Goal: Task Accomplishment & Management: Use online tool/utility

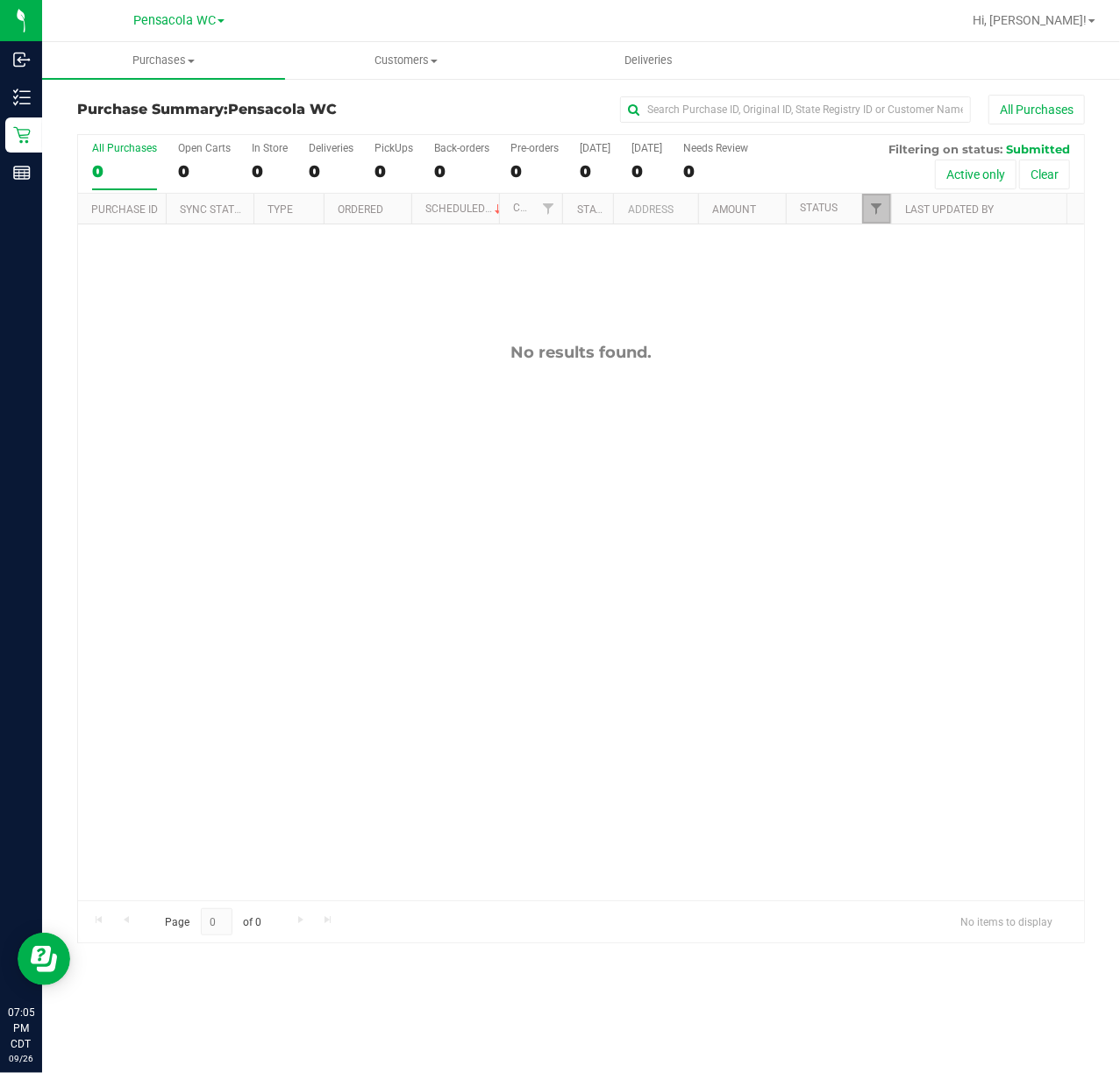
click at [870, 201] on link "Filter" at bounding box center [876, 208] width 29 height 30
click at [889, 286] on input "Select All" at bounding box center [885, 285] width 11 height 11
checkbox input "true"
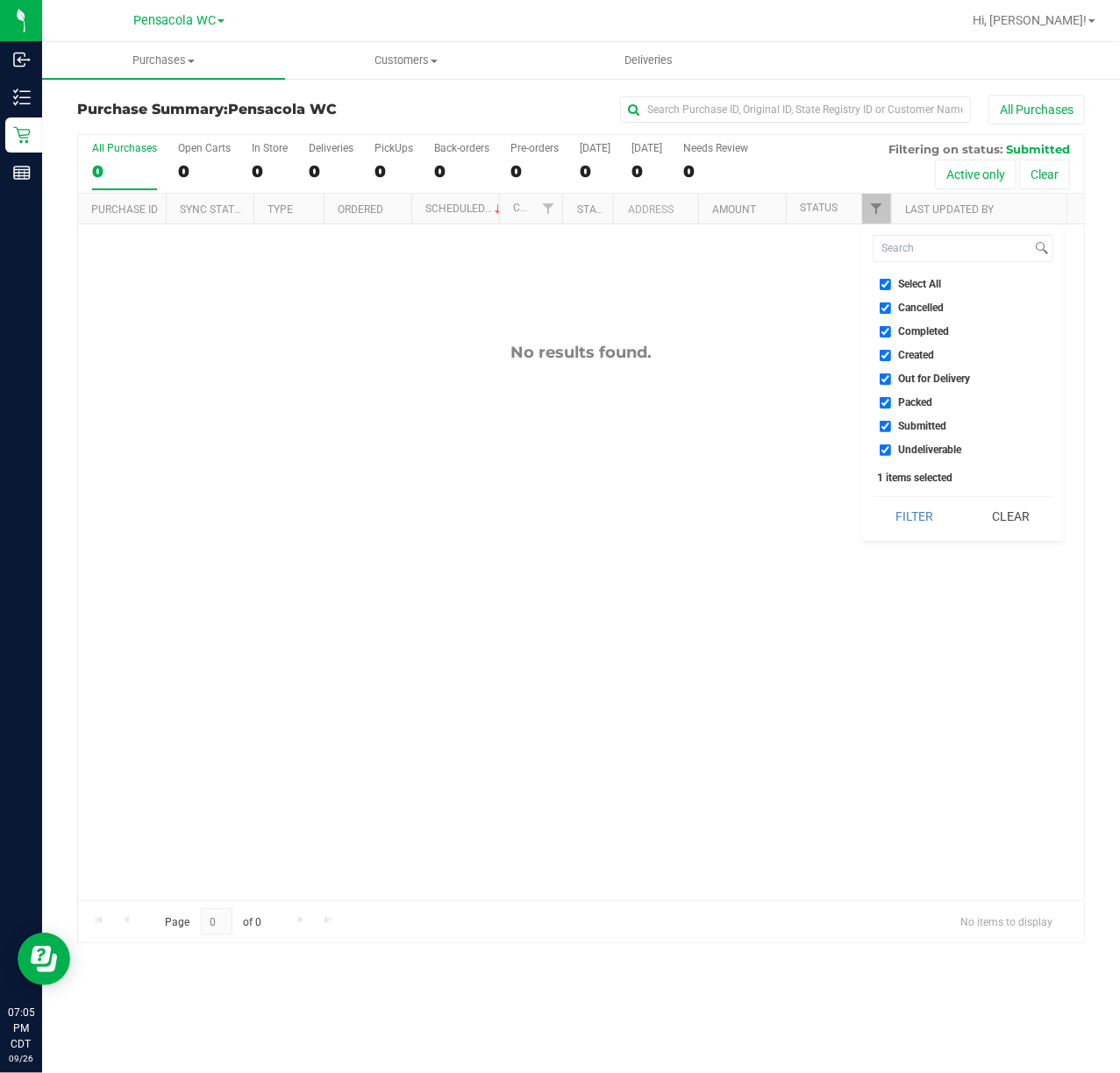
checkbox input "true"
click at [889, 286] on input "Select All" at bounding box center [885, 285] width 11 height 11
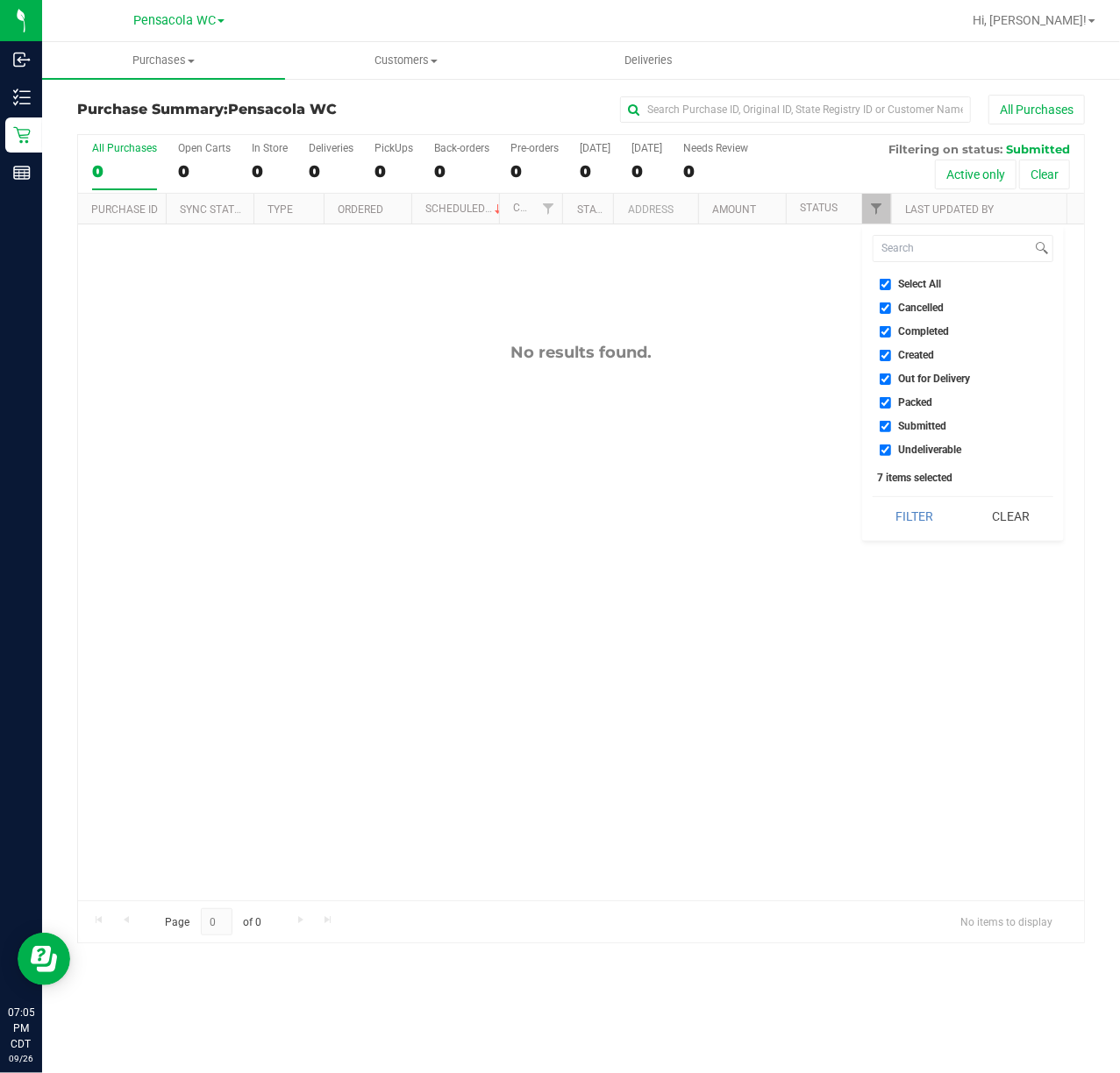
checkbox input "false"
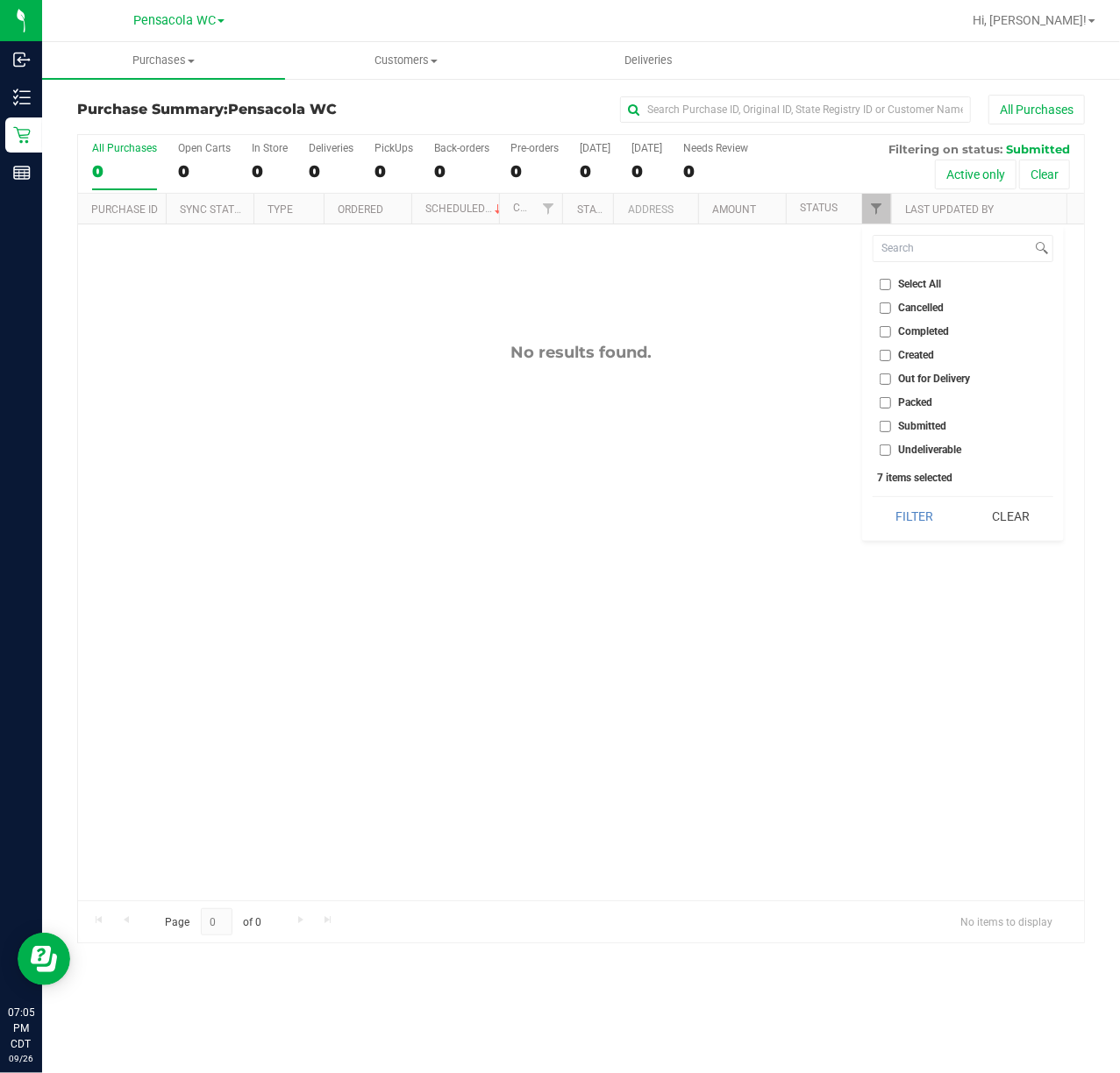
checkbox input "false"
click at [911, 405] on span "Packed" at bounding box center [916, 402] width 34 height 10
click at [891, 405] on input "Packed" at bounding box center [885, 403] width 11 height 11
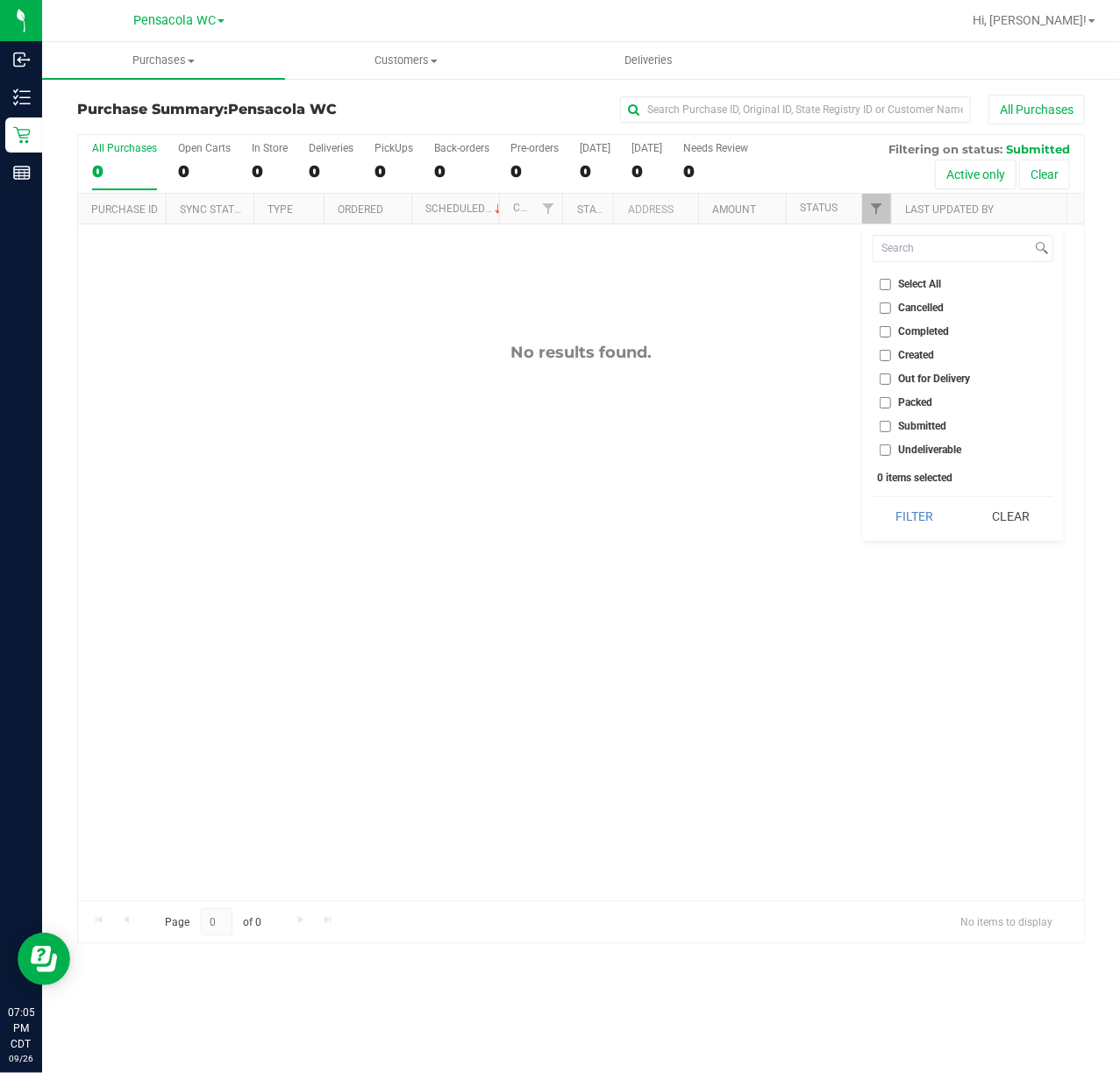
checkbox input "true"
click at [915, 510] on button "Filter" at bounding box center [914, 516] width 84 height 38
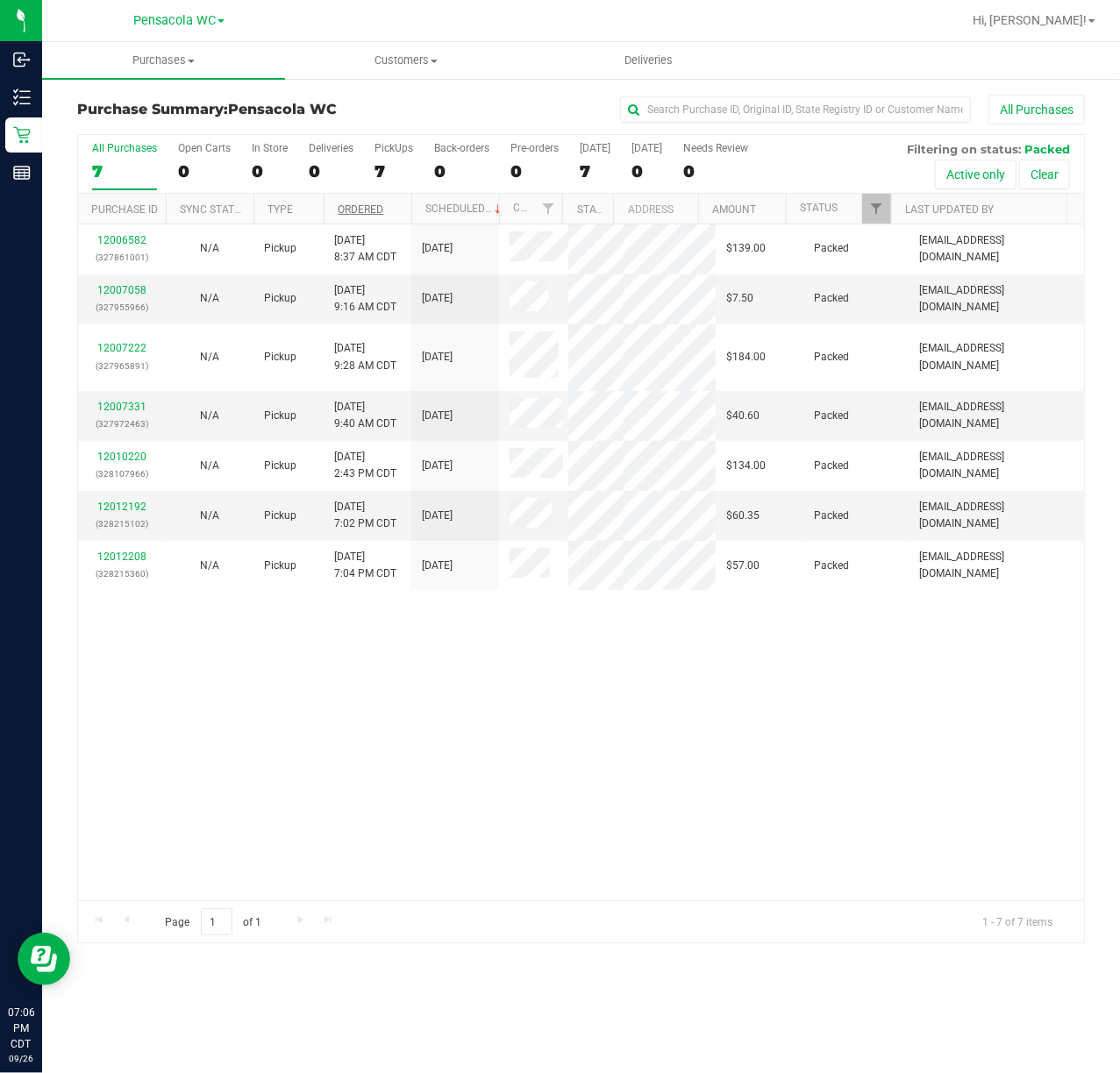
click at [380, 208] on link "Ordered" at bounding box center [360, 209] width 46 height 12
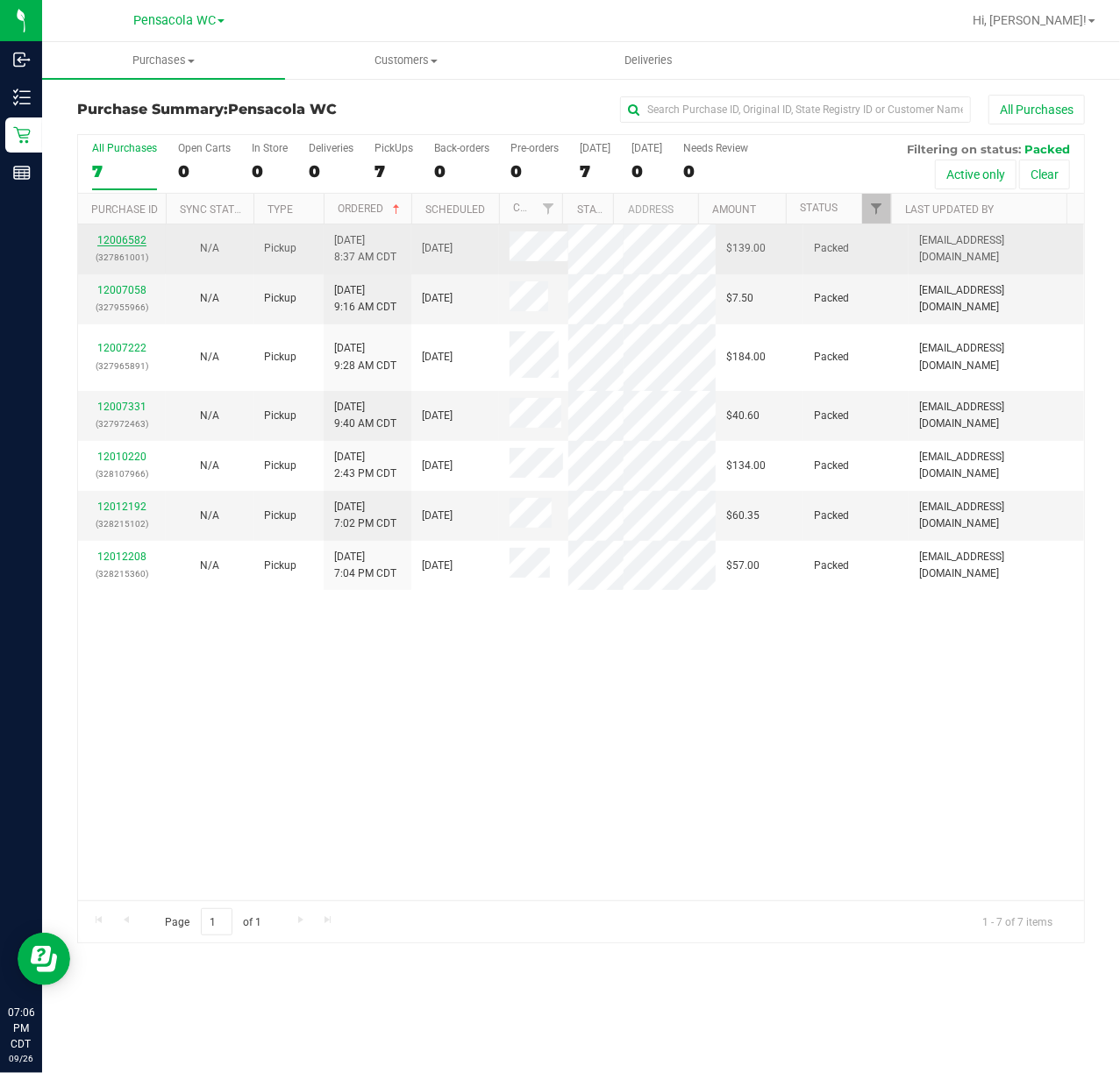
click at [121, 240] on link "12006582" at bounding box center [122, 240] width 49 height 12
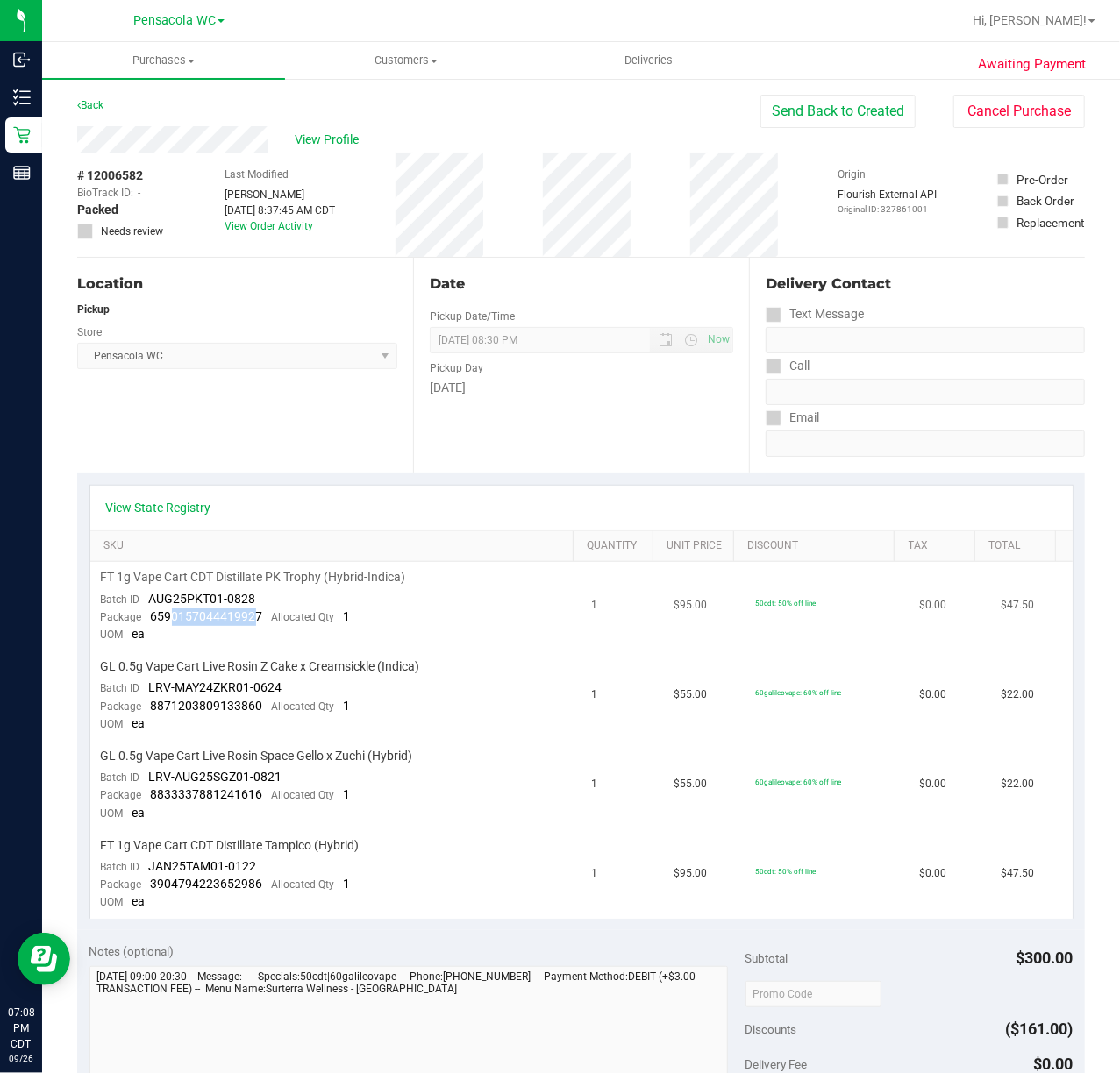
drag, startPoint x: 256, startPoint y: 613, endPoint x: 169, endPoint y: 621, distance: 87.4
click at [169, 621] on span "6590157044419927" at bounding box center [207, 616] width 113 height 14
click at [250, 615] on span "6590157044419927" at bounding box center [207, 616] width 113 height 14
drag, startPoint x: 264, startPoint y: 617, endPoint x: 149, endPoint y: 617, distance: 115.0
click at [149, 617] on div "Package 6590157044419927 Allocated Qty 1" at bounding box center [225, 617] width 250 height 18
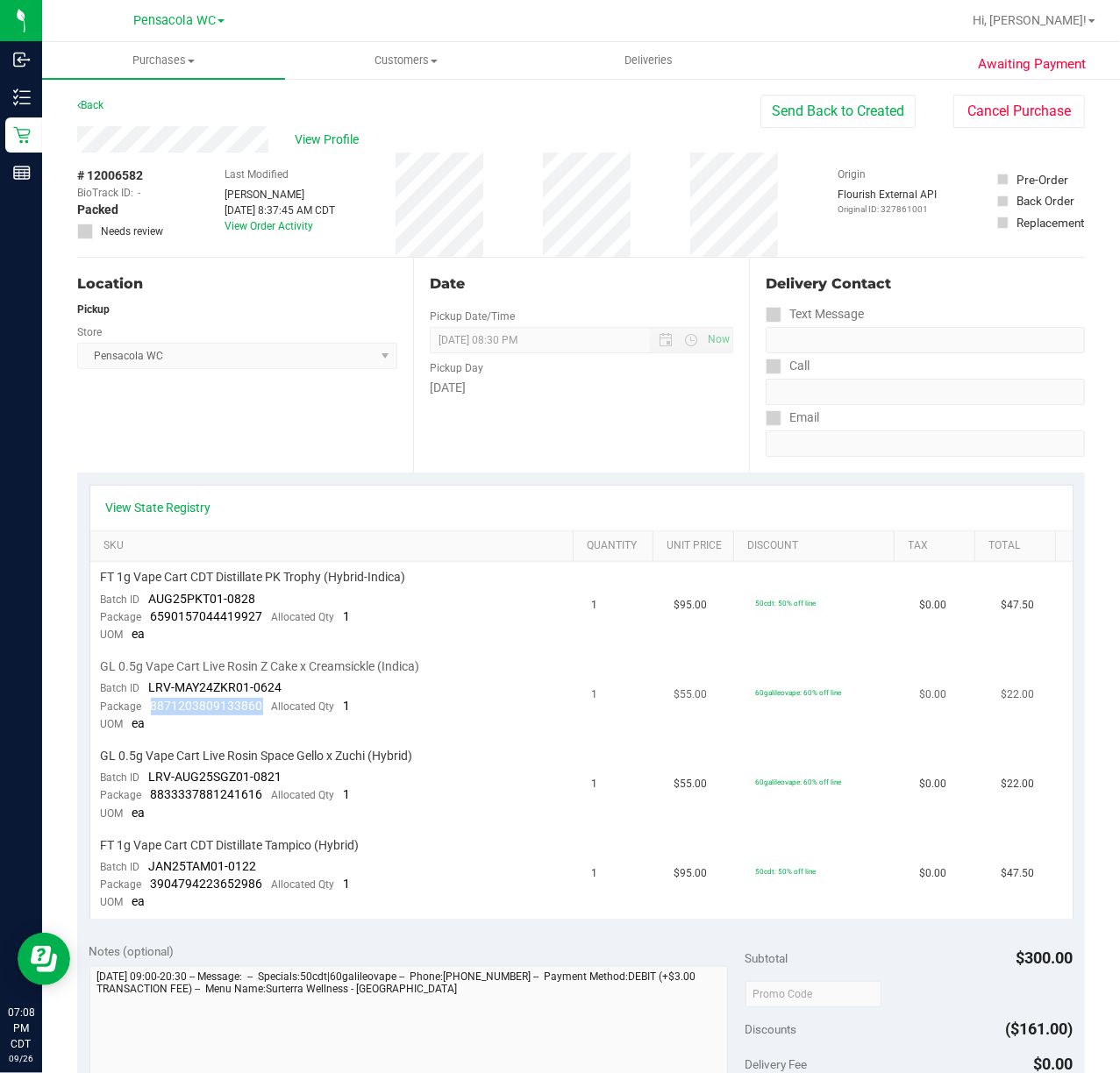
drag, startPoint x: 260, startPoint y: 703, endPoint x: 149, endPoint y: 704, distance: 111.0
click at [151, 704] on span "8871203809133860" at bounding box center [207, 705] width 113 height 14
drag, startPoint x: 258, startPoint y: 793, endPoint x: 143, endPoint y: 789, distance: 115.1
click at [143, 789] on div "Package 8833337881241616 Allocated Qty 1" at bounding box center [225, 795] width 250 height 18
click at [506, 894] on td "FT 1g Vape Cart CDT Distillate Tampico (Hybrid) Batch ID JAN25TAM01-0122 Packag…" at bounding box center [336, 874] width 492 height 88
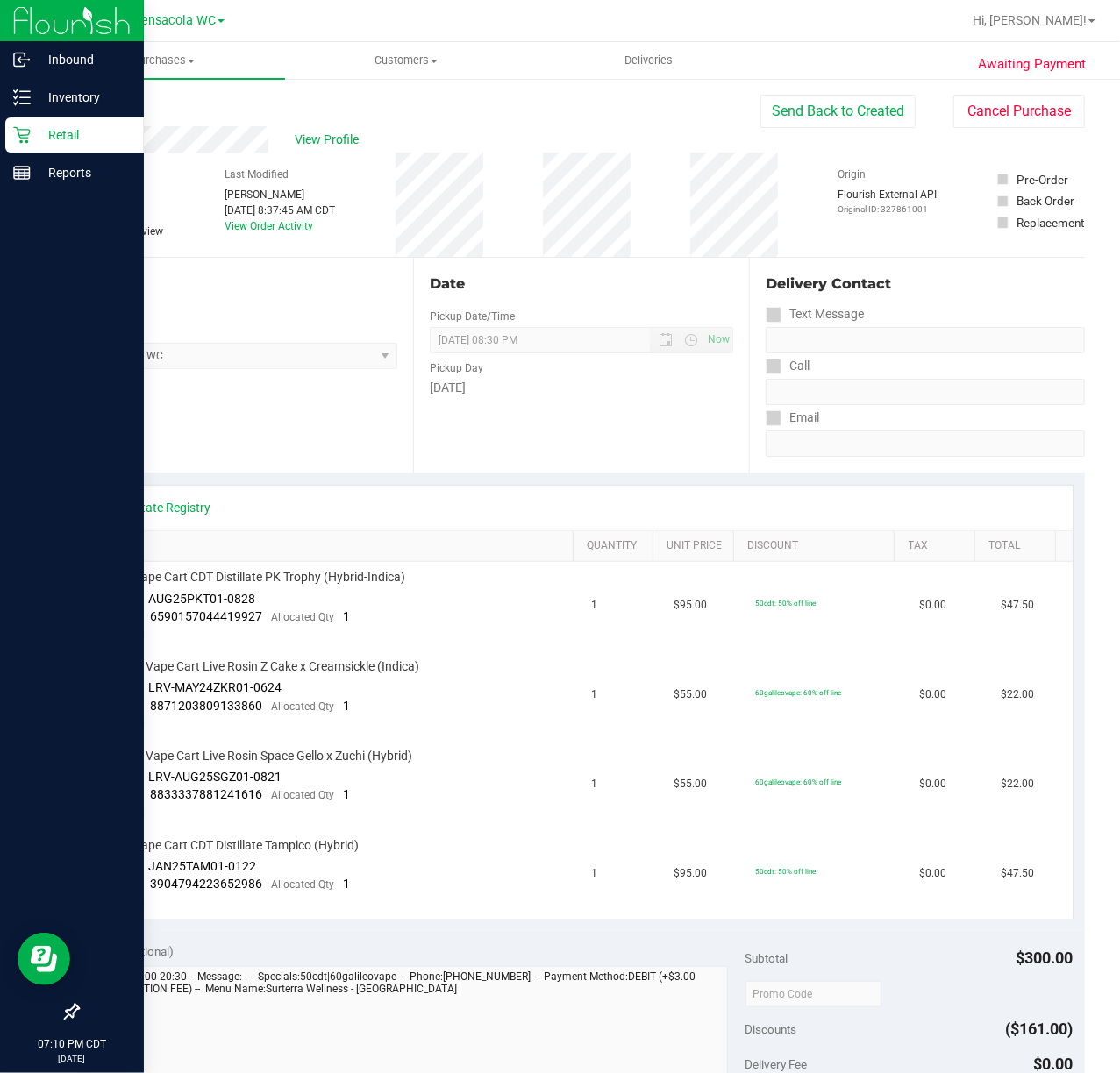
click at [61, 133] on p "Retail" at bounding box center [83, 135] width 105 height 21
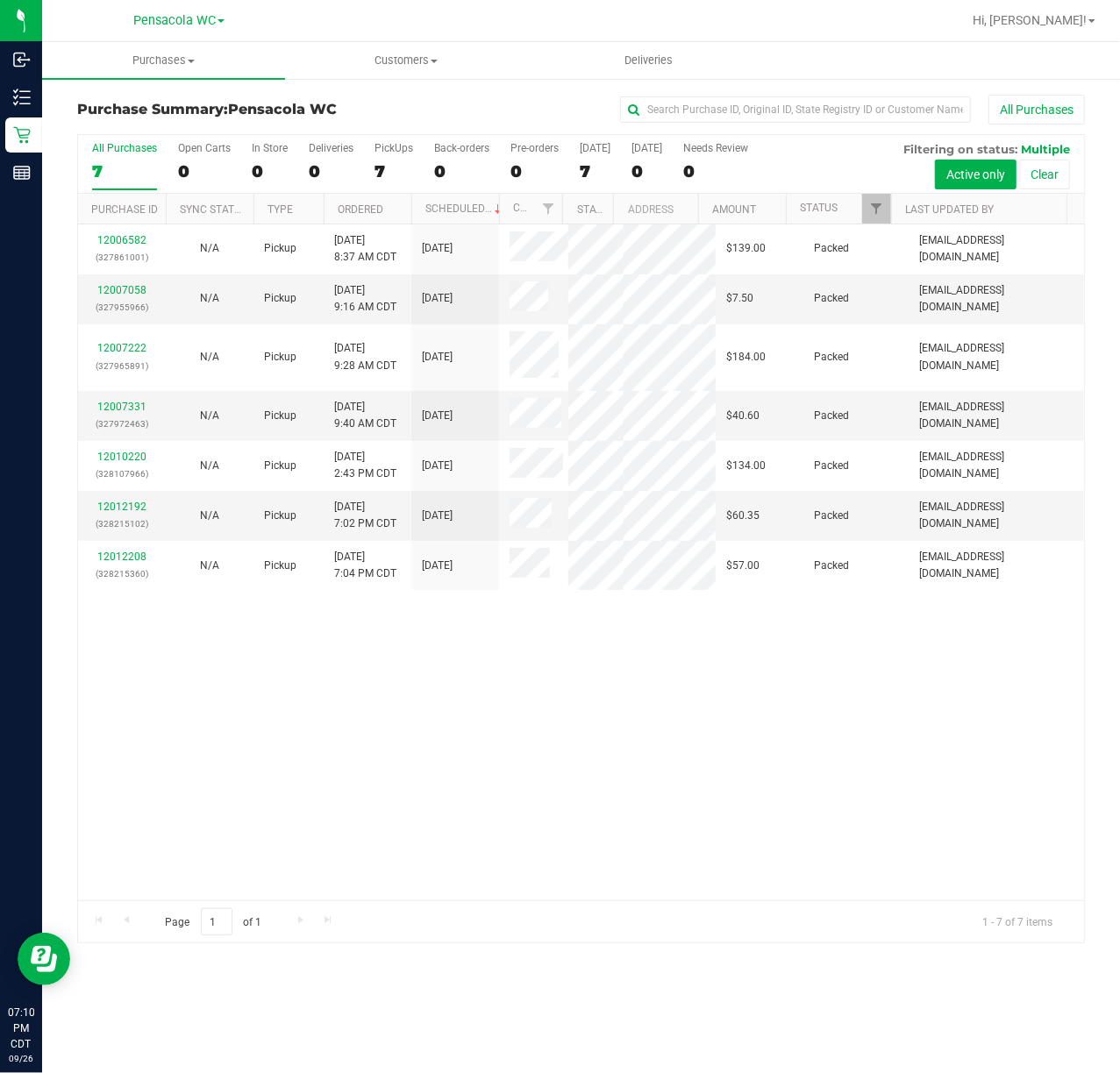
click at [389, 204] on th "Ordered" at bounding box center [368, 208] width 88 height 31
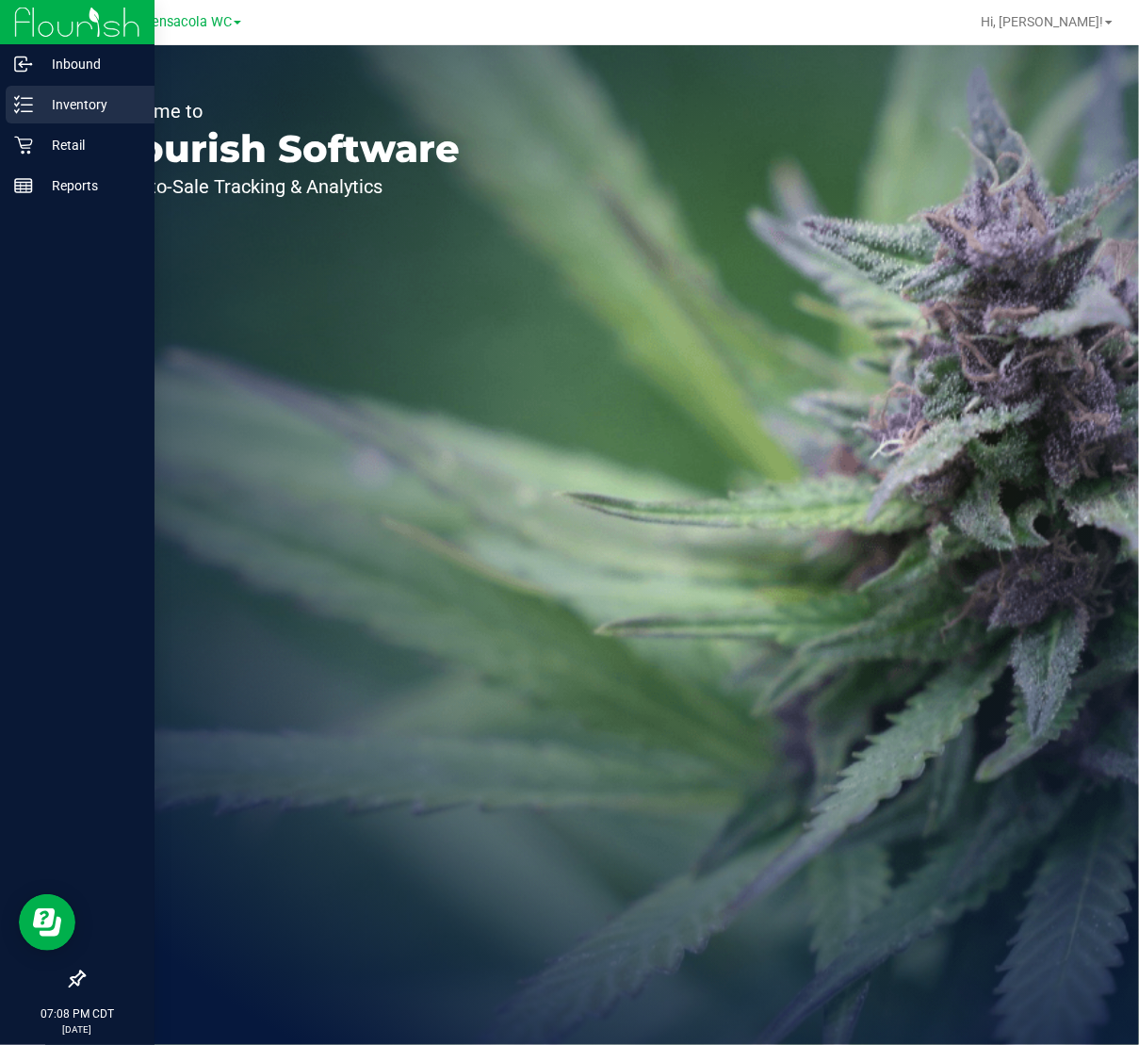
click at [110, 111] on p "Inventory" at bounding box center [89, 104] width 113 height 23
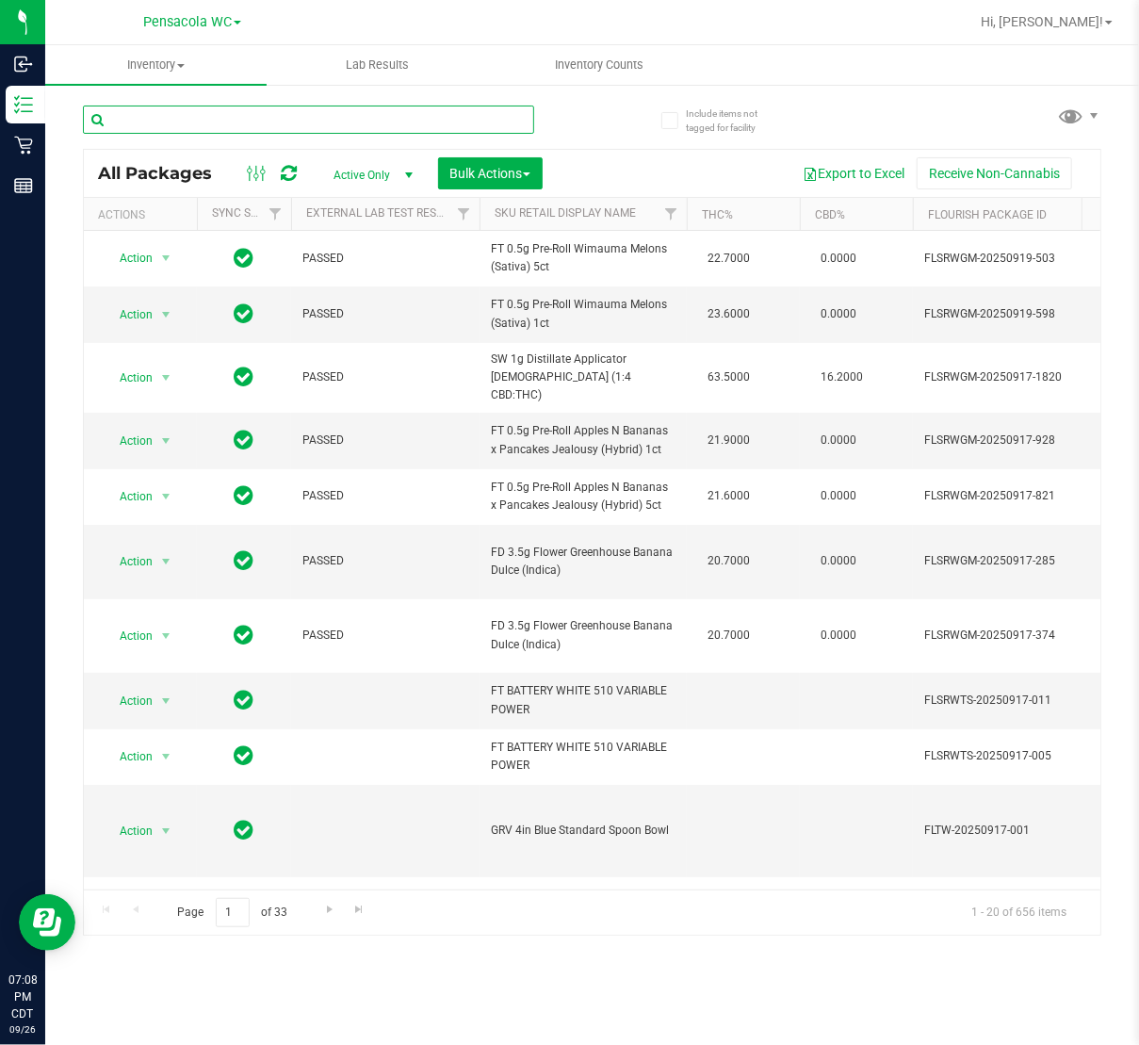
click at [249, 124] on input "text" at bounding box center [308, 120] width 451 height 28
type input "6590157044419927"
click at [614, 125] on div "6590157044419927 All Packages Active Only Active Only Lab Samples Locked All Ex…" at bounding box center [592, 512] width 1018 height 848
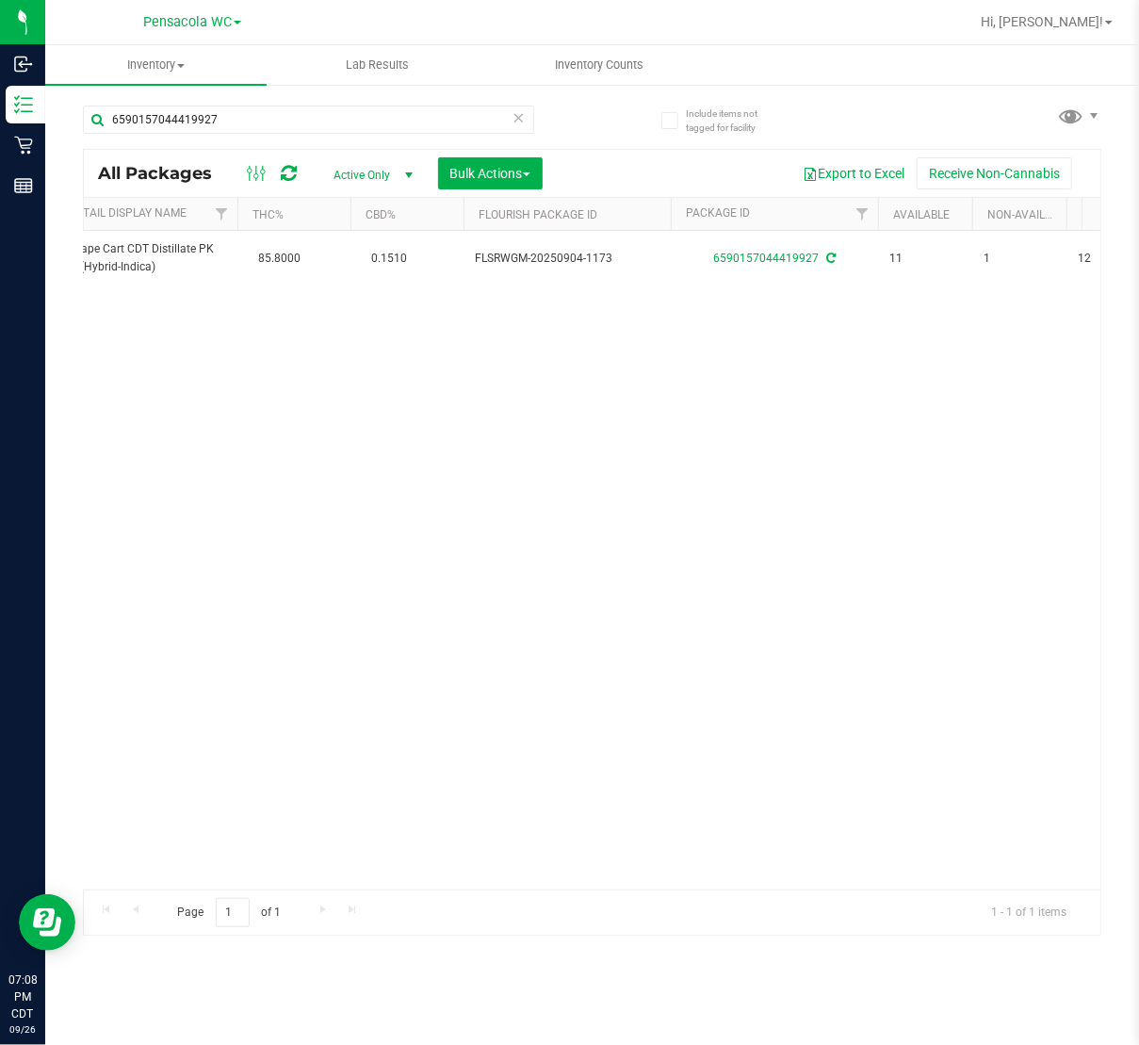
scroll to position [0, 471]
click at [518, 119] on icon at bounding box center [518, 117] width 13 height 23
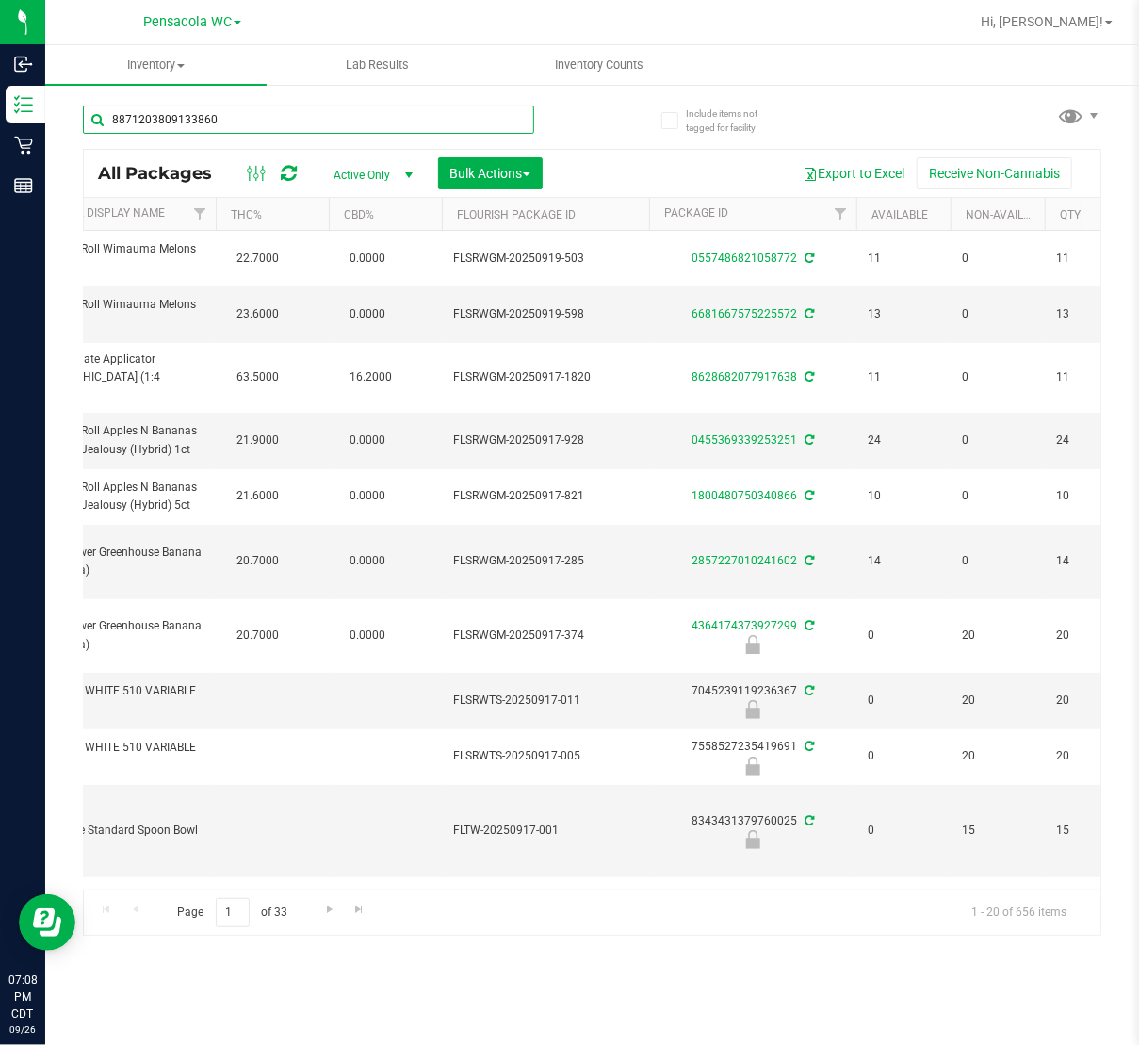
type input "8871203809133860"
click at [589, 124] on div "8871203809133860" at bounding box center [338, 119] width 510 height 60
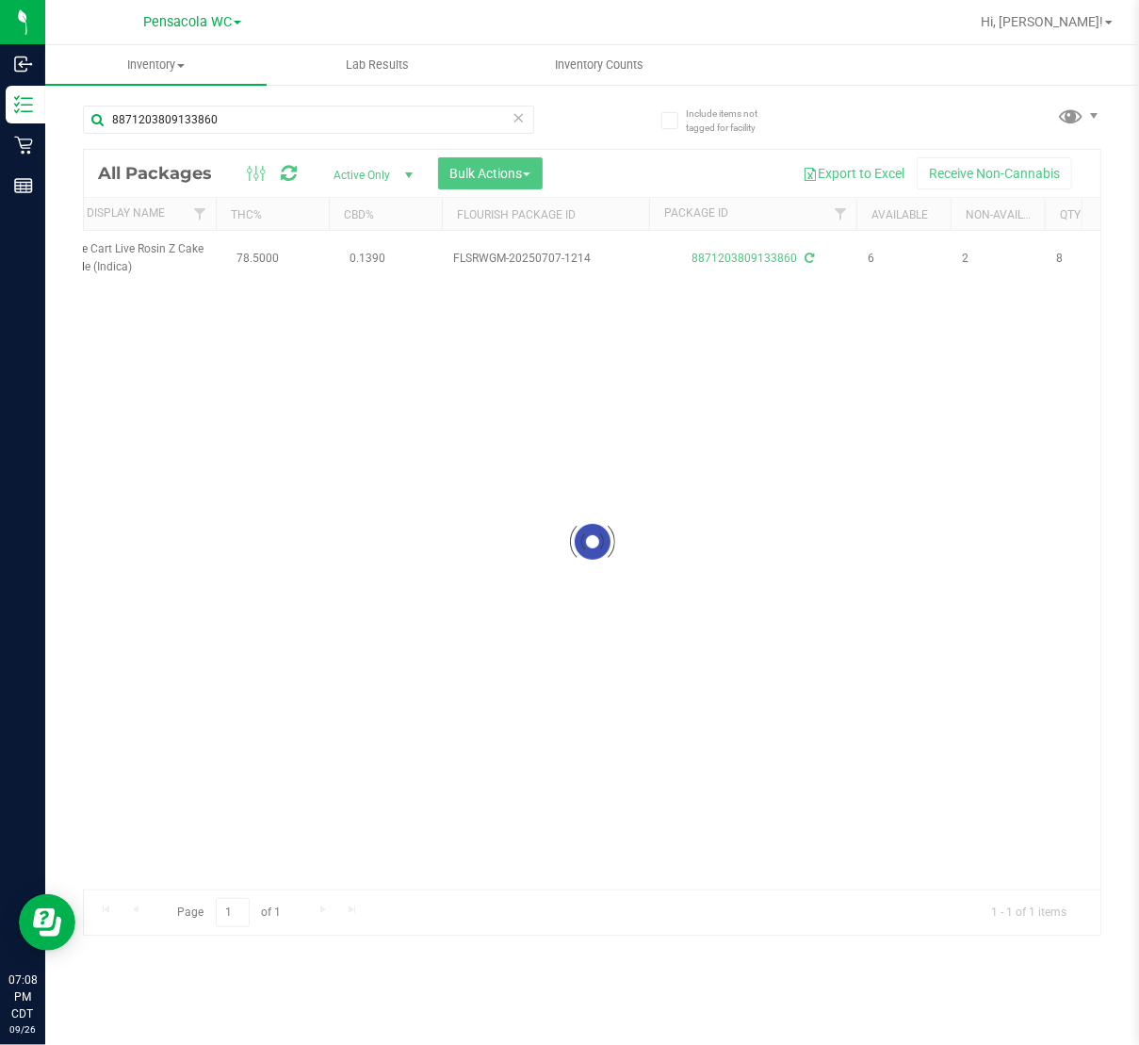
click at [522, 115] on icon at bounding box center [518, 117] width 13 height 23
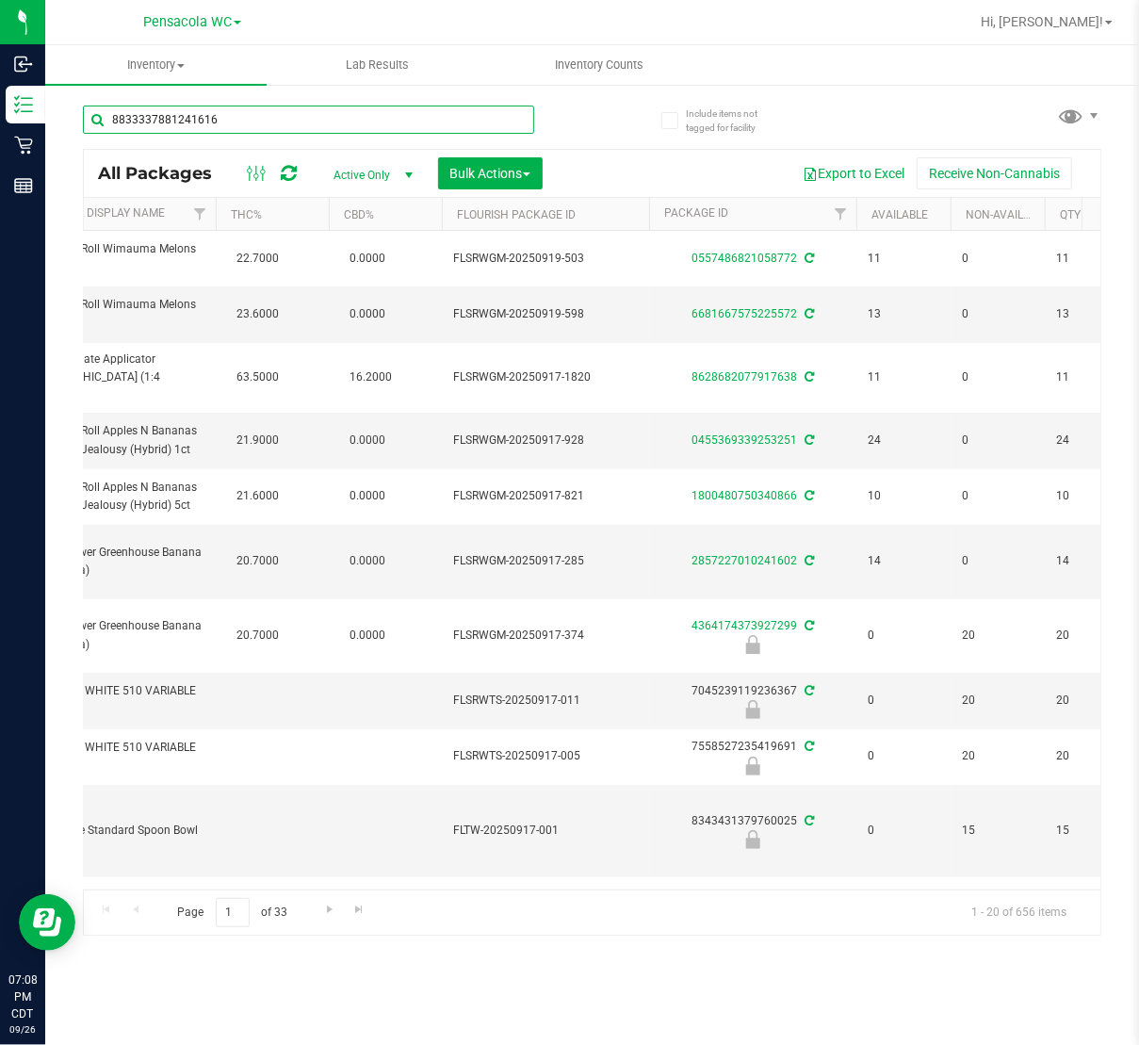
type input "8833337881241616"
click at [556, 126] on div "8833337881241616" at bounding box center [338, 119] width 510 height 60
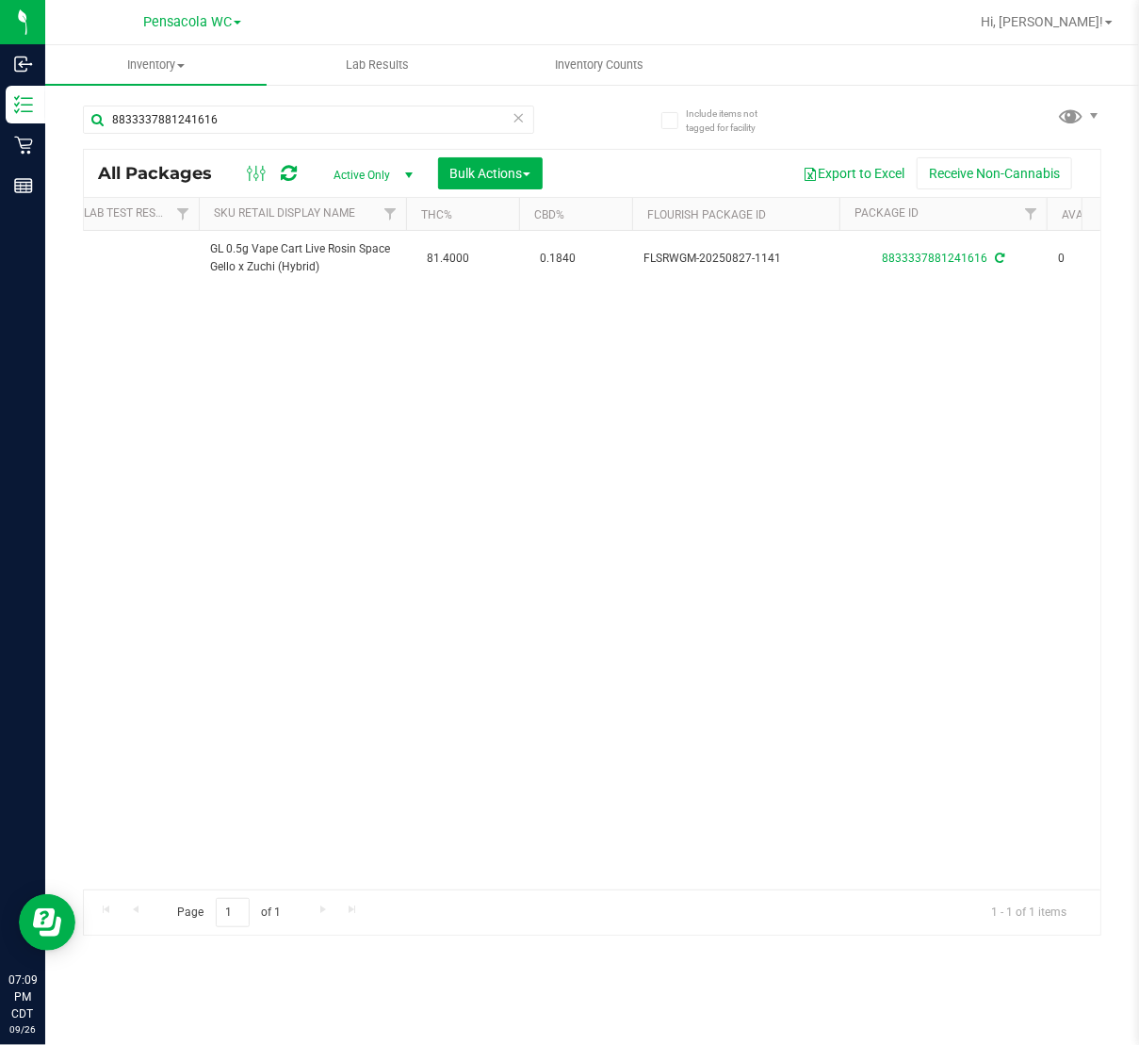
scroll to position [0, 35]
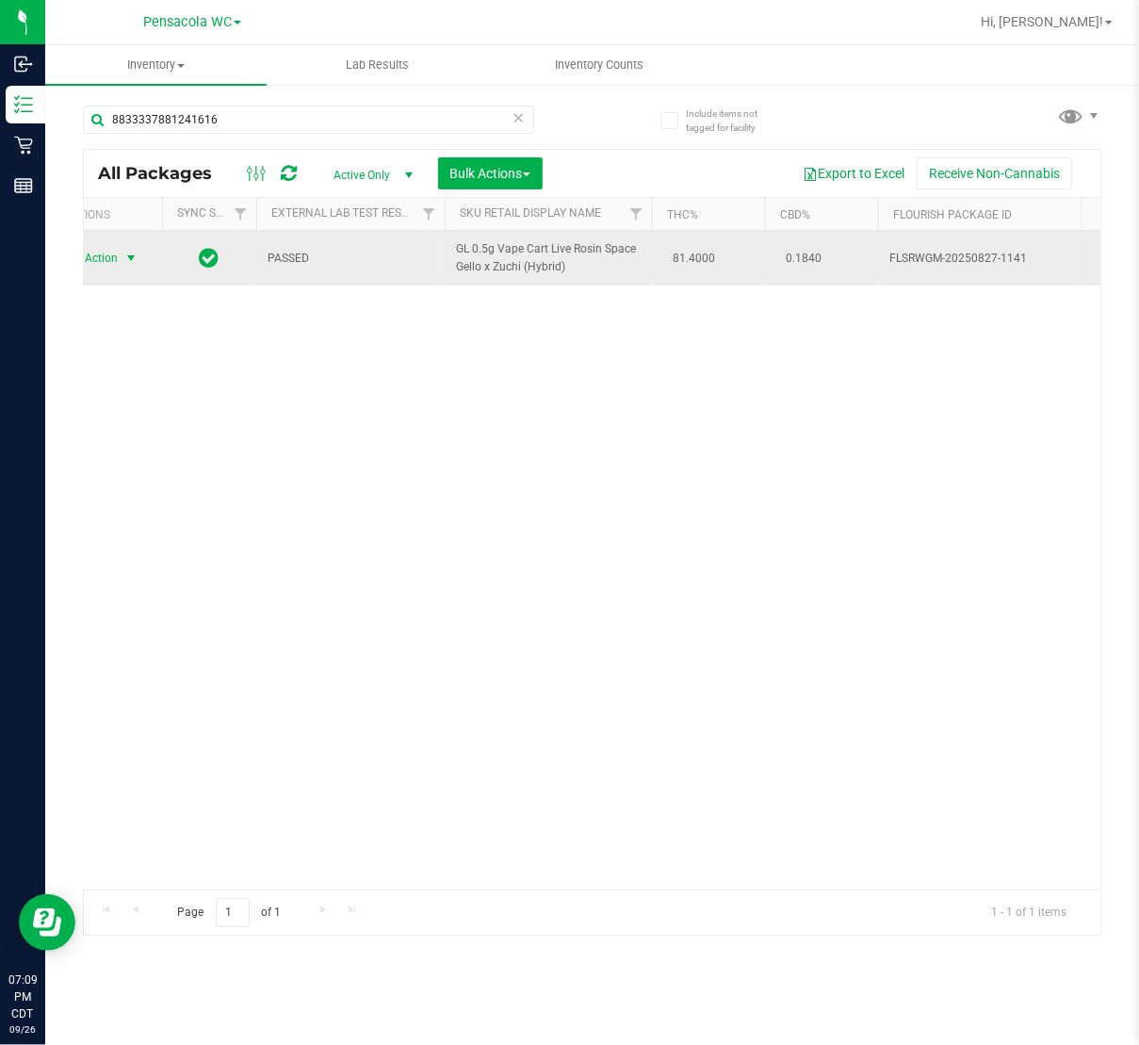
click at [124, 258] on span "select" at bounding box center [130, 258] width 15 height 15
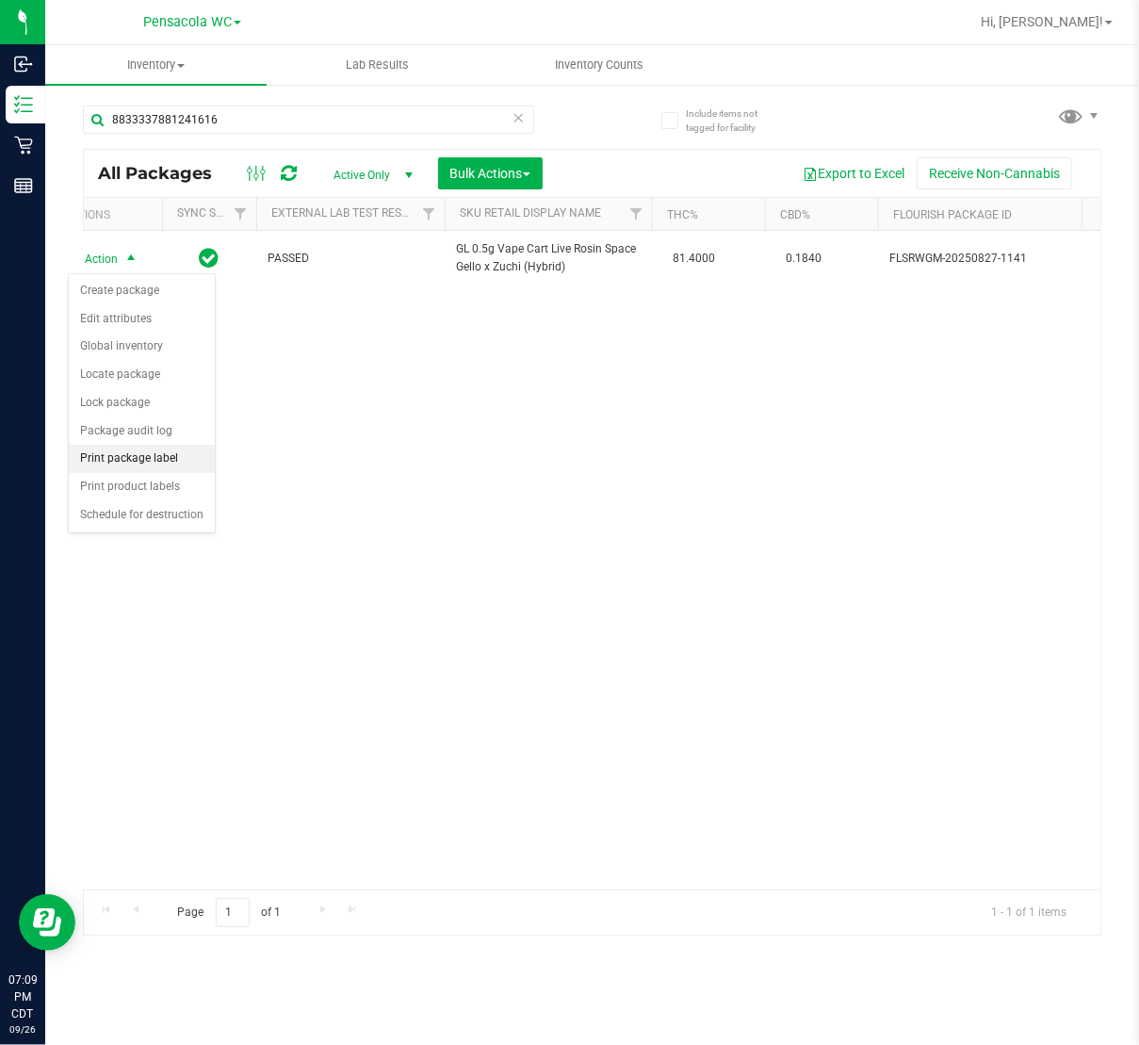
click at [119, 461] on li "Print package label" at bounding box center [142, 459] width 146 height 28
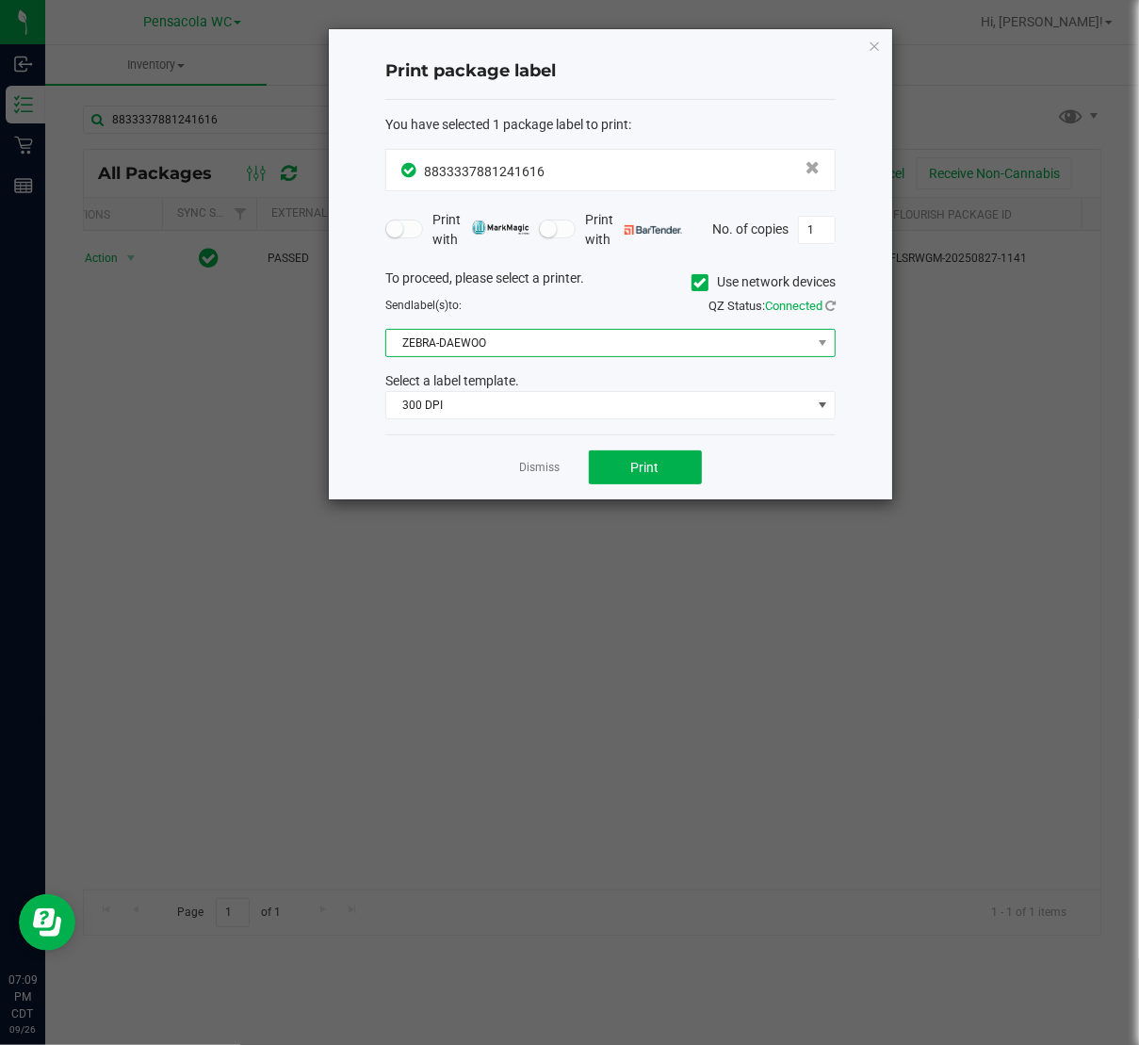
click at [430, 348] on span "ZEBRA-DAEWOO" at bounding box center [598, 343] width 425 height 26
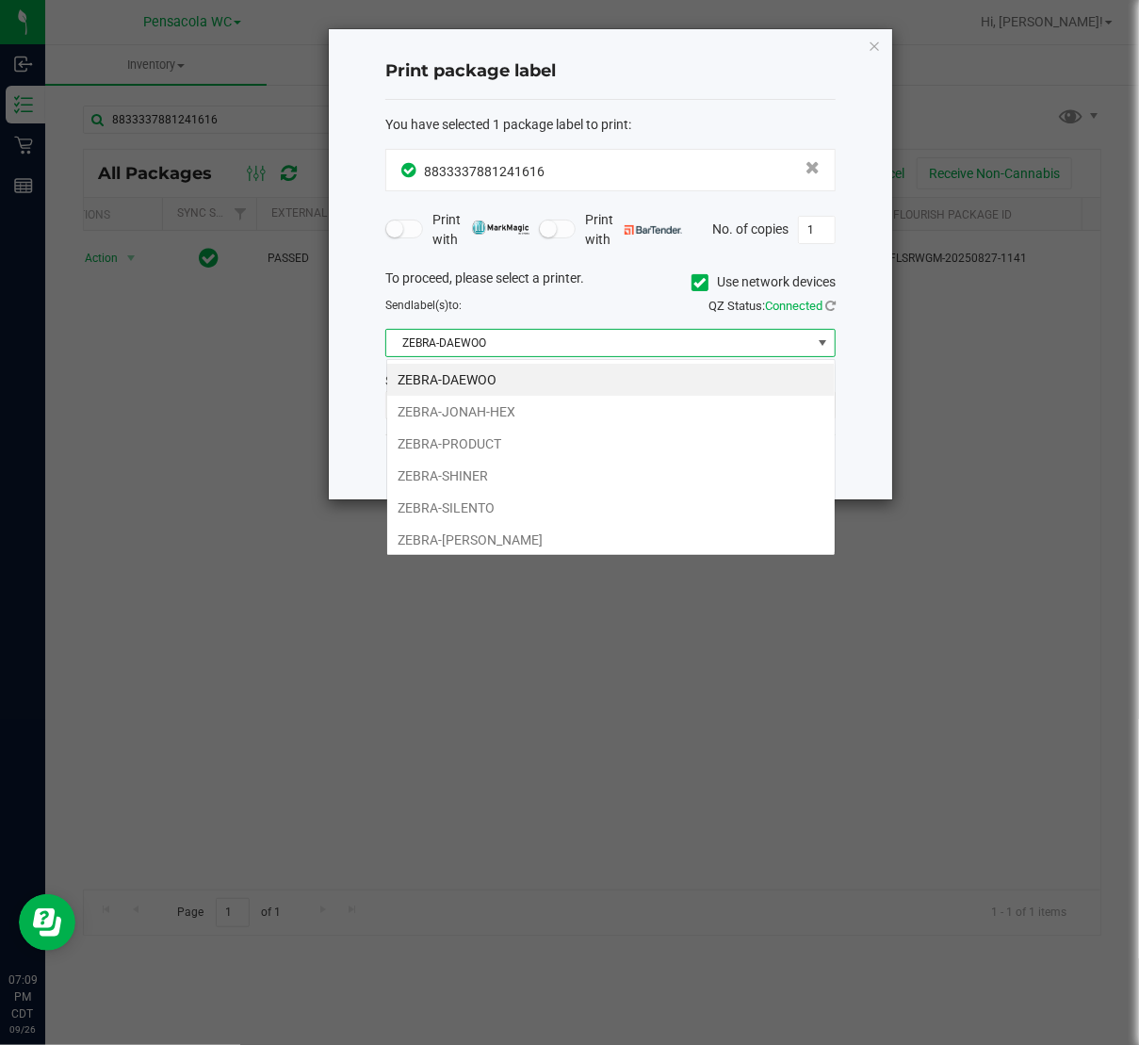
scroll to position [28, 449]
click at [418, 512] on li "ZEBRA-SILENTO" at bounding box center [610, 508] width 447 height 32
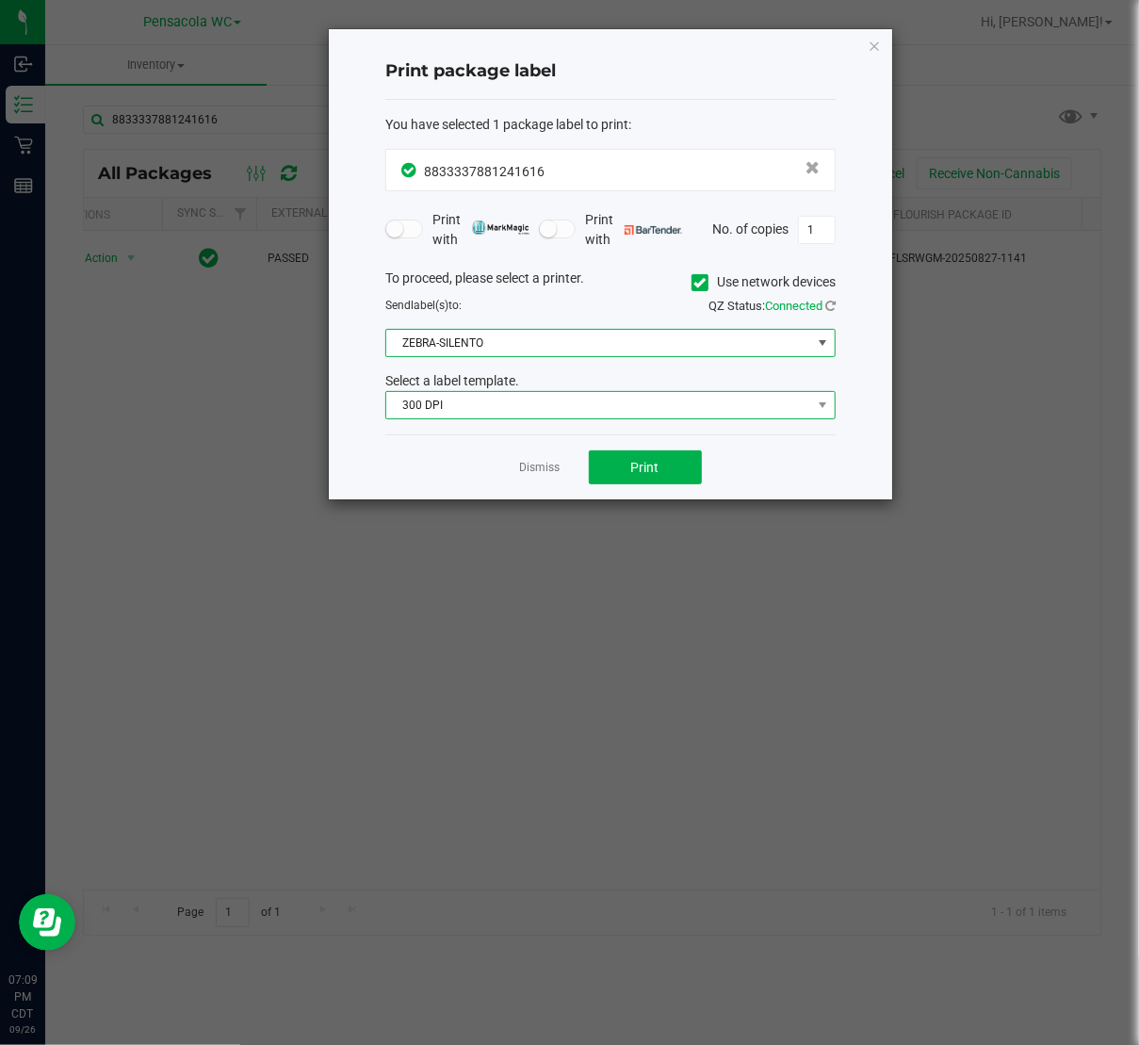
click at [438, 399] on span "300 DPI" at bounding box center [598, 405] width 425 height 26
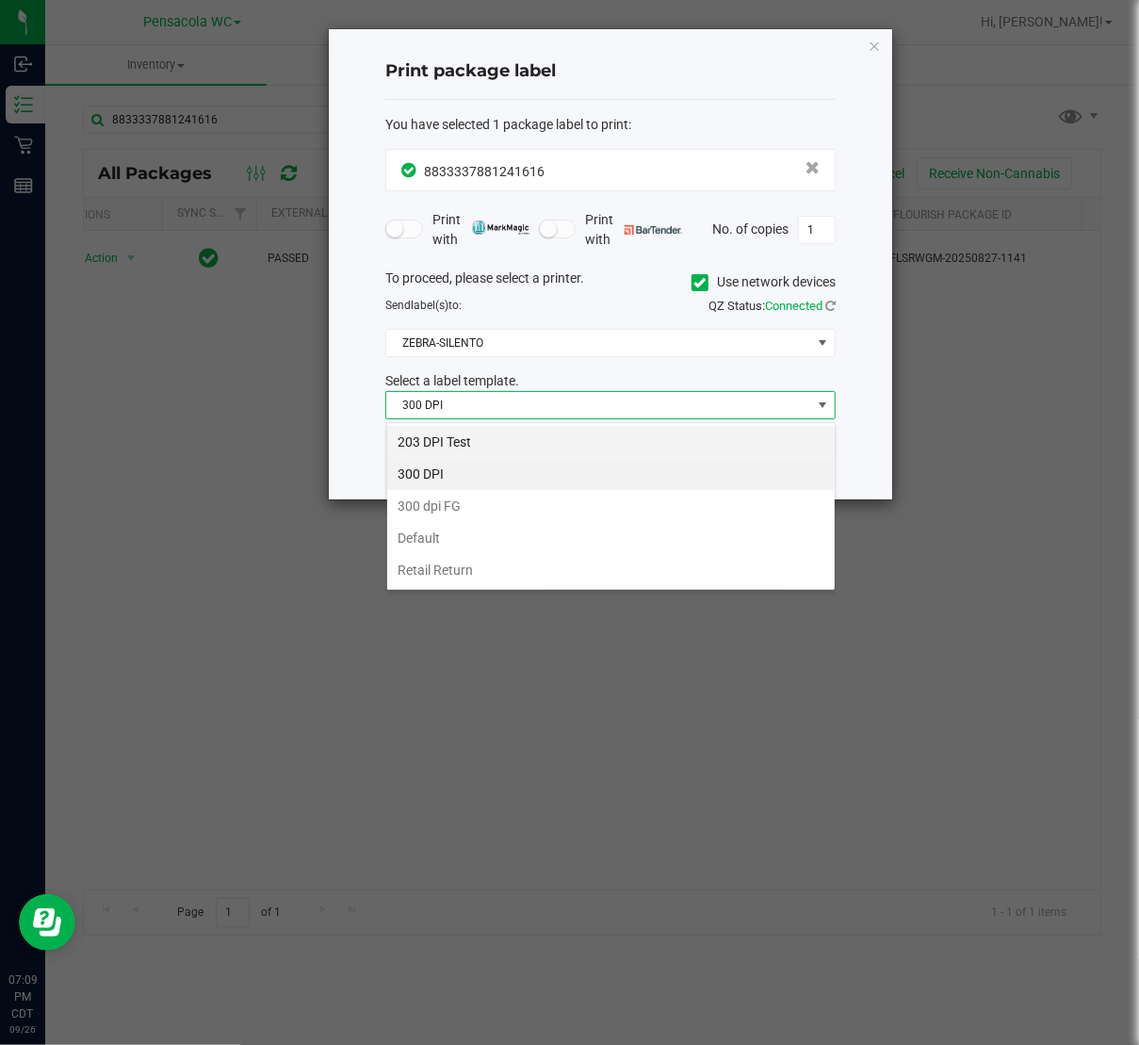
click at [443, 442] on li "203 DPI Test" at bounding box center [610, 442] width 447 height 32
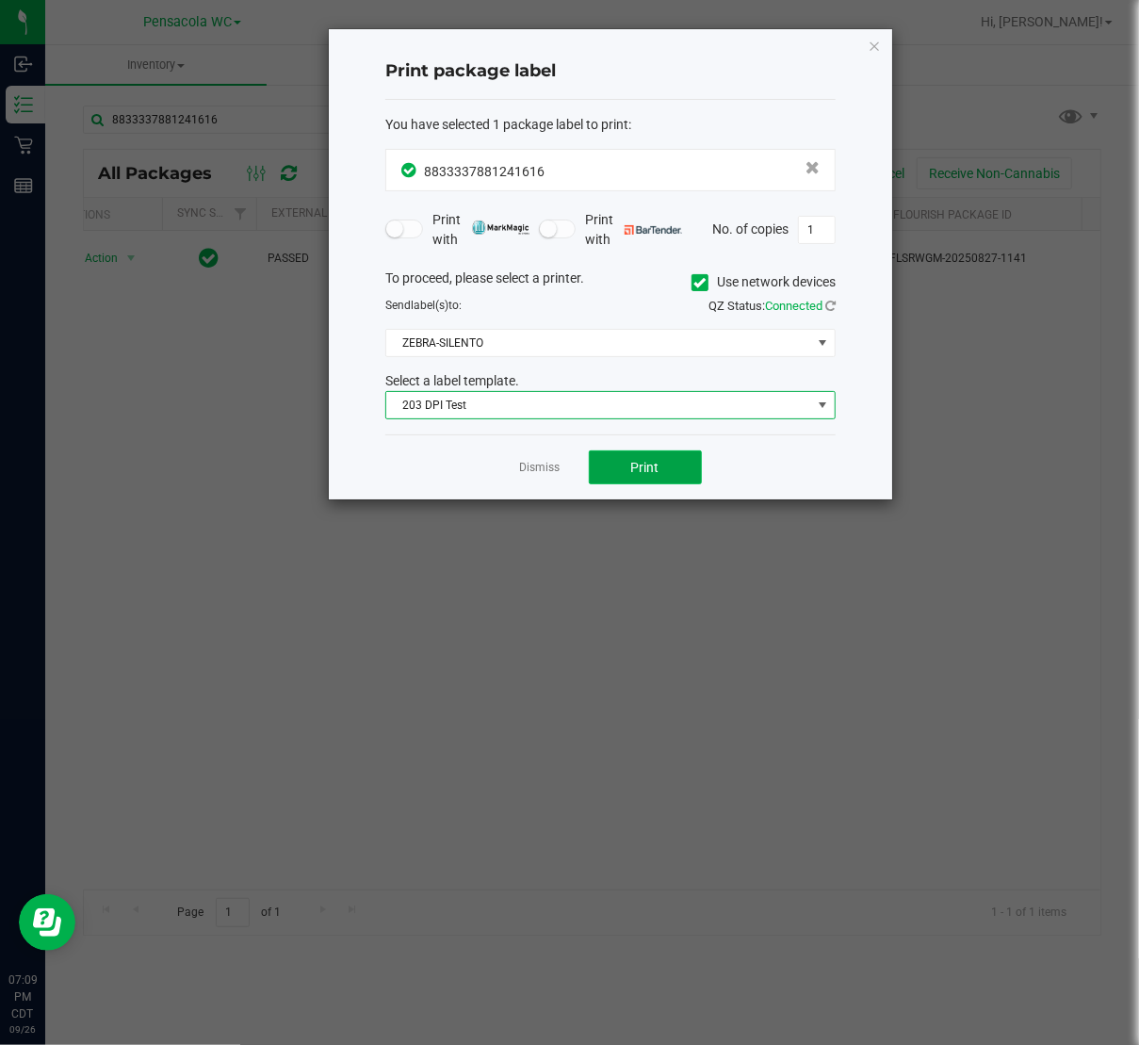
click at [619, 482] on button "Print" at bounding box center [645, 467] width 113 height 34
click at [529, 471] on link "Dismiss" at bounding box center [540, 468] width 41 height 16
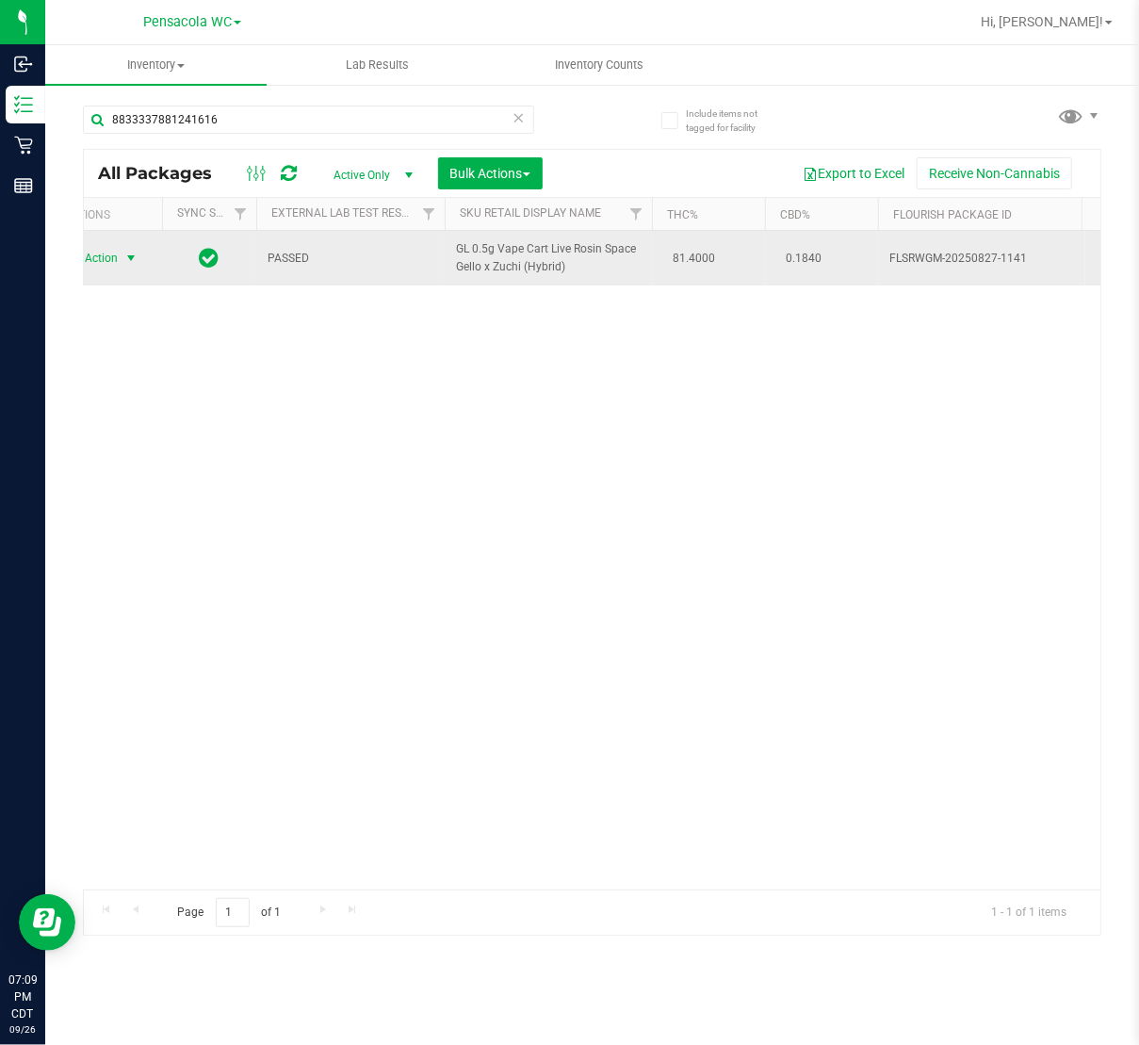
click at [123, 257] on span "select" at bounding box center [130, 258] width 15 height 15
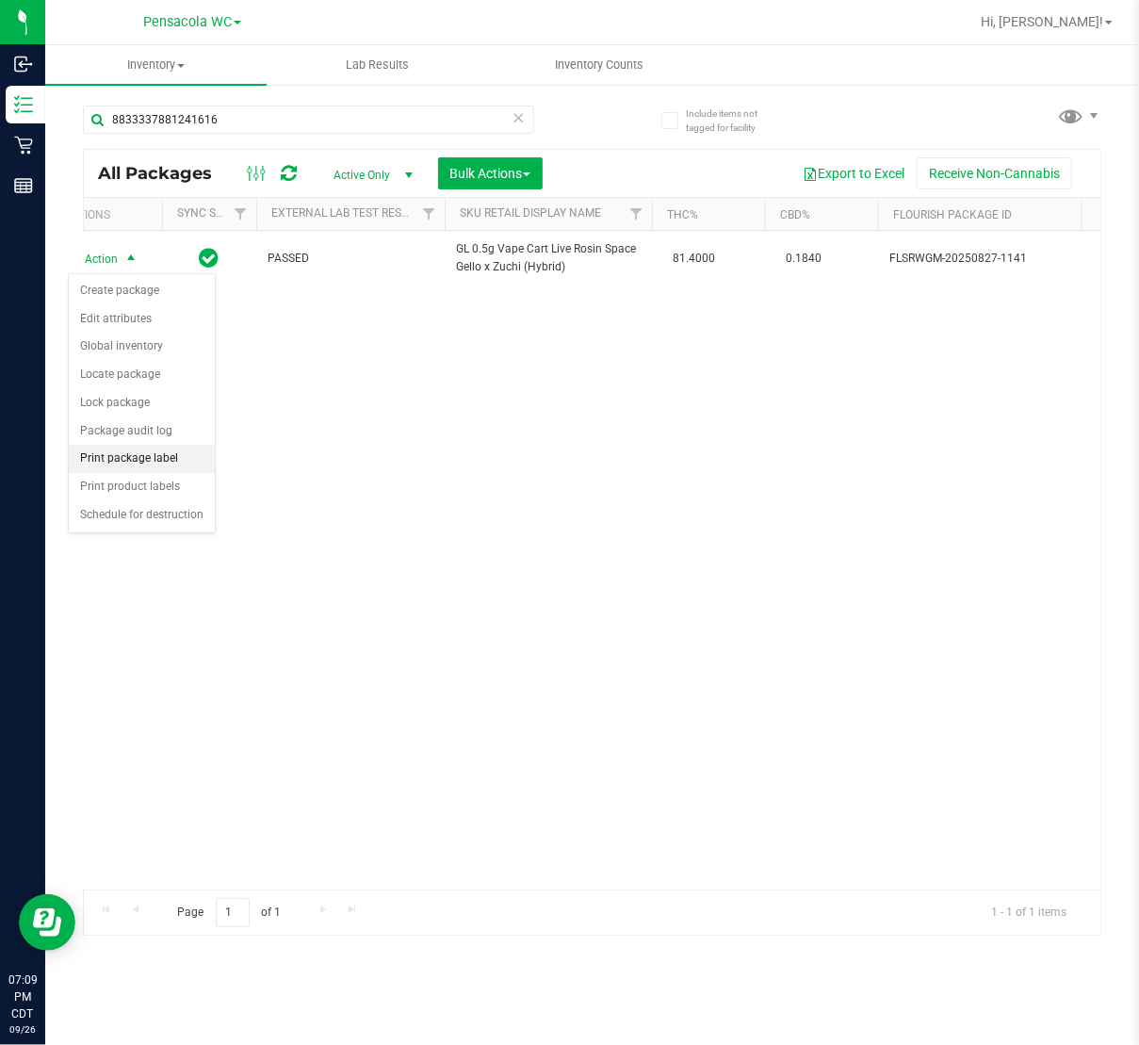
click at [126, 464] on li "Print package label" at bounding box center [142, 459] width 146 height 28
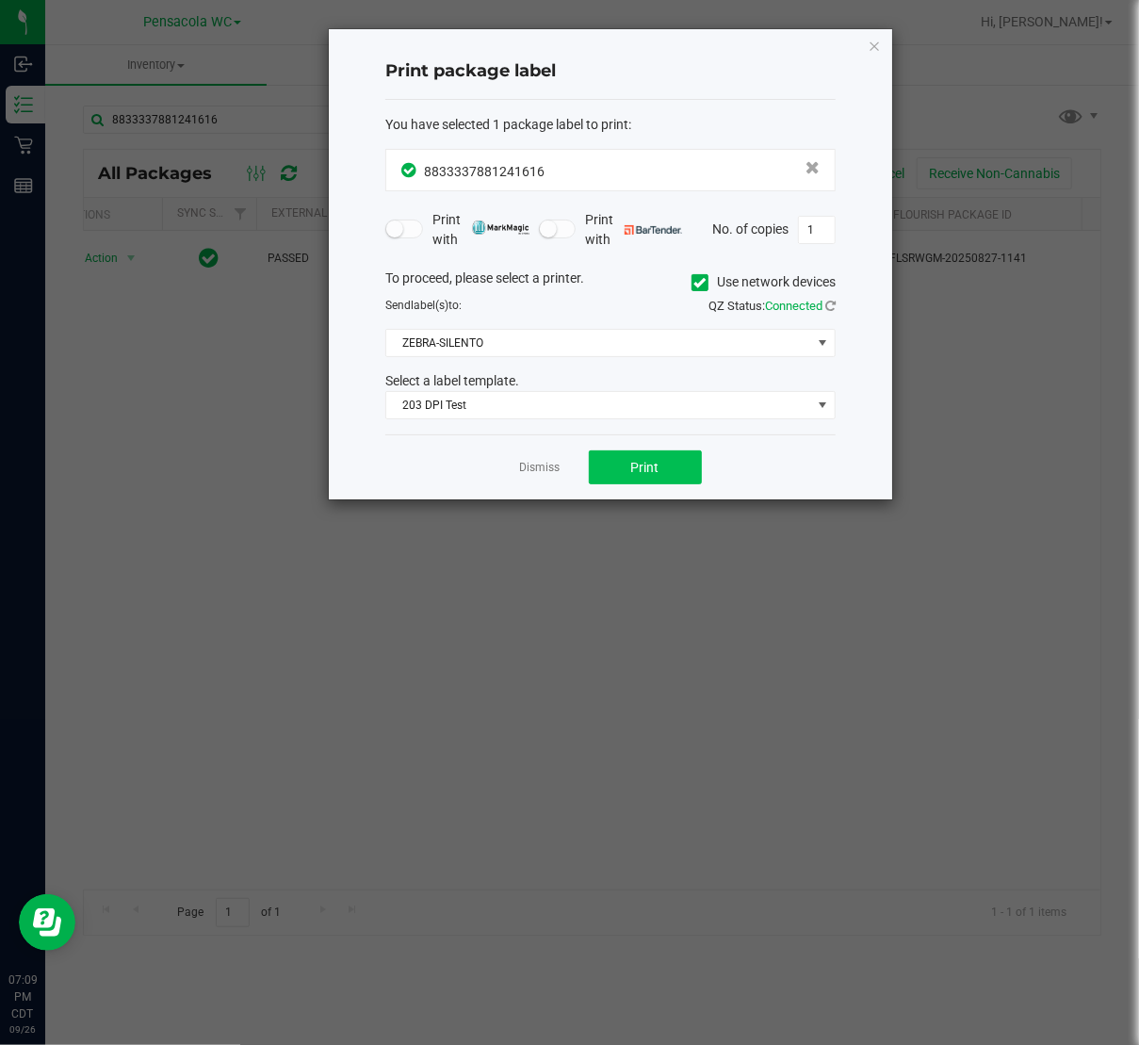
click at [644, 471] on span "Print" at bounding box center [645, 467] width 28 height 15
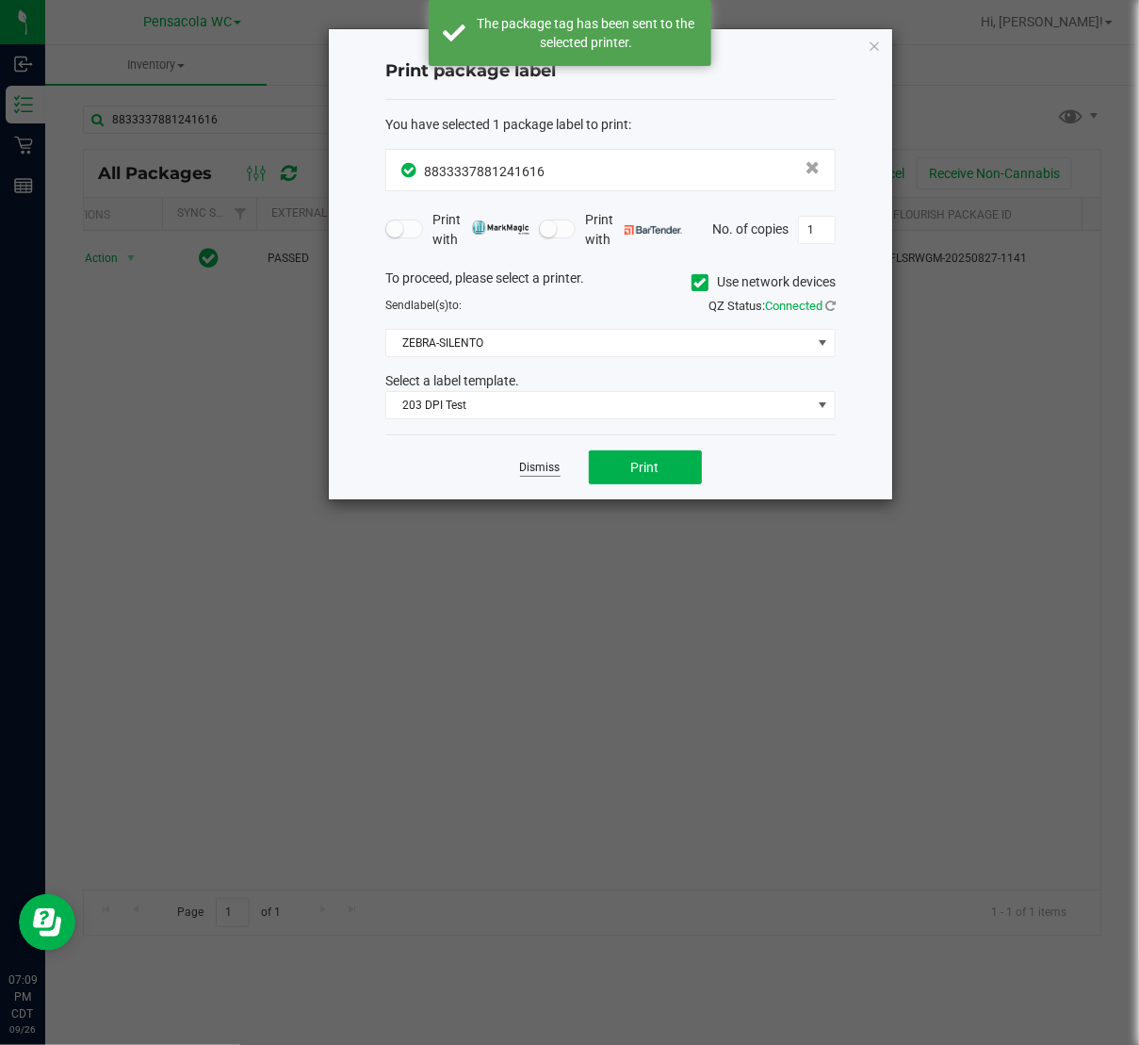
click at [539, 476] on link "Dismiss" at bounding box center [540, 468] width 41 height 16
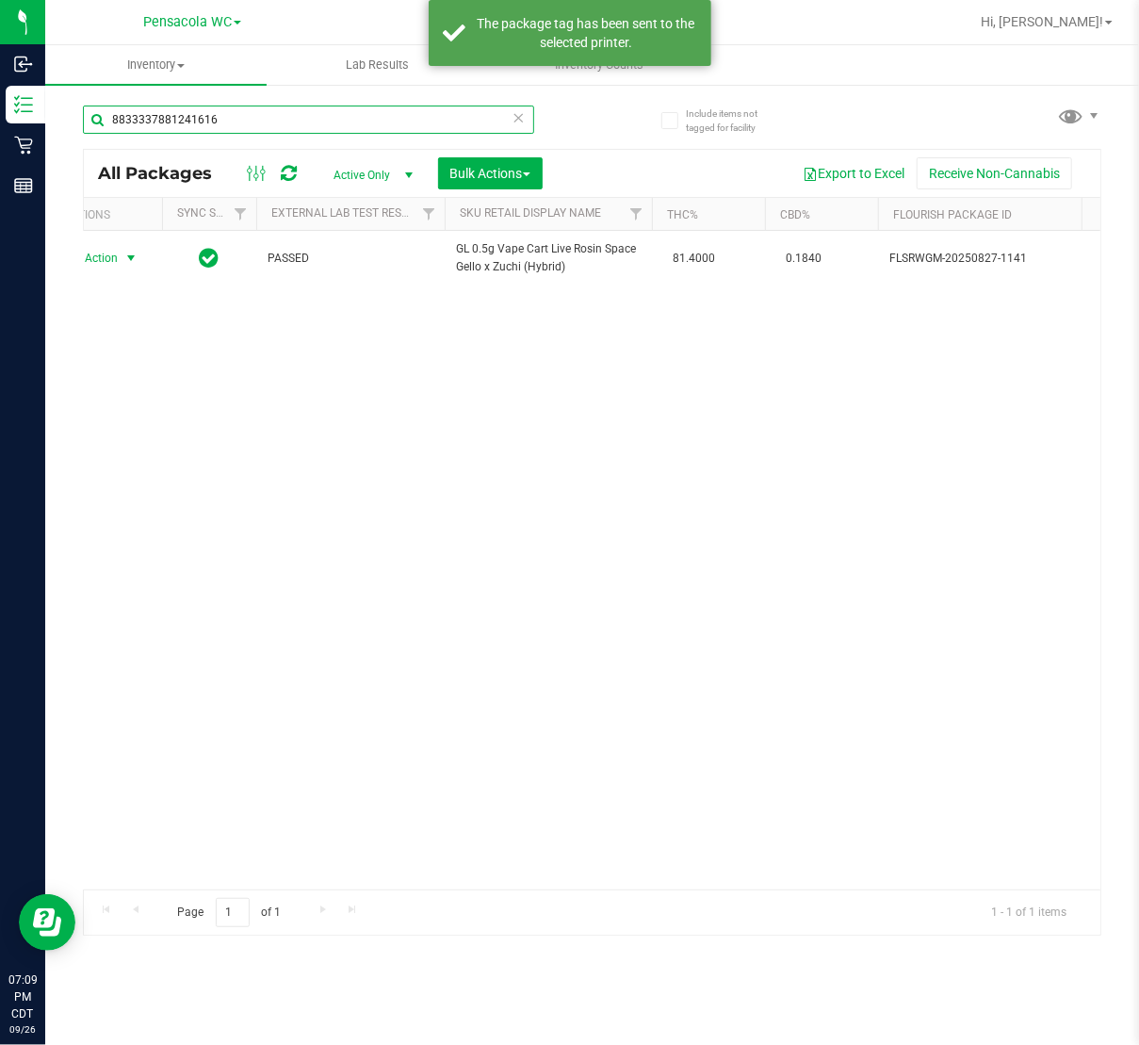
click at [509, 119] on input "8833337881241616" at bounding box center [308, 120] width 451 height 28
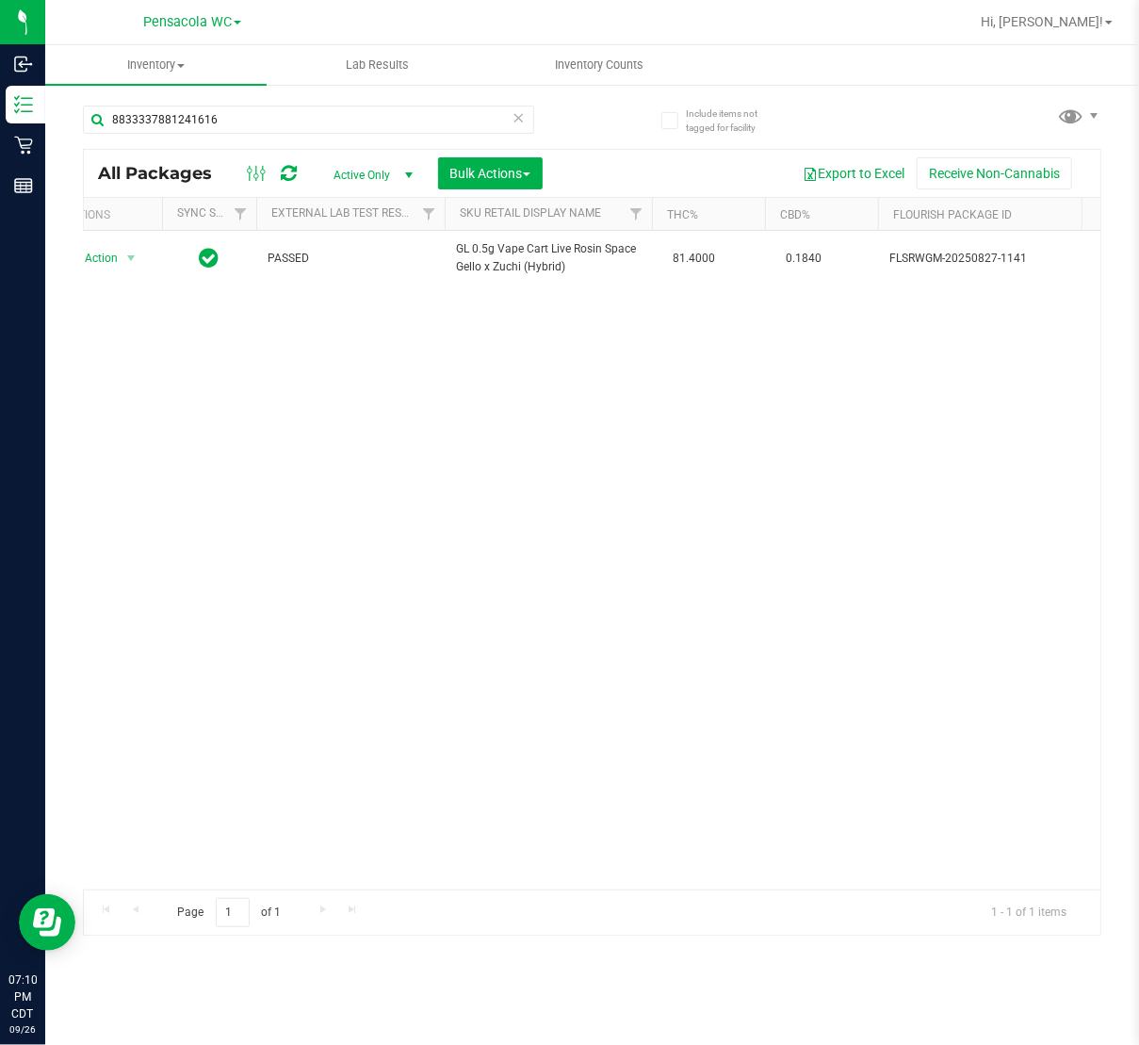
click at [521, 119] on icon at bounding box center [518, 117] width 13 height 23
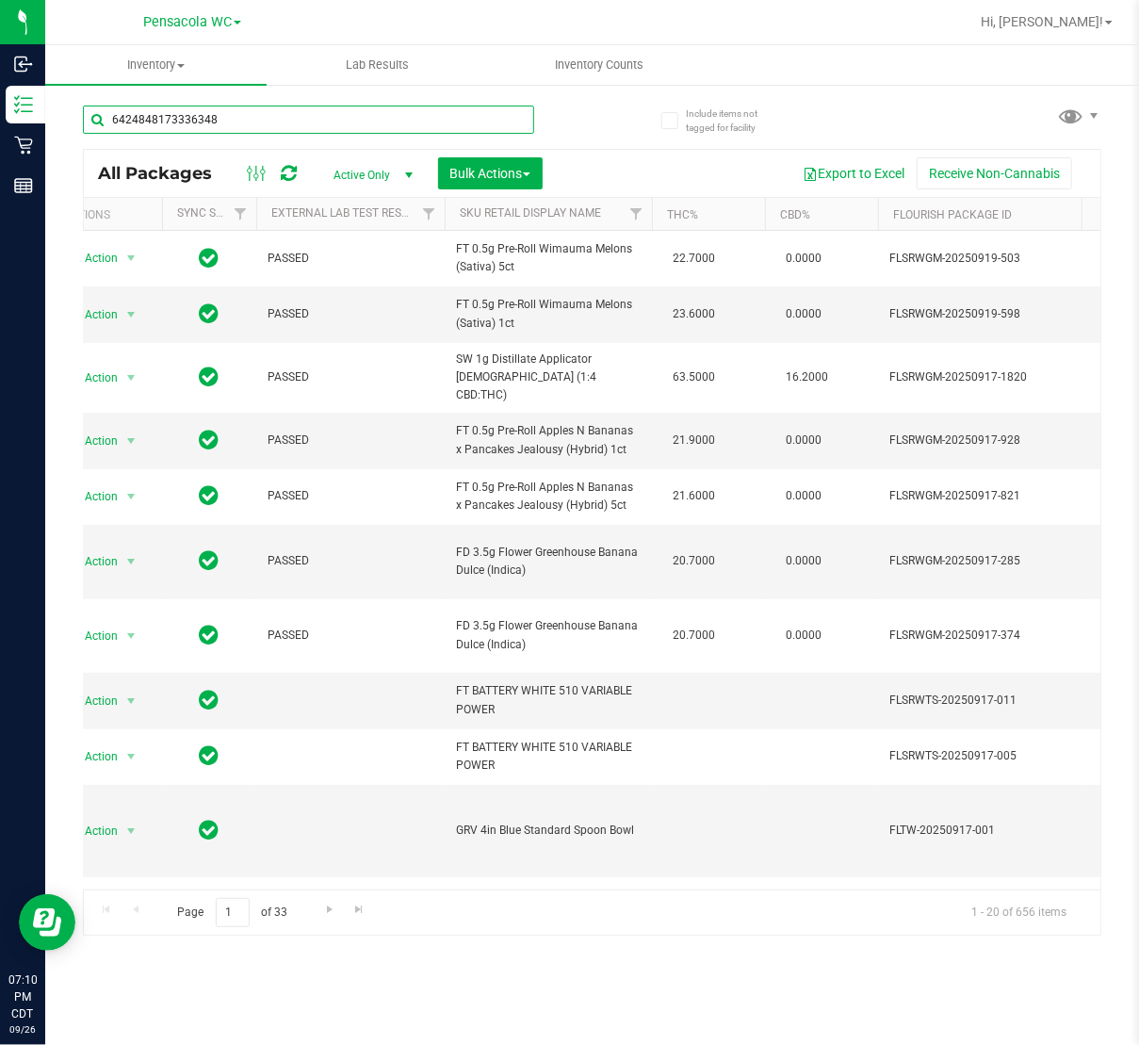
type input "6424848173336348"
click at [646, 154] on div "All Packages Active Only Active Only Lab Samples Locked All External Internal B…" at bounding box center [592, 173] width 1016 height 47
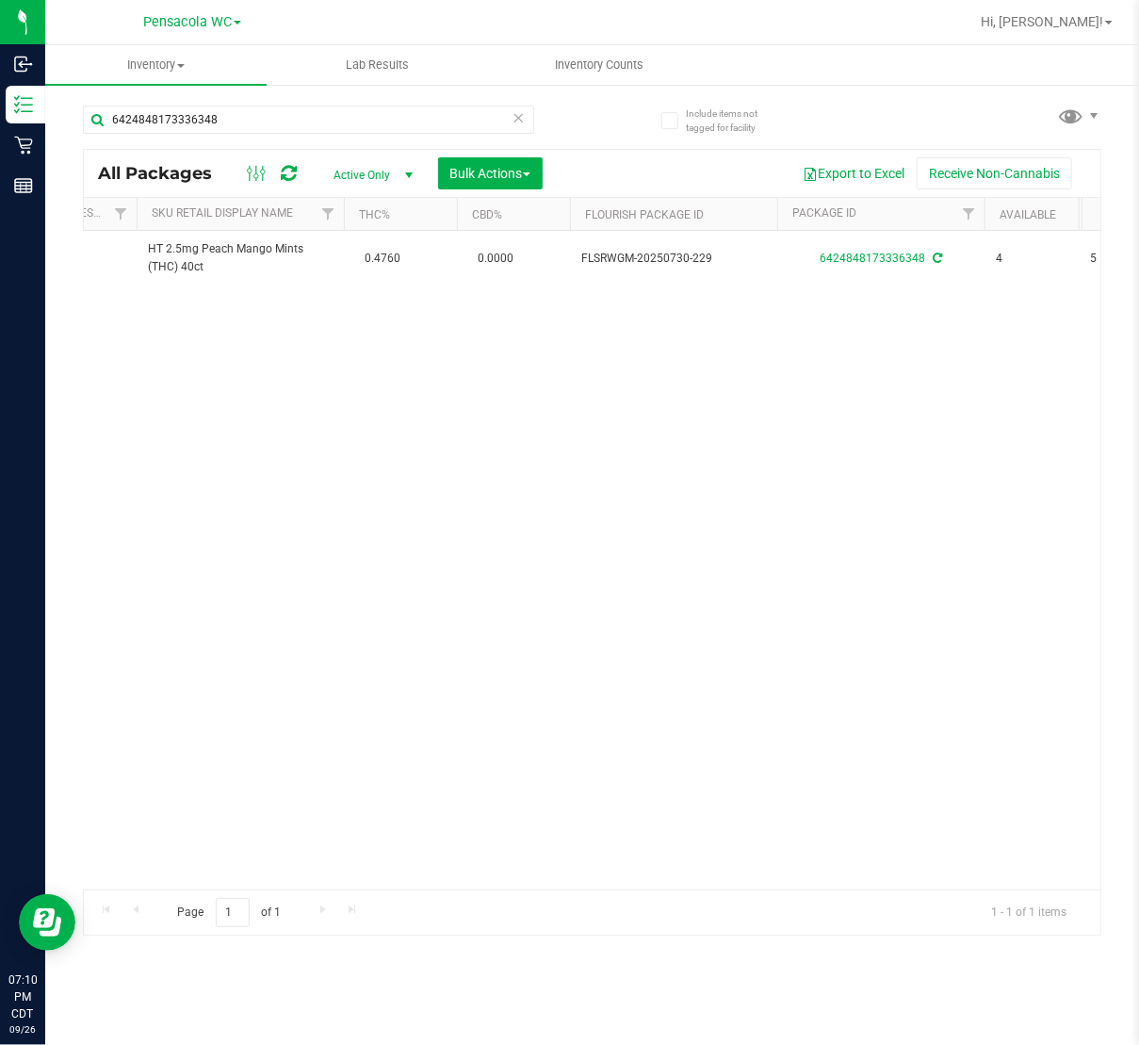
scroll to position [0, 335]
click at [497, 114] on input "6424848173336348" at bounding box center [308, 120] width 451 height 28
click at [524, 118] on icon at bounding box center [518, 117] width 13 height 23
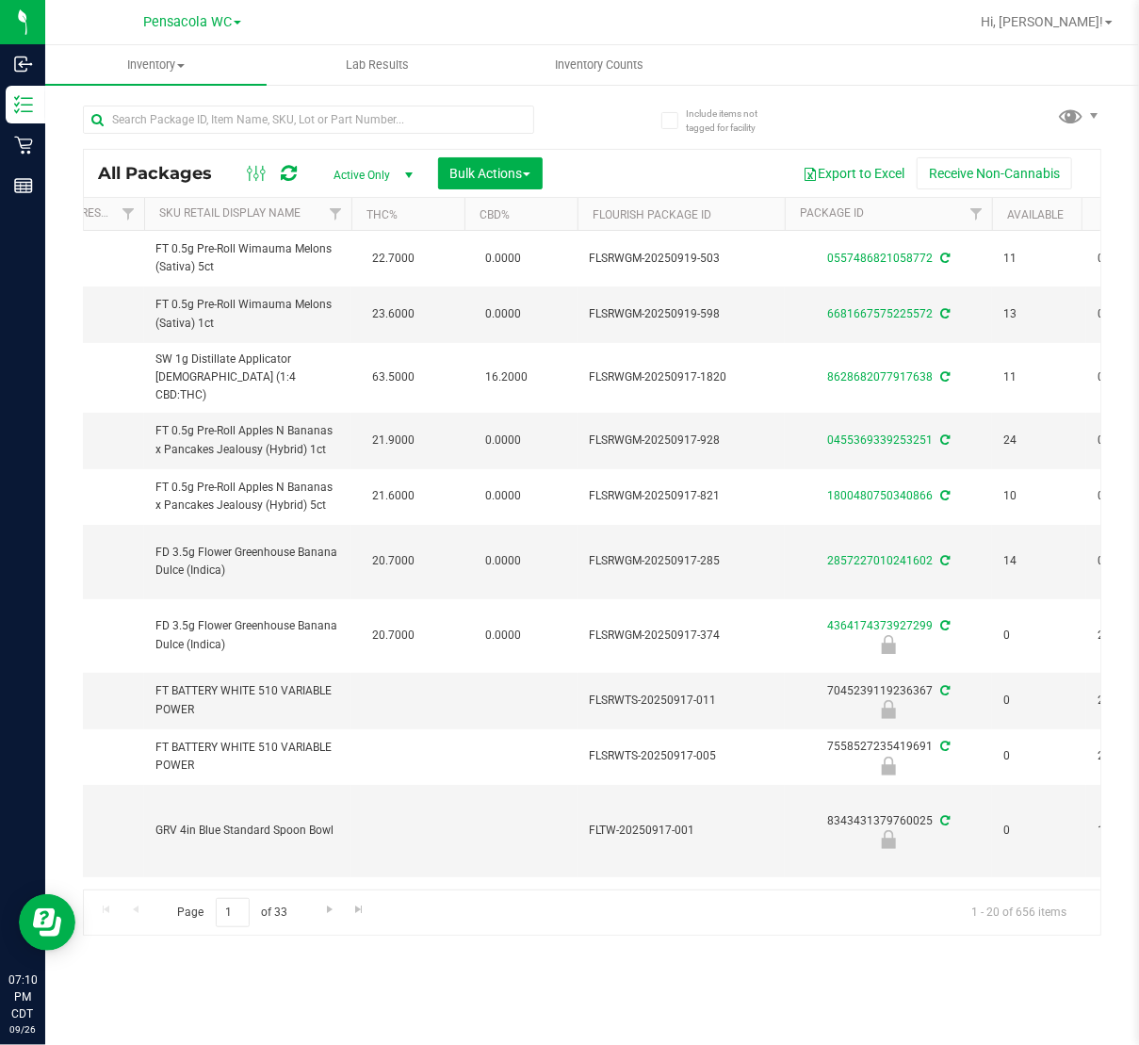
click at [495, 99] on div at bounding box center [338, 119] width 510 height 60
click at [490, 110] on input "text" at bounding box center [308, 120] width 451 height 28
type input "3979169693250161"
click at [638, 134] on div "3979169693250161 All Packages Active Only Active Only Lab Samples Locked All Ex…" at bounding box center [592, 512] width 1018 height 848
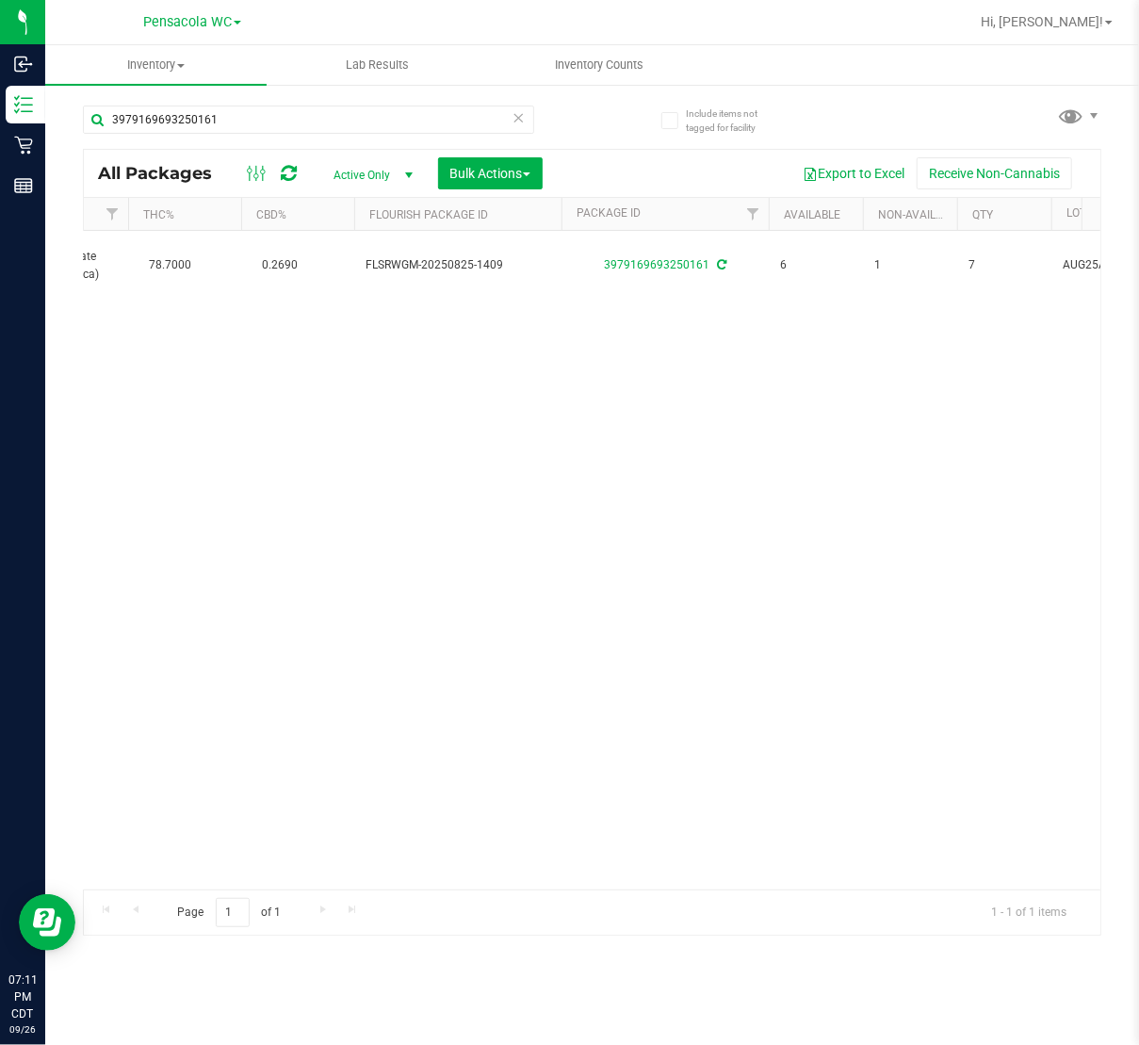
scroll to position [0, 624]
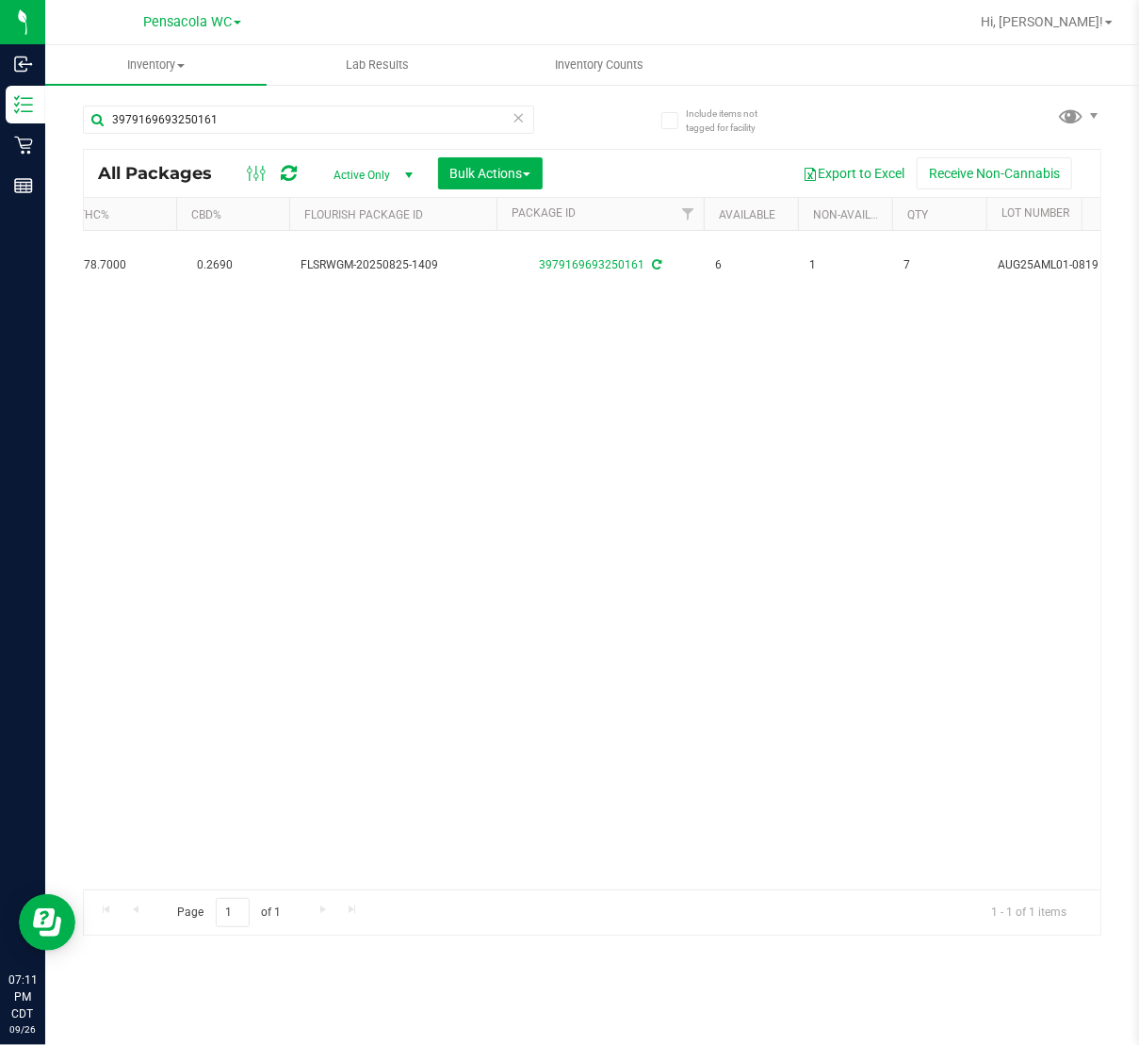
click at [512, 122] on icon at bounding box center [518, 117] width 13 height 23
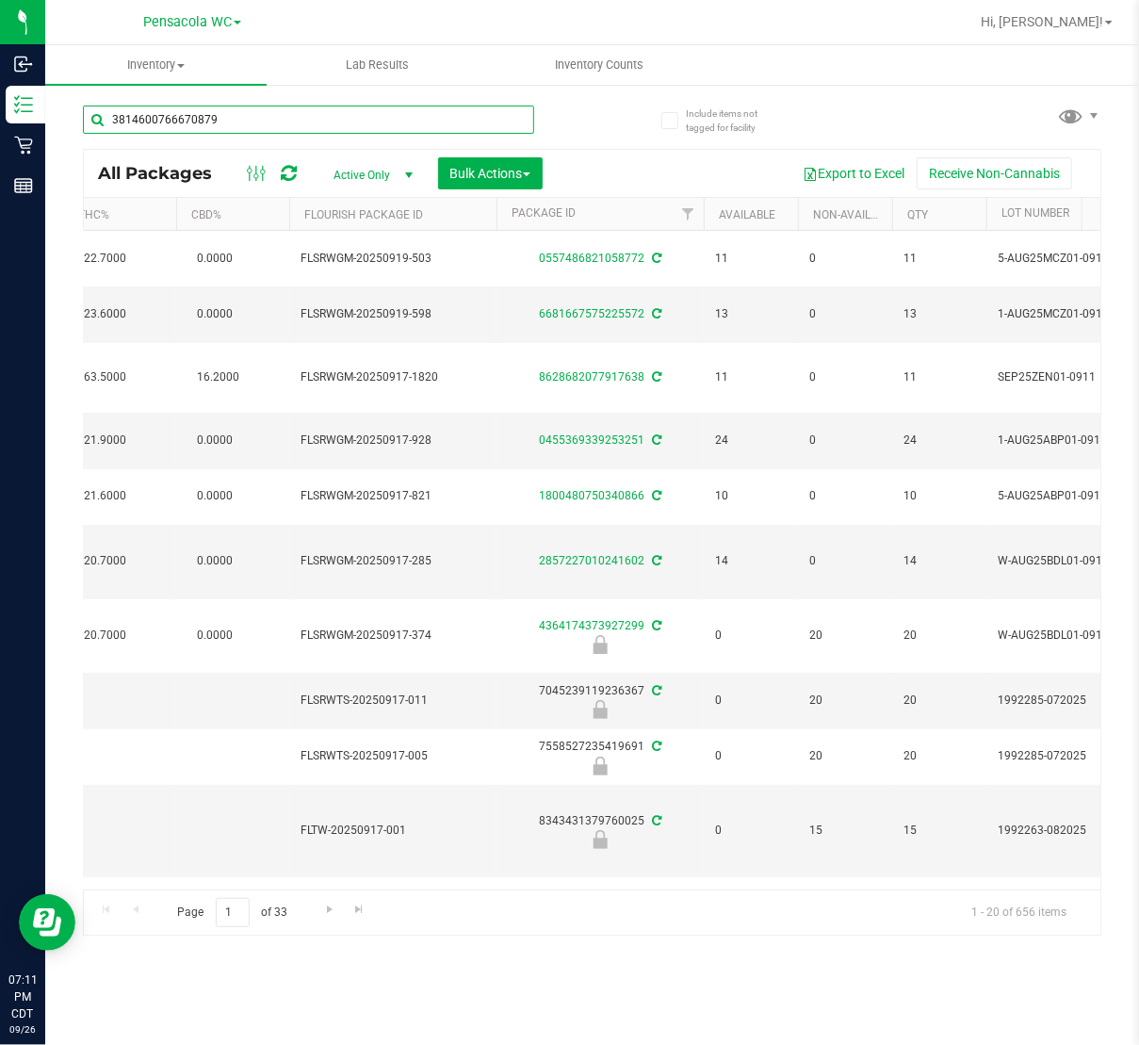
type input "3814600766670879"
click at [608, 134] on div "3814600766670879 All Packages Active Only Active Only Lab Samples Locked All Ex…" at bounding box center [592, 512] width 1018 height 848
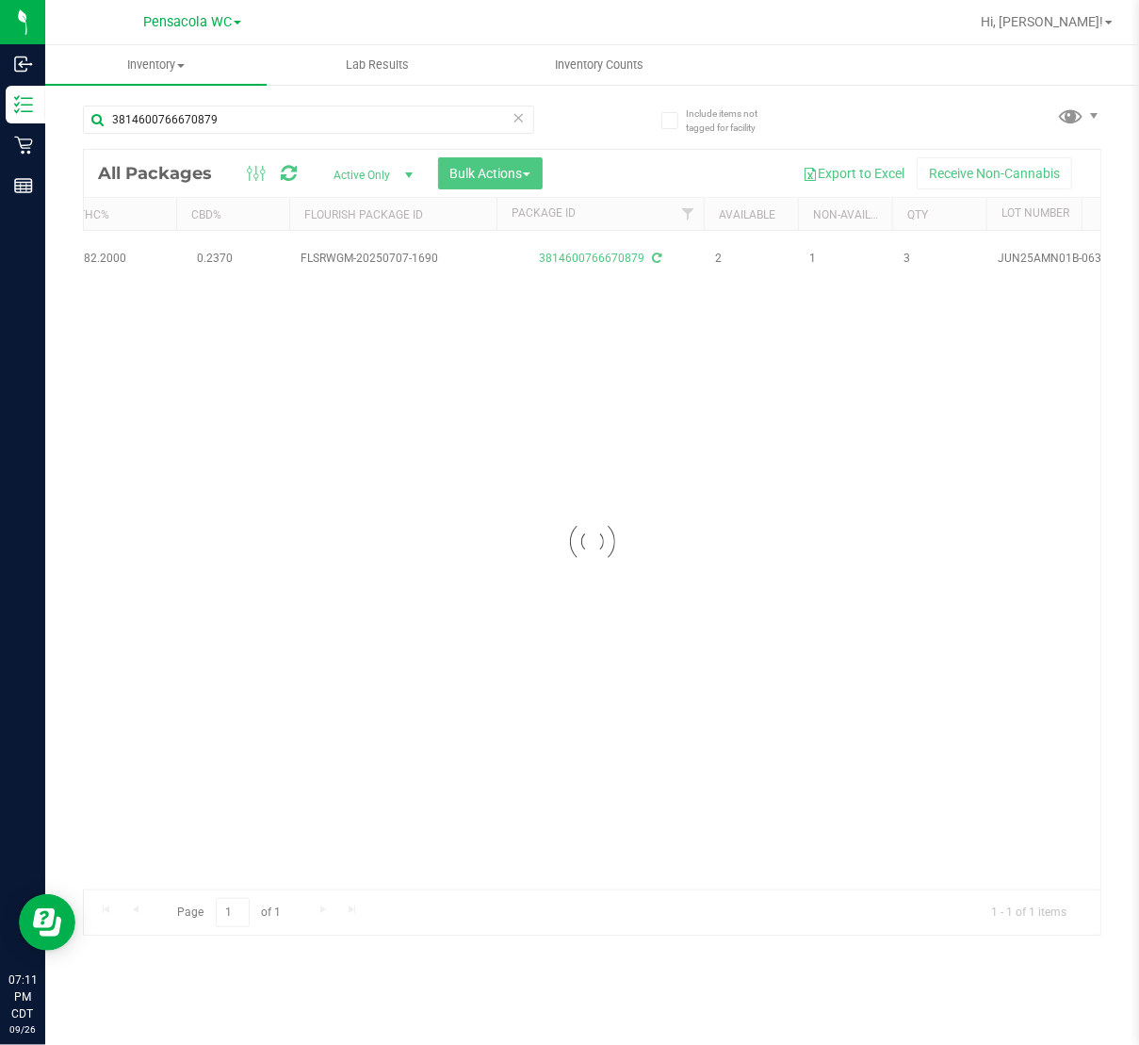
click at [521, 119] on icon at bounding box center [518, 117] width 13 height 23
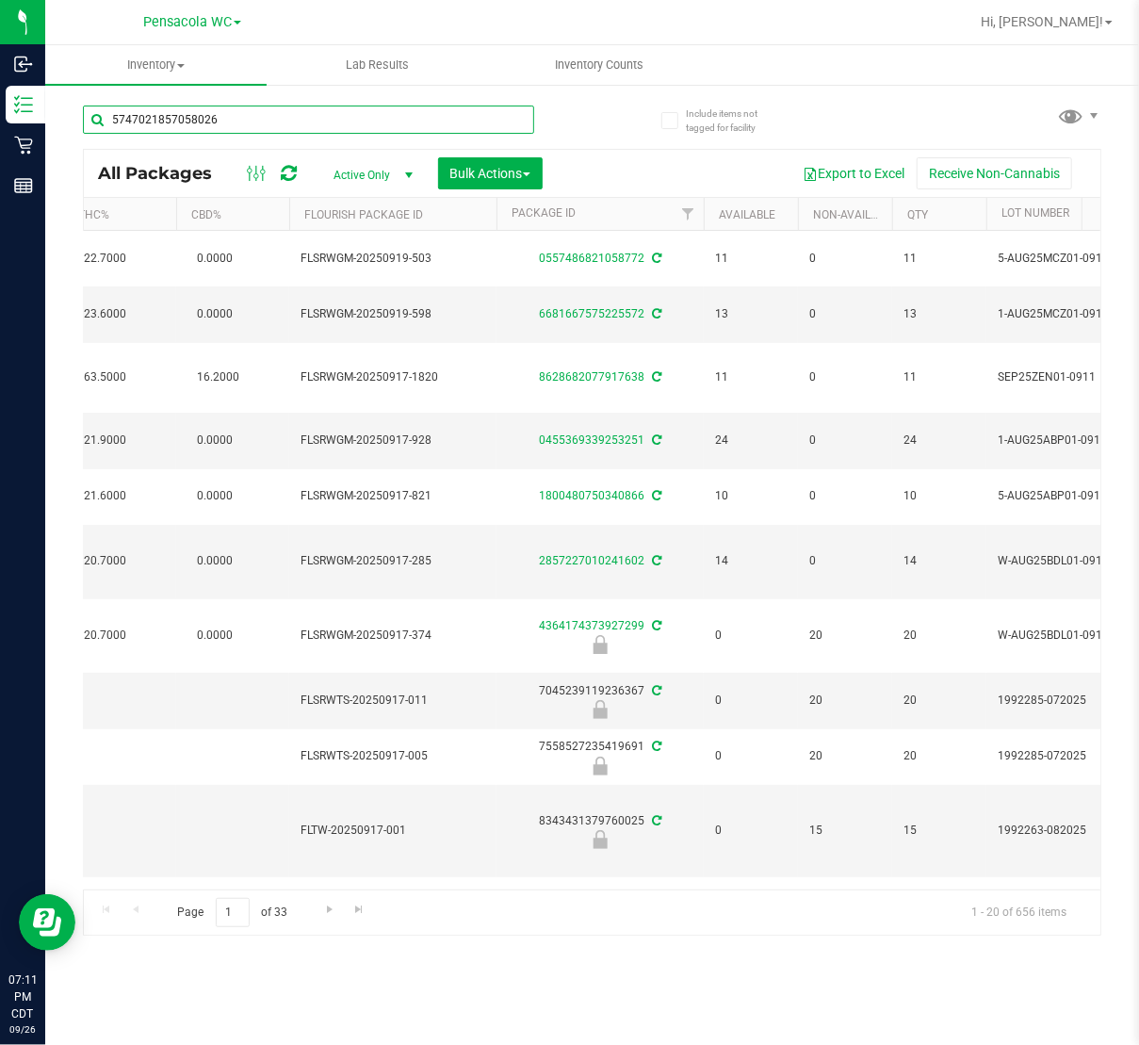
type input "5747021857058026"
click at [588, 139] on div "5747021857058026" at bounding box center [338, 119] width 510 height 60
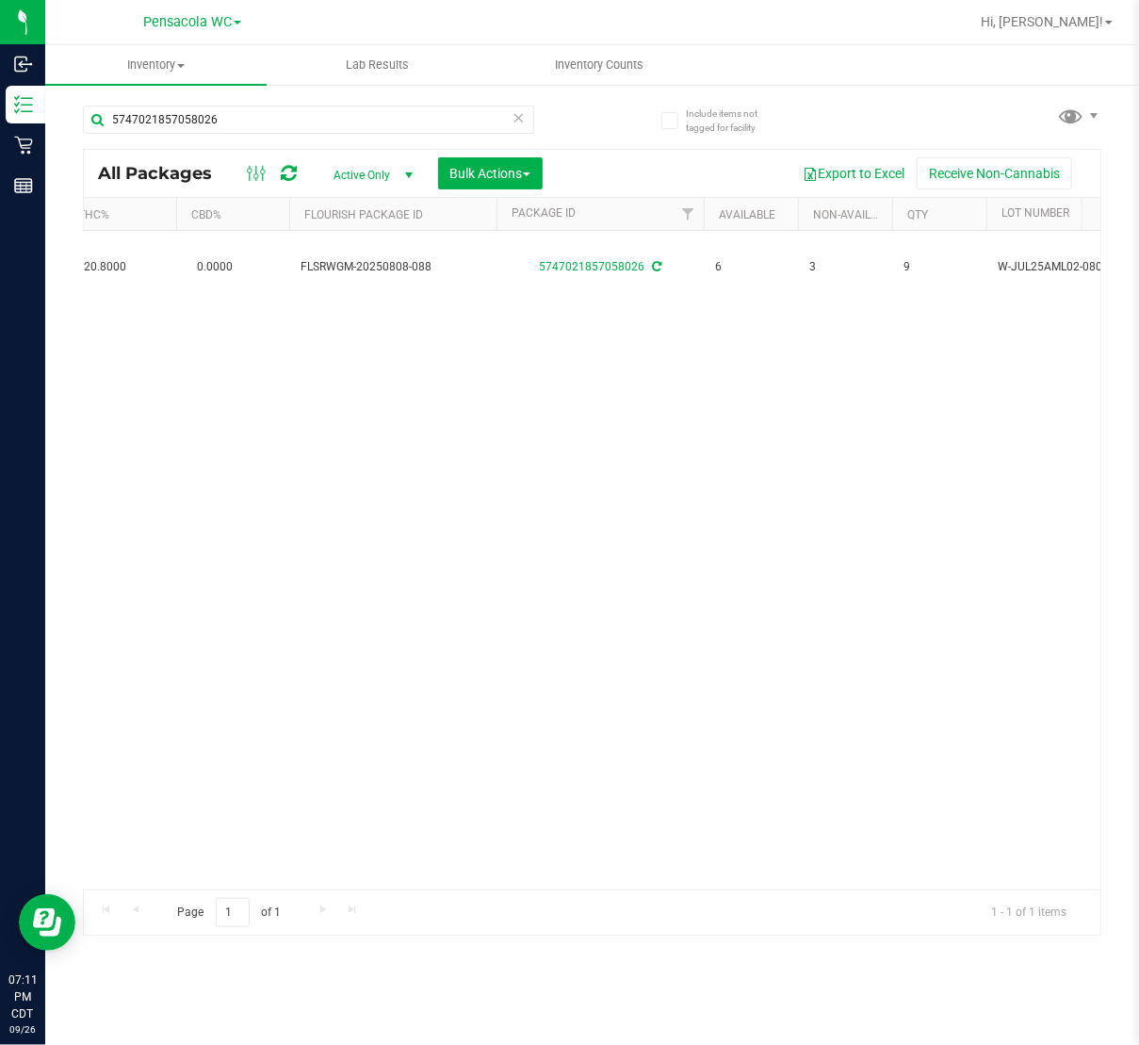
click at [518, 109] on icon at bounding box center [518, 117] width 13 height 23
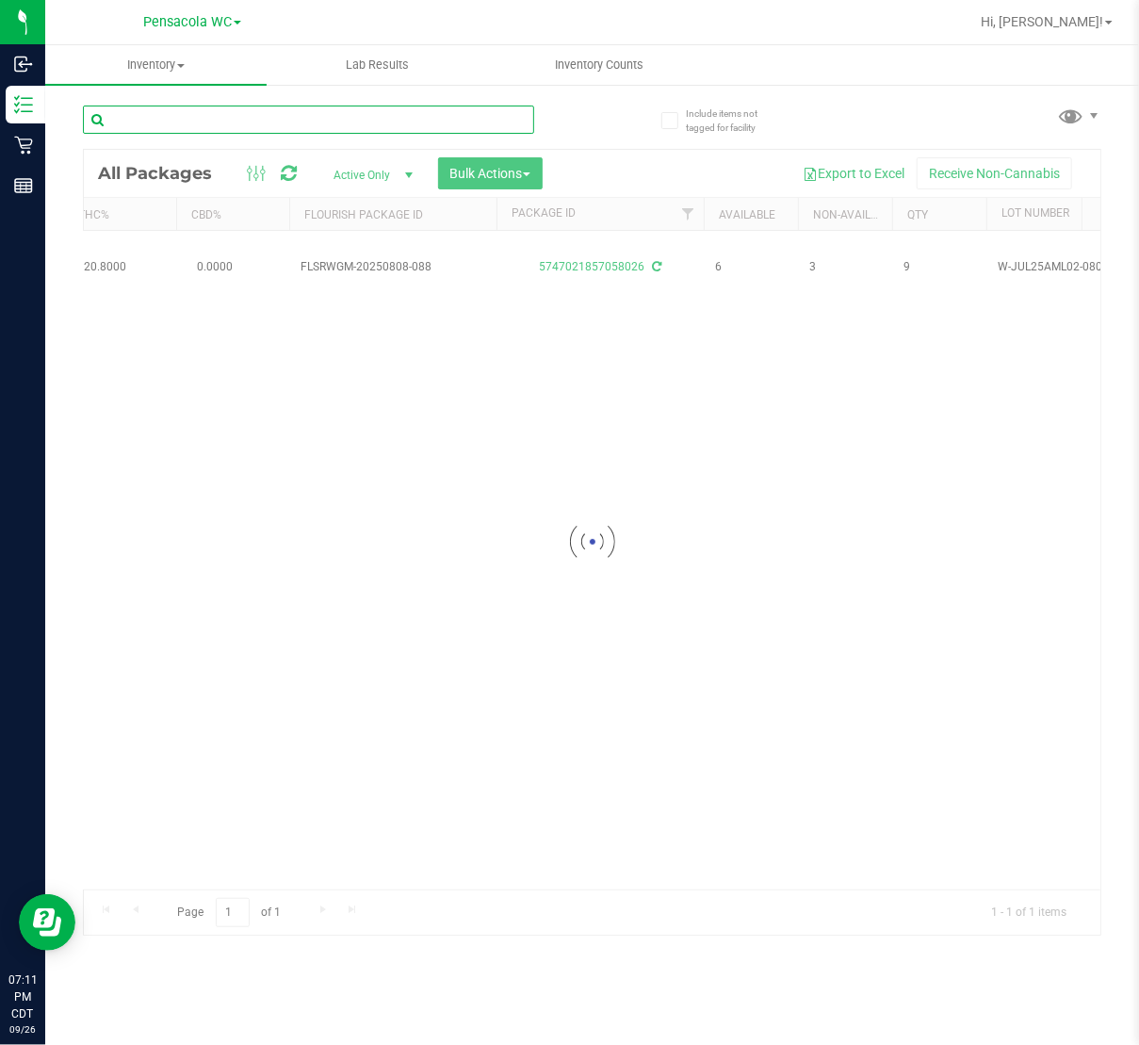
click at [315, 118] on input "text" at bounding box center [308, 120] width 451 height 28
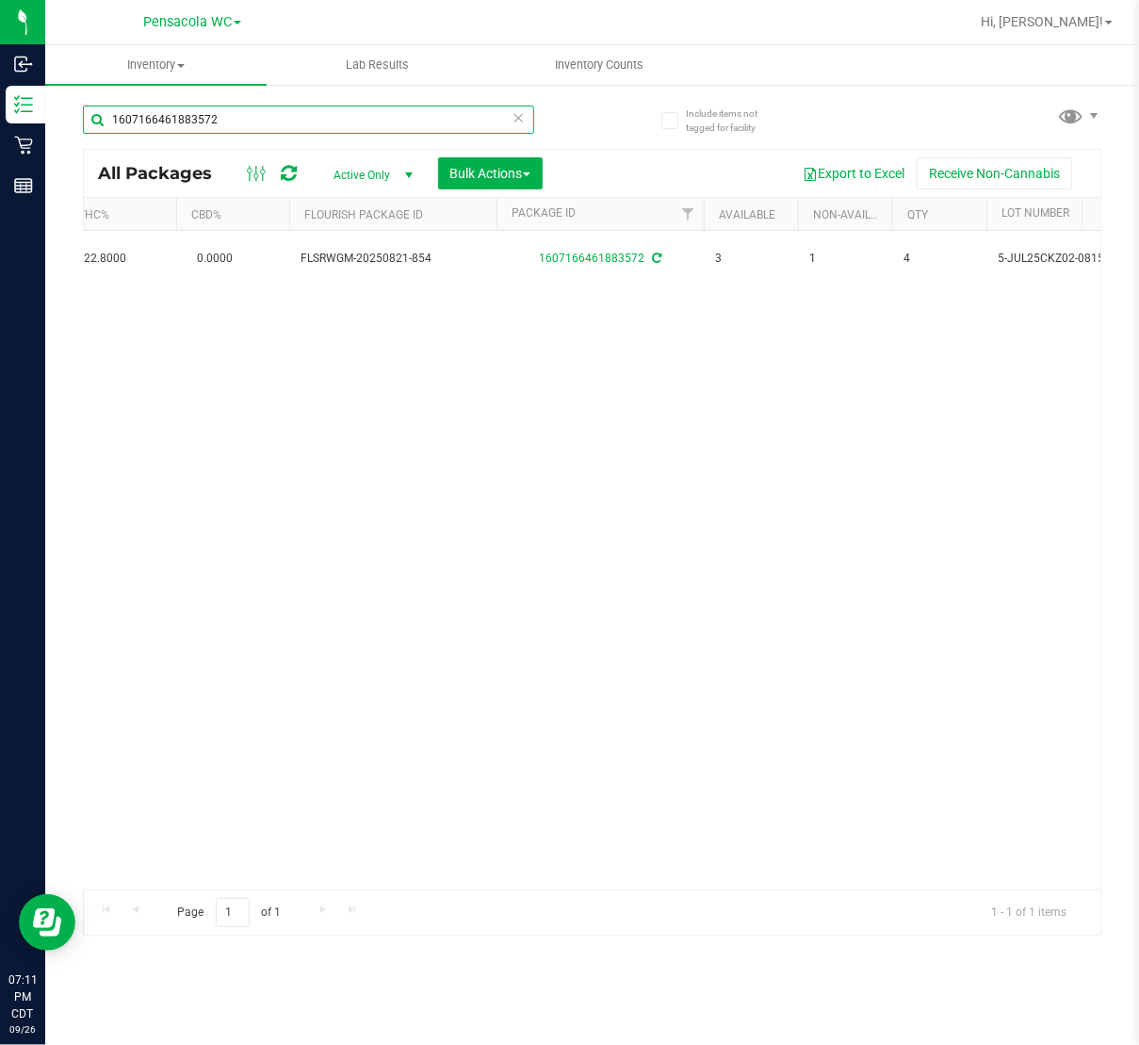
type input "1607166461883572"
click at [512, 119] on icon at bounding box center [518, 117] width 13 height 23
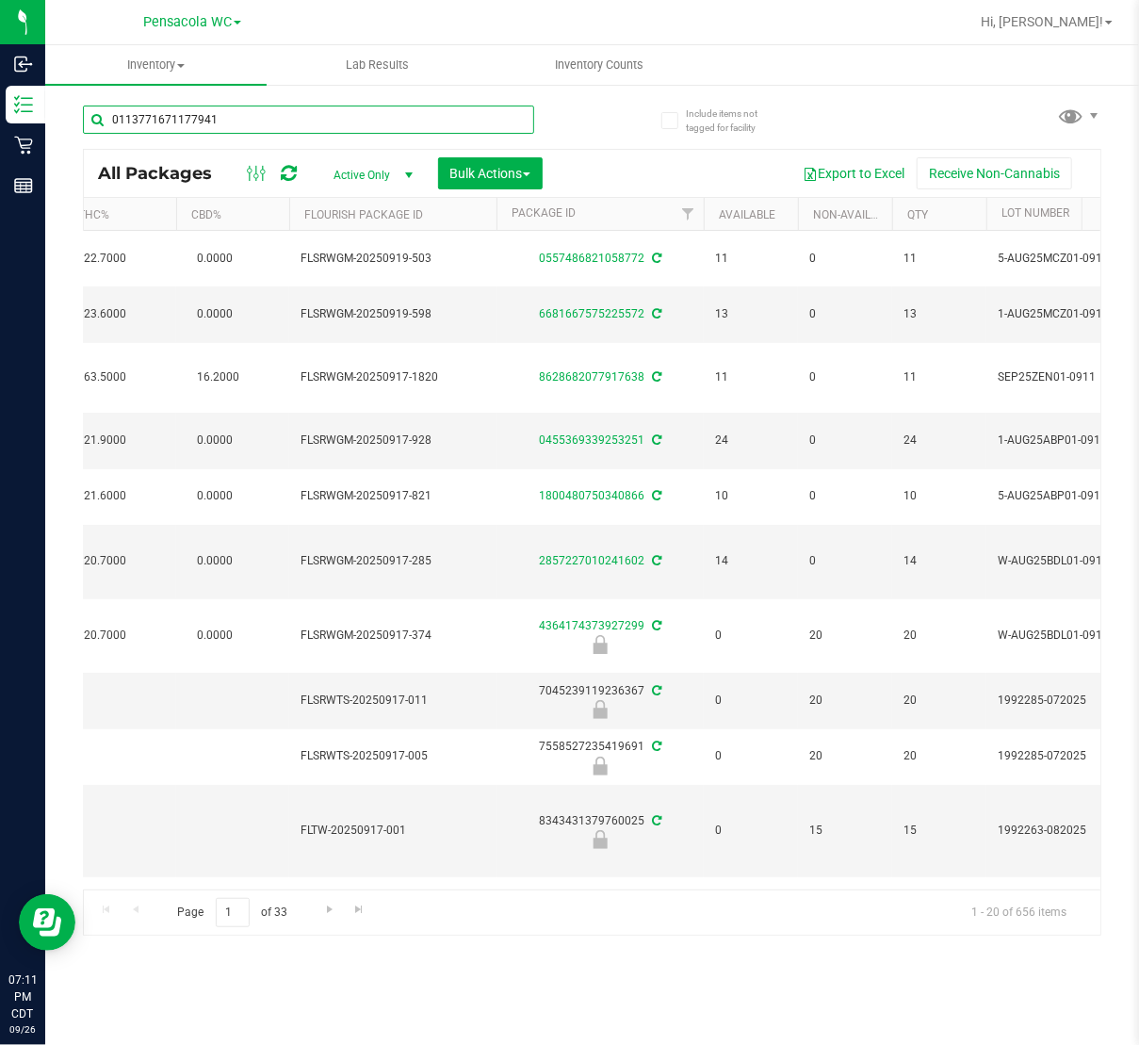
type input "0113771671177941"
click at [623, 132] on div "0113771671177941 All Packages Active Only Active Only Lab Samples Locked All Ex…" at bounding box center [592, 512] width 1018 height 848
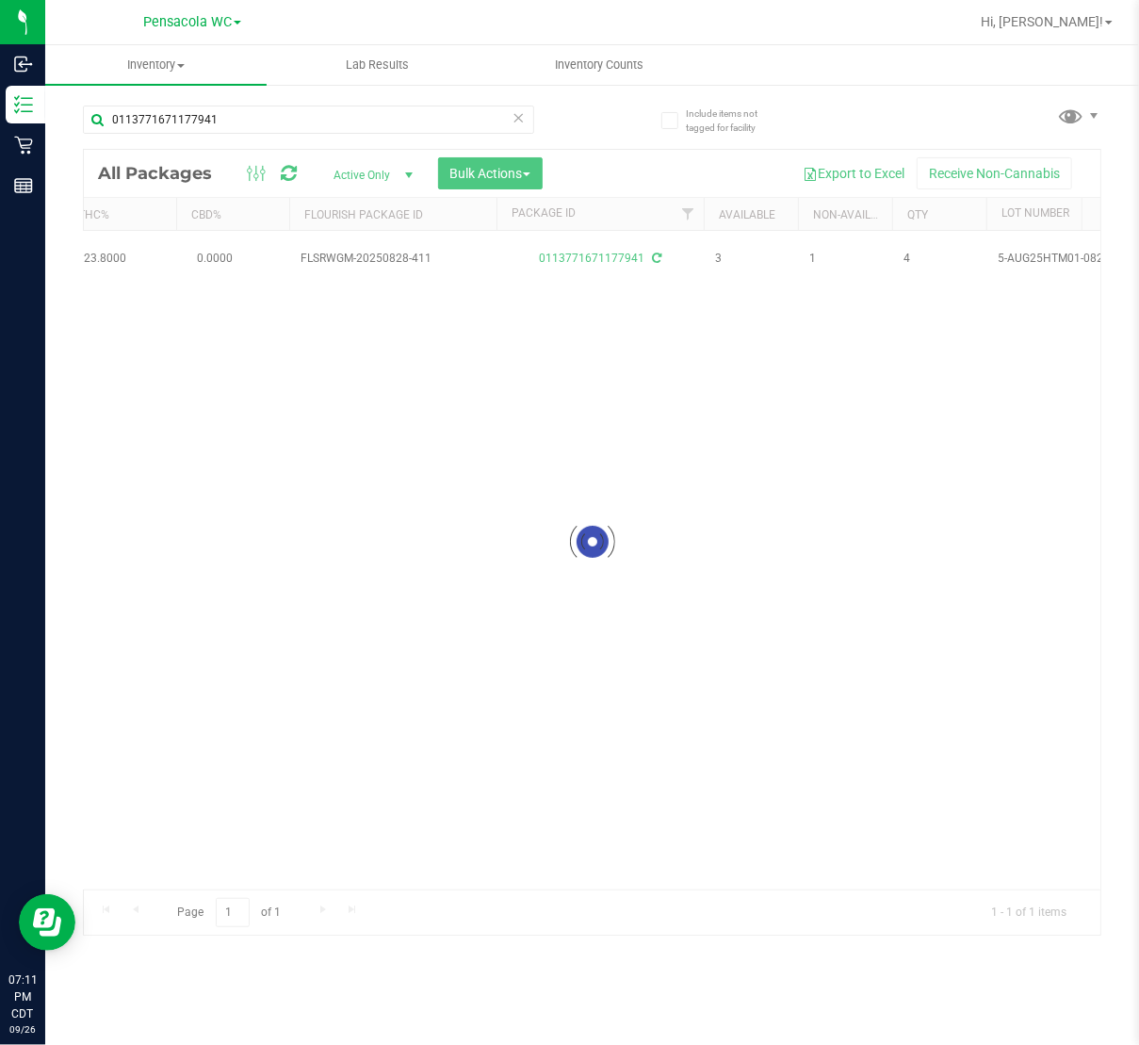
click at [518, 121] on icon at bounding box center [518, 117] width 13 height 23
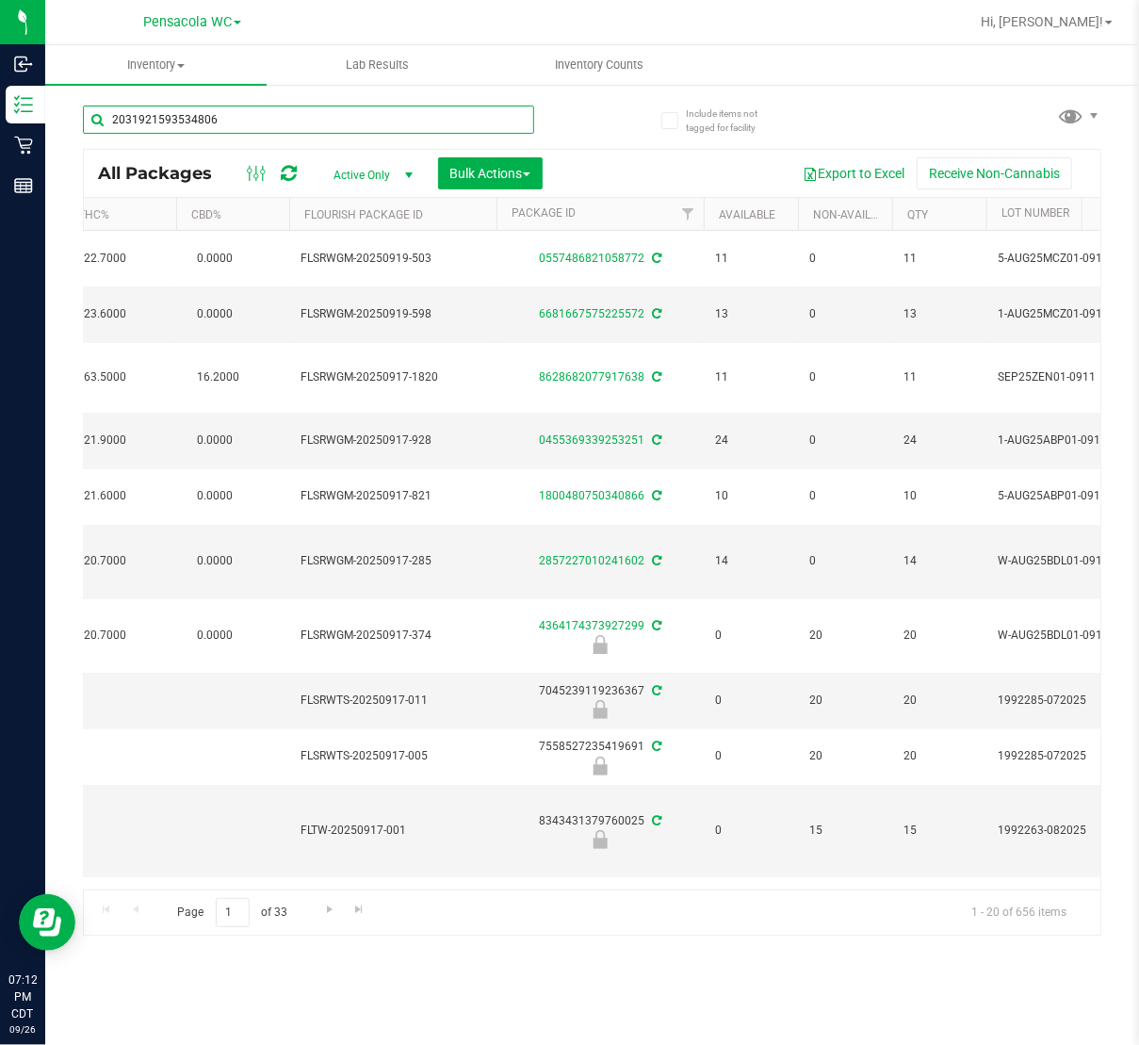
type input "2031921593534806"
click at [585, 125] on div "2031921593534806" at bounding box center [338, 119] width 510 height 60
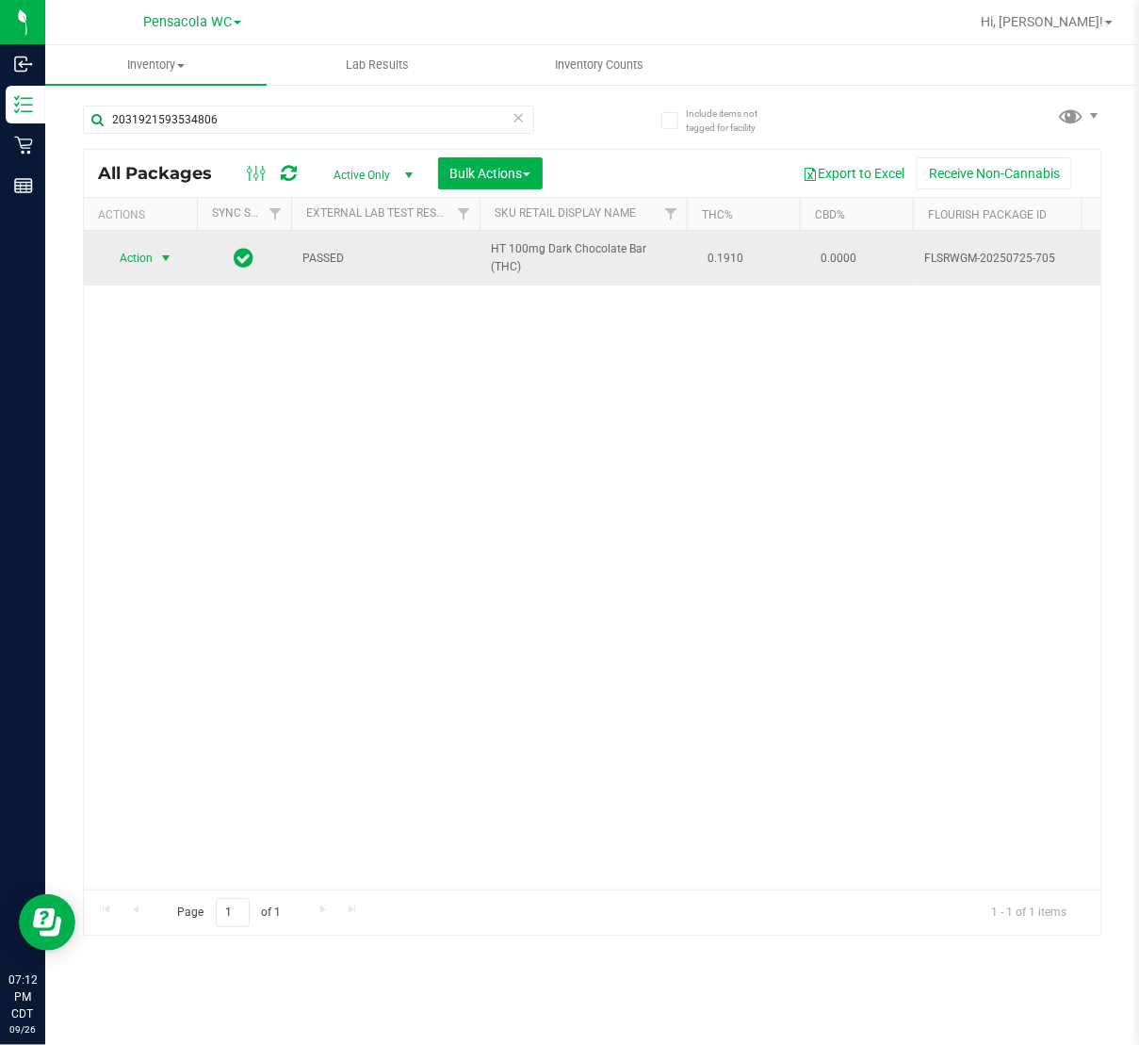
click at [170, 261] on span "select" at bounding box center [165, 258] width 15 height 15
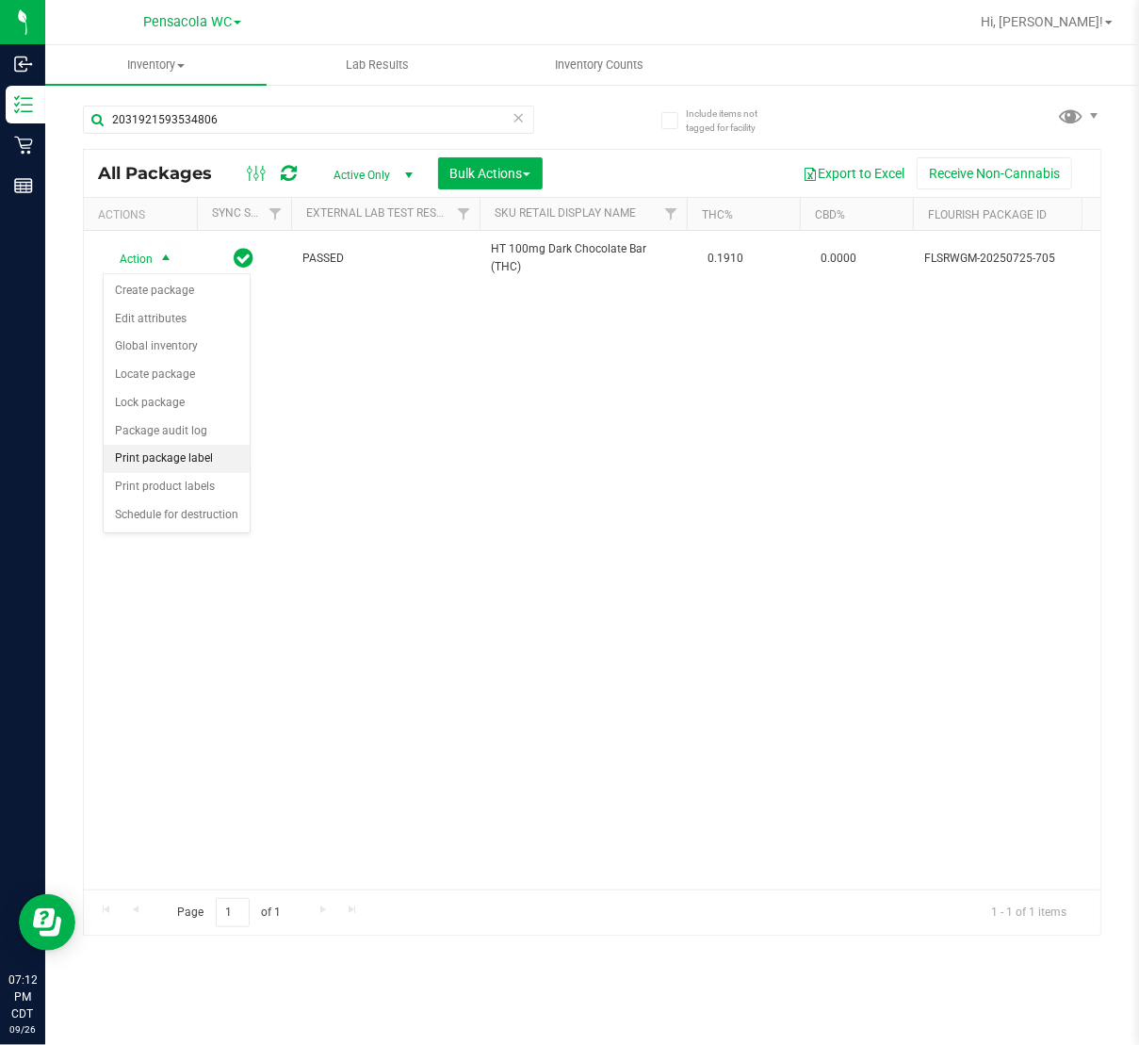
click at [170, 449] on li "Print package label" at bounding box center [177, 459] width 146 height 28
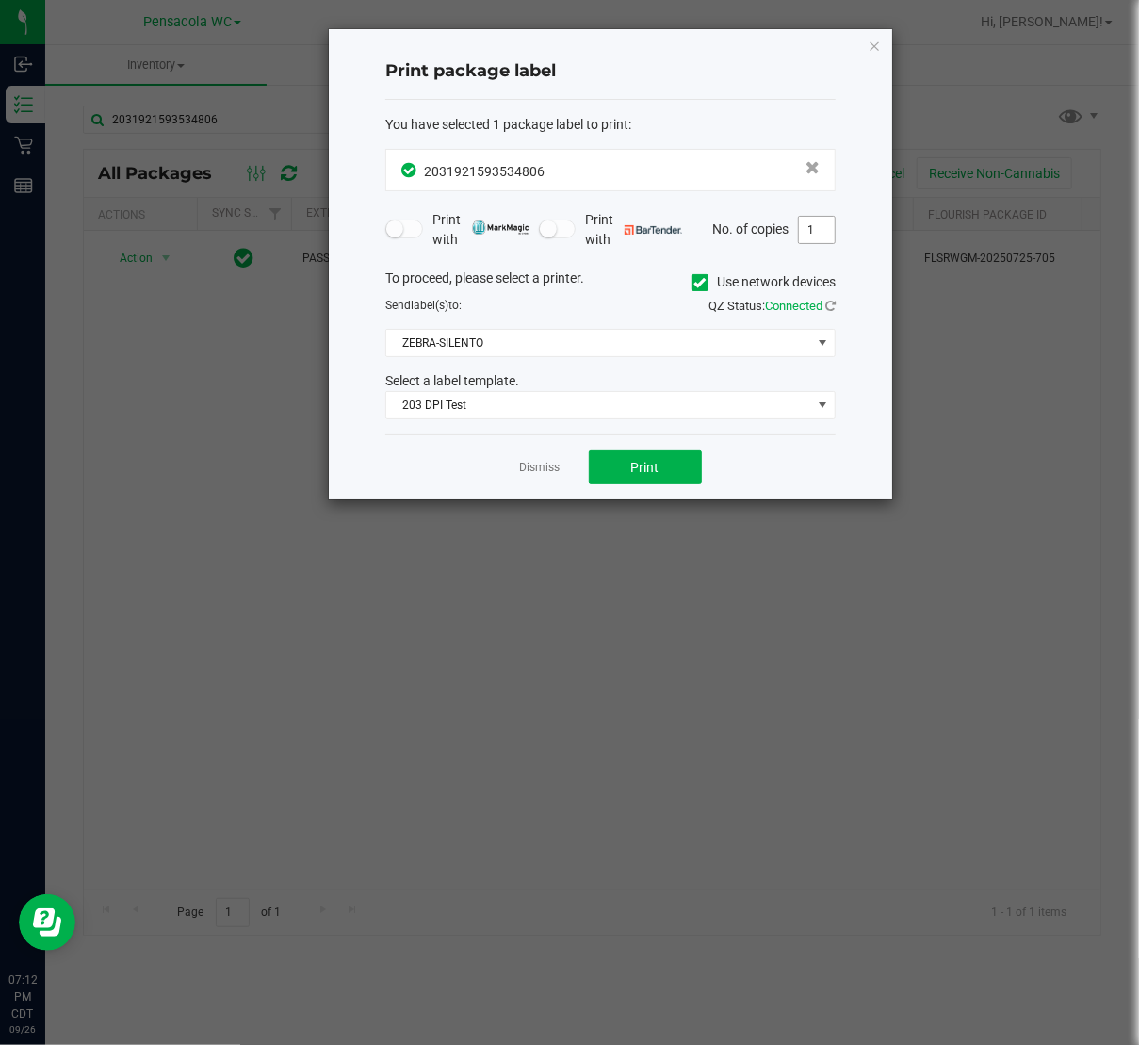
click at [814, 222] on input "1" at bounding box center [817, 230] width 36 height 26
type input "12"
click at [682, 467] on button "Print" at bounding box center [645, 467] width 113 height 34
click at [526, 482] on div "Dismiss Print" at bounding box center [610, 466] width 450 height 65
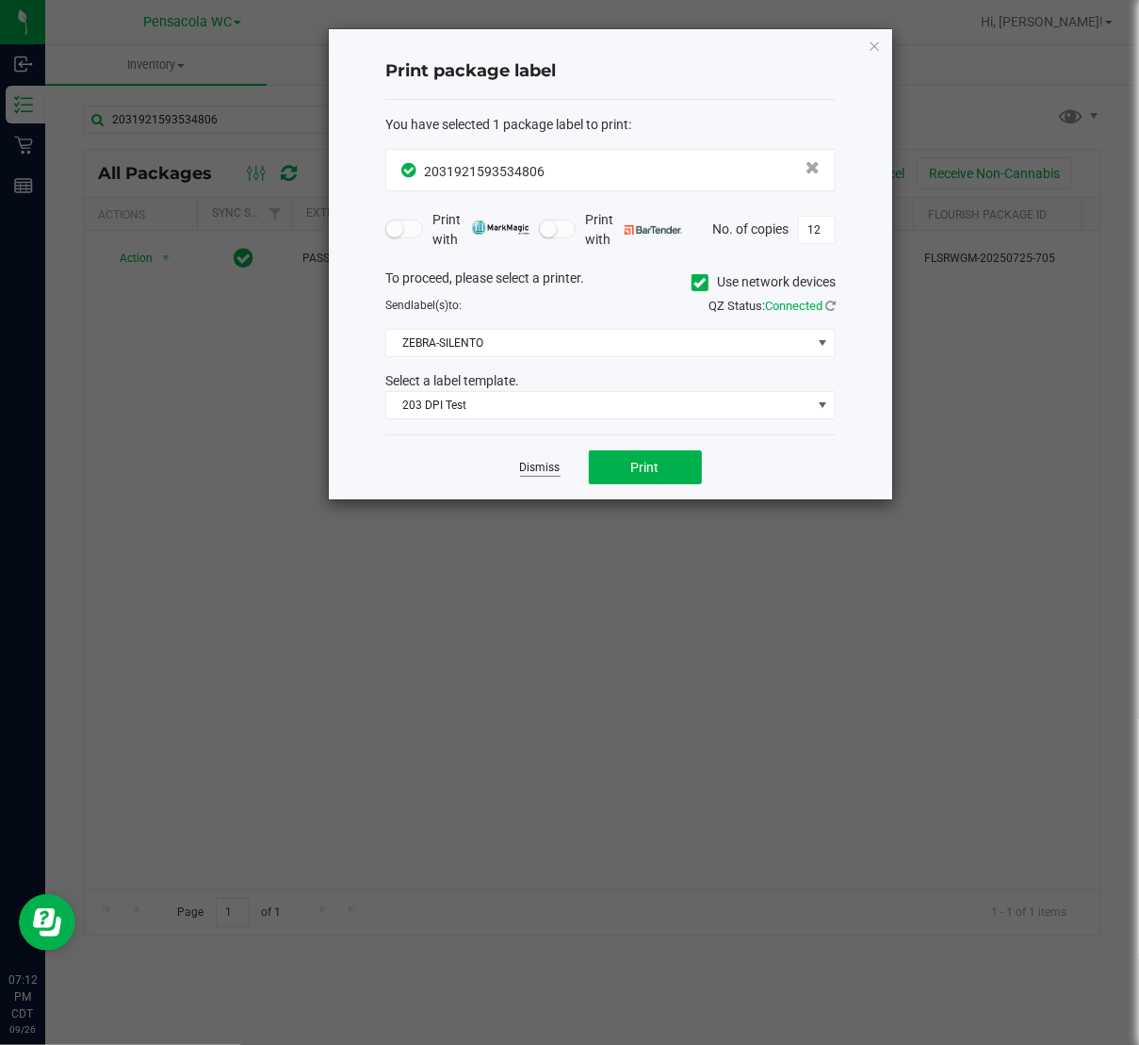
click at [528, 476] on link "Dismiss" at bounding box center [540, 468] width 41 height 16
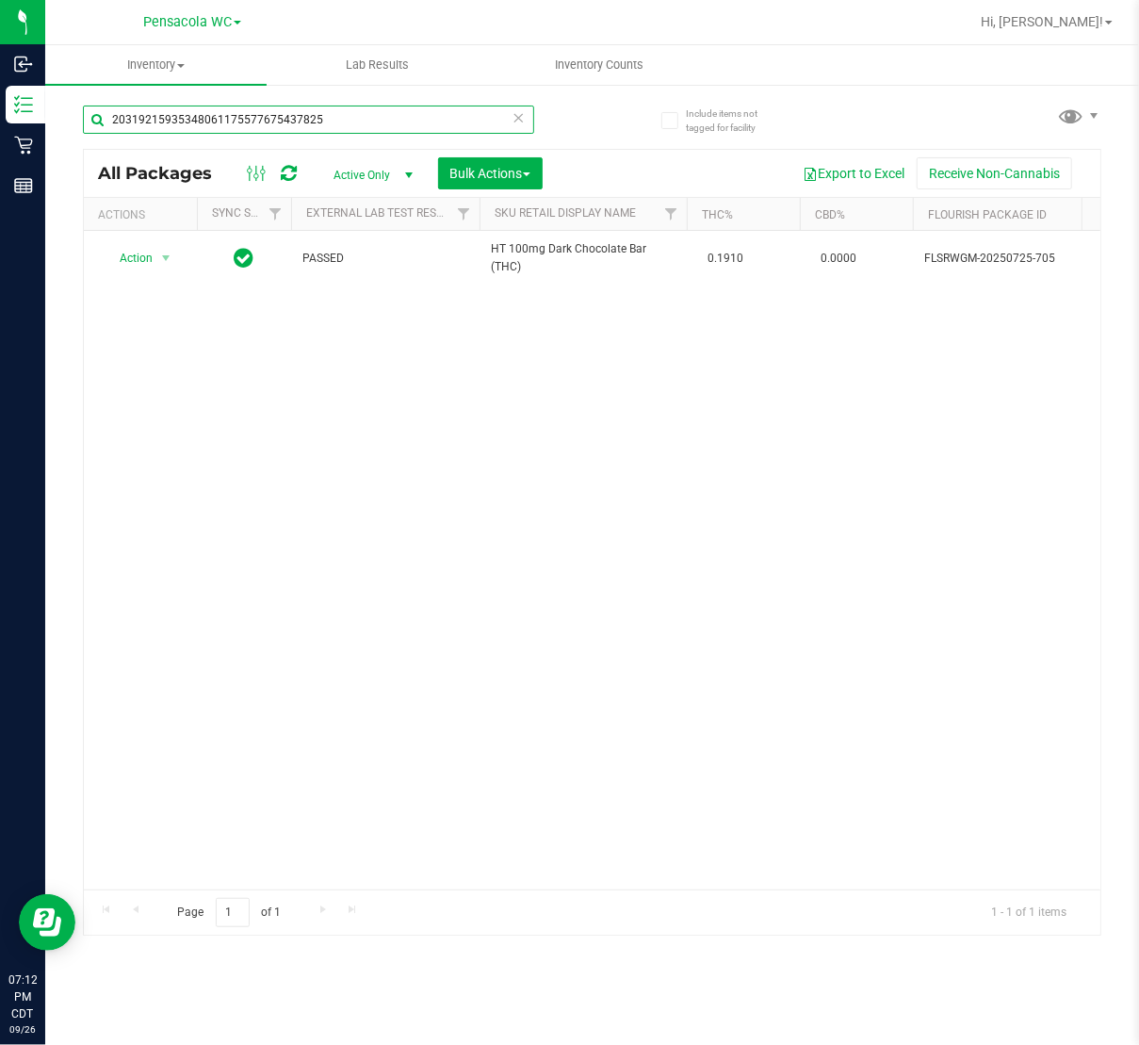
click at [392, 128] on input "20319215935348061175577675437825" at bounding box center [308, 120] width 451 height 28
drag, startPoint x: 216, startPoint y: 121, endPoint x: 50, endPoint y: 98, distance: 167.3
click at [50, 98] on div "Include items not tagged for facility 20319215935348061175577675437825 Loading.…" at bounding box center [592, 370] width 1094 height 575
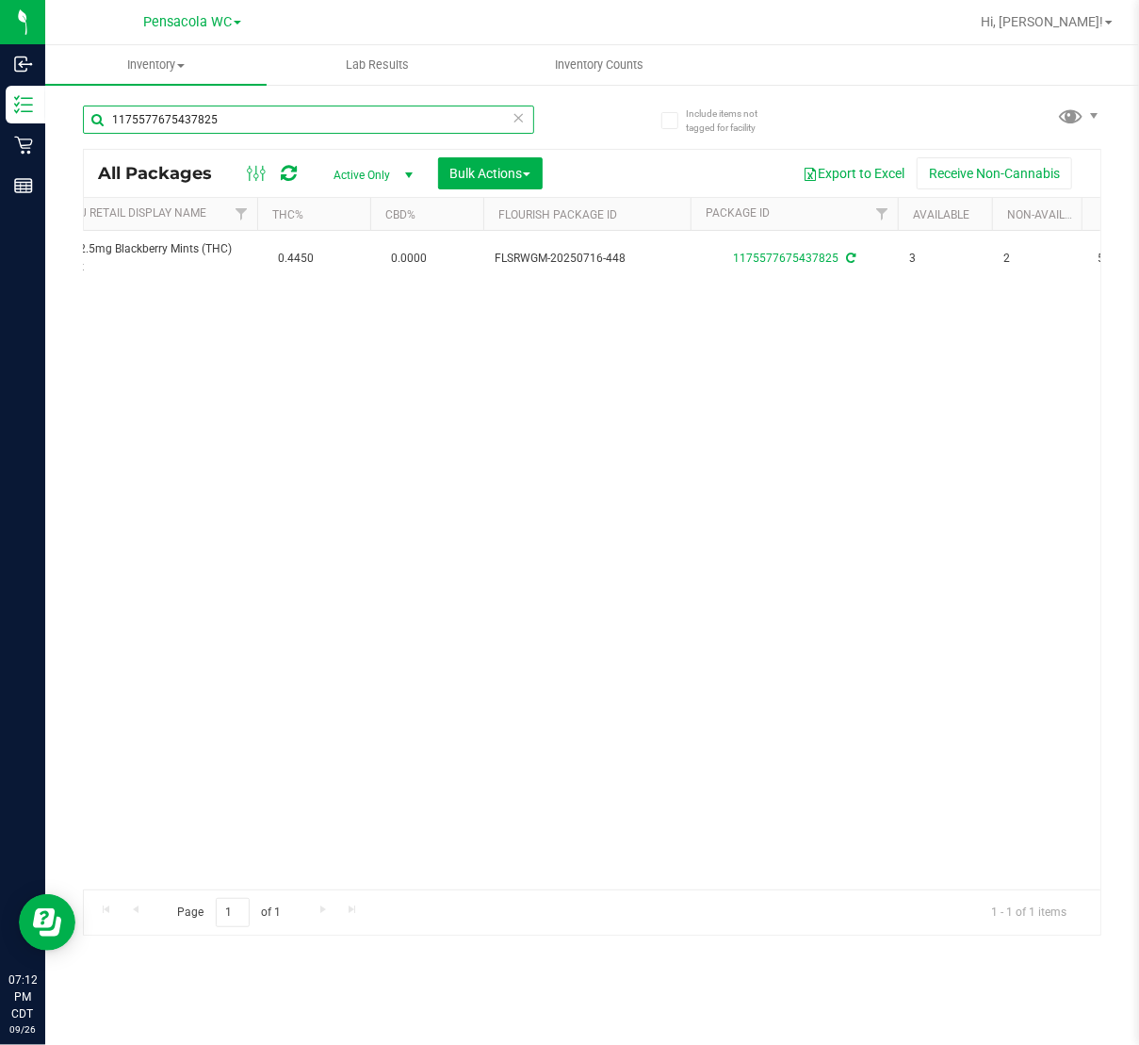
scroll to position [0, 428]
type input "1175577675437825"
click at [518, 122] on icon at bounding box center [518, 117] width 13 height 23
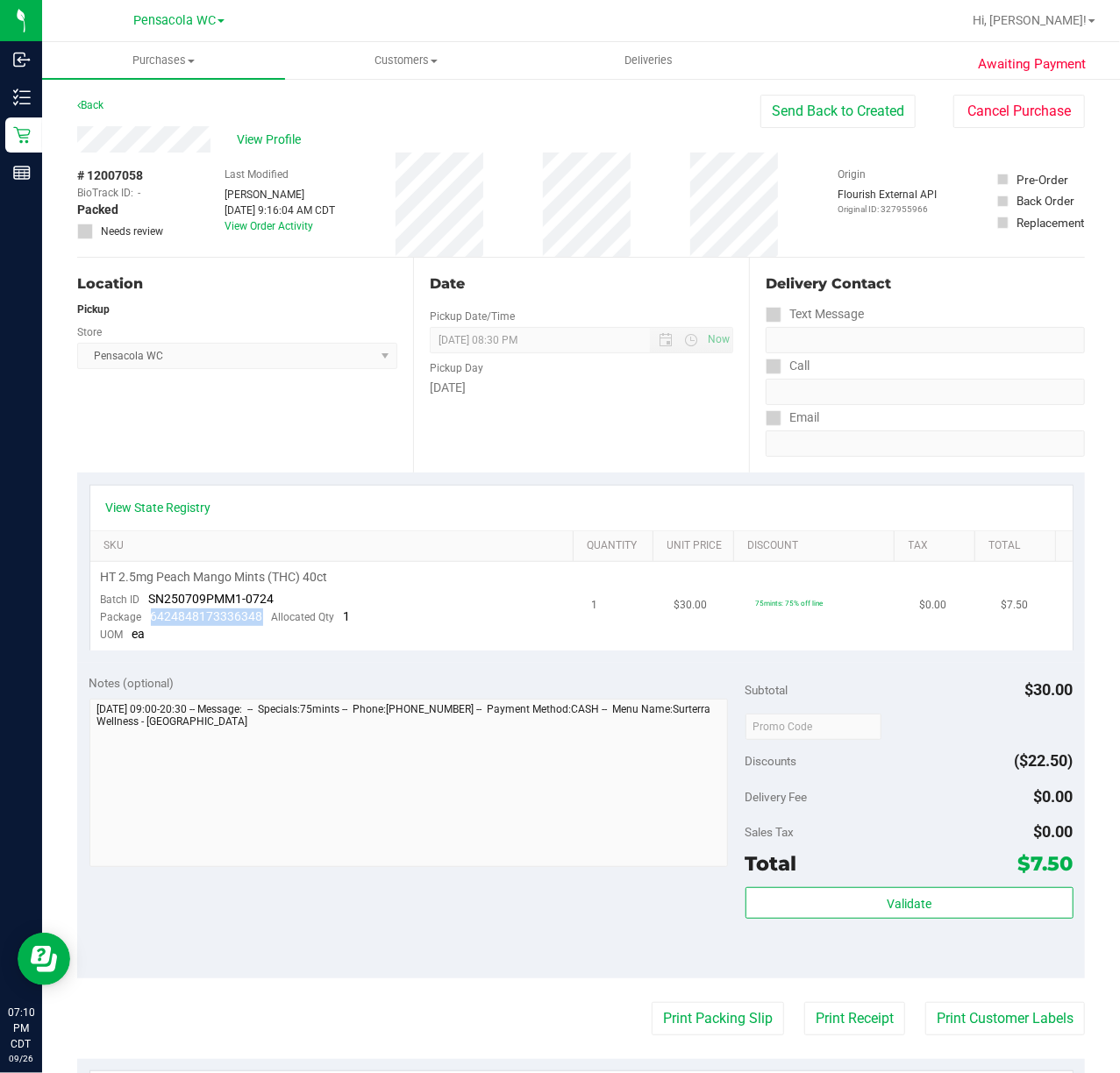
drag, startPoint x: 266, startPoint y: 618, endPoint x: 152, endPoint y: 617, distance: 114.0
click at [152, 617] on div "Package 6424848173336348 Allocated Qty 1" at bounding box center [225, 617] width 250 height 18
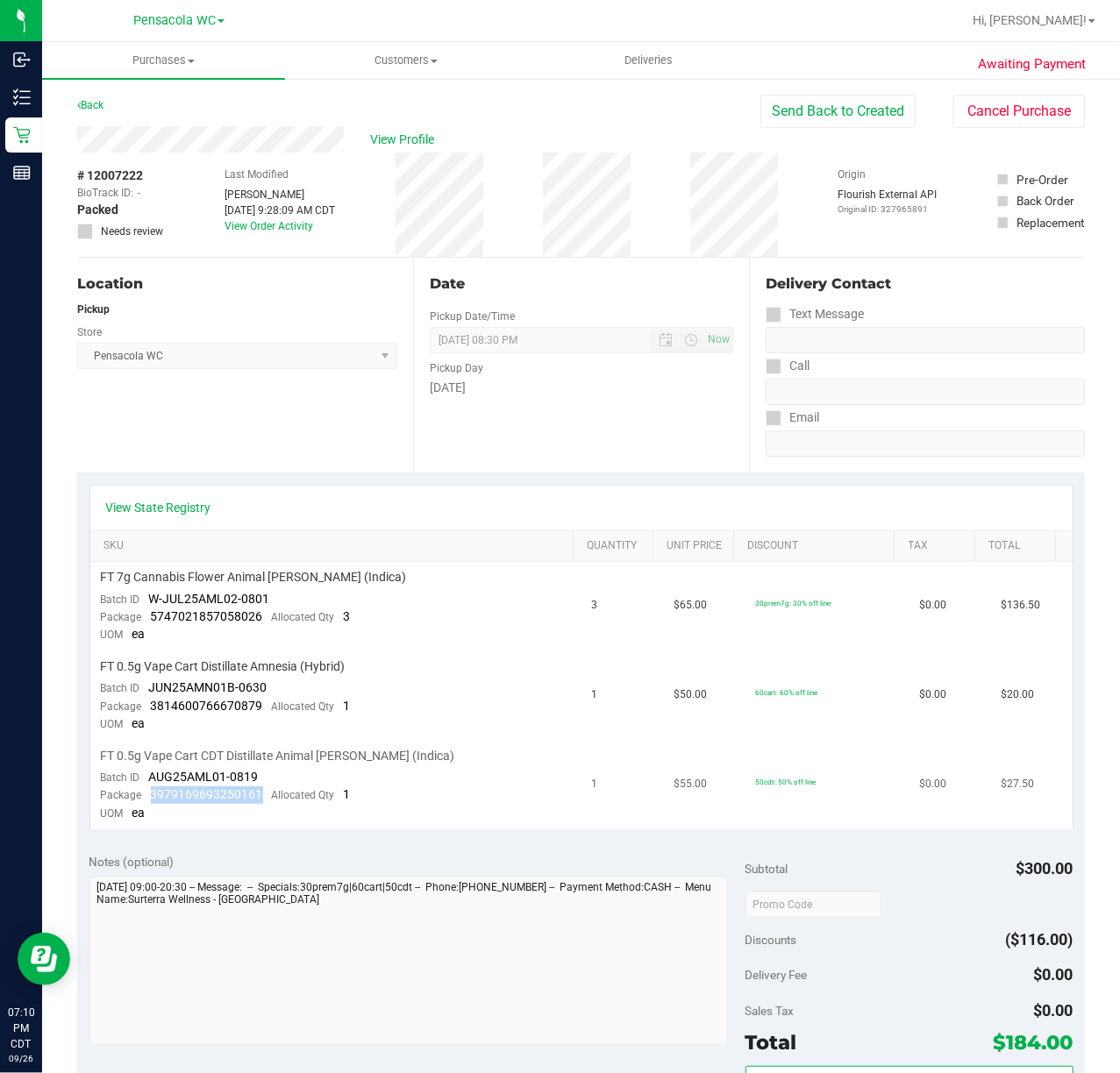
drag, startPoint x: 263, startPoint y: 791, endPoint x: 145, endPoint y: 794, distance: 118.0
click at [145, 794] on div "Package 3979169693250161 Allocated Qty 1" at bounding box center [225, 795] width 250 height 18
drag, startPoint x: 262, startPoint y: 698, endPoint x: 152, endPoint y: 705, distance: 110.2
click at [152, 705] on div "Package 3814600766670879 Allocated Qty 1" at bounding box center [225, 706] width 250 height 18
drag, startPoint x: 262, startPoint y: 617, endPoint x: 151, endPoint y: 615, distance: 111.0
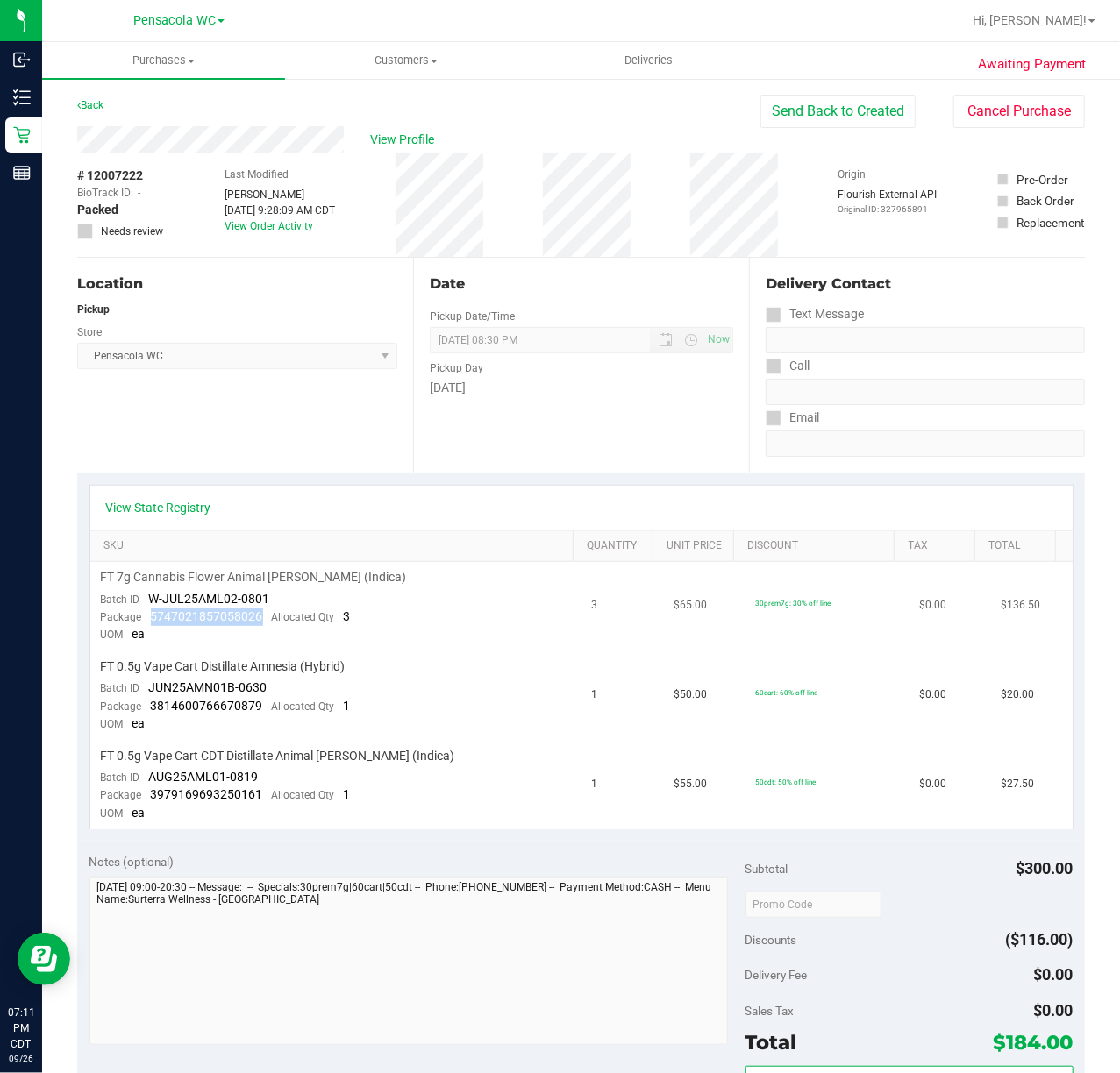
click at [151, 615] on div "Package 5747021857058026 Allocated Qty 3" at bounding box center [225, 617] width 250 height 18
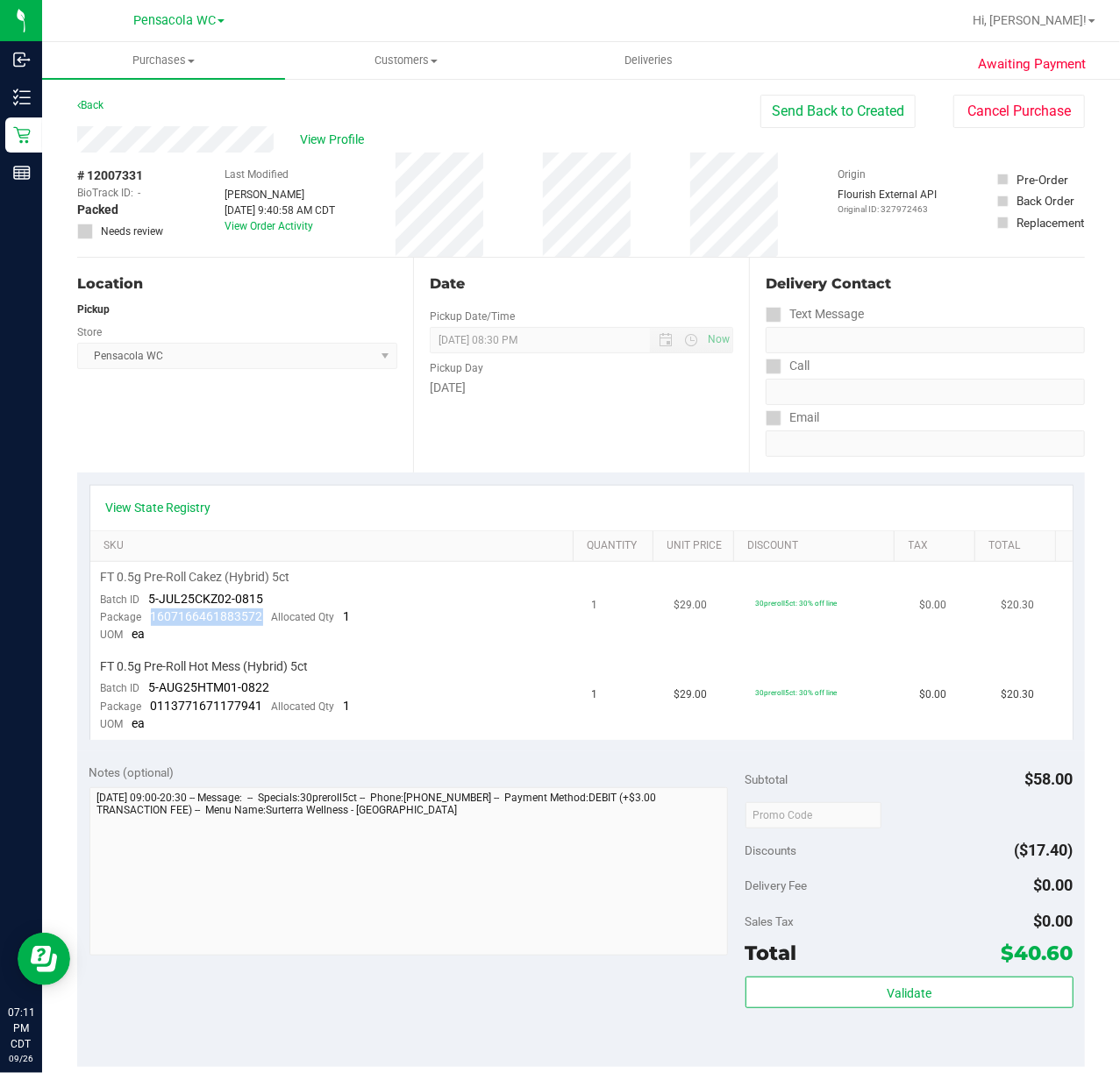
drag, startPoint x: 263, startPoint y: 619, endPoint x: 149, endPoint y: 617, distance: 114.0
click at [149, 617] on div "Package 1607166461883572 Allocated Qty 1" at bounding box center [225, 617] width 250 height 18
drag, startPoint x: 266, startPoint y: 702, endPoint x: 142, endPoint y: 710, distance: 124.3
click at [142, 710] on div "Package 0113771671177941 Allocated Qty 1" at bounding box center [225, 706] width 250 height 18
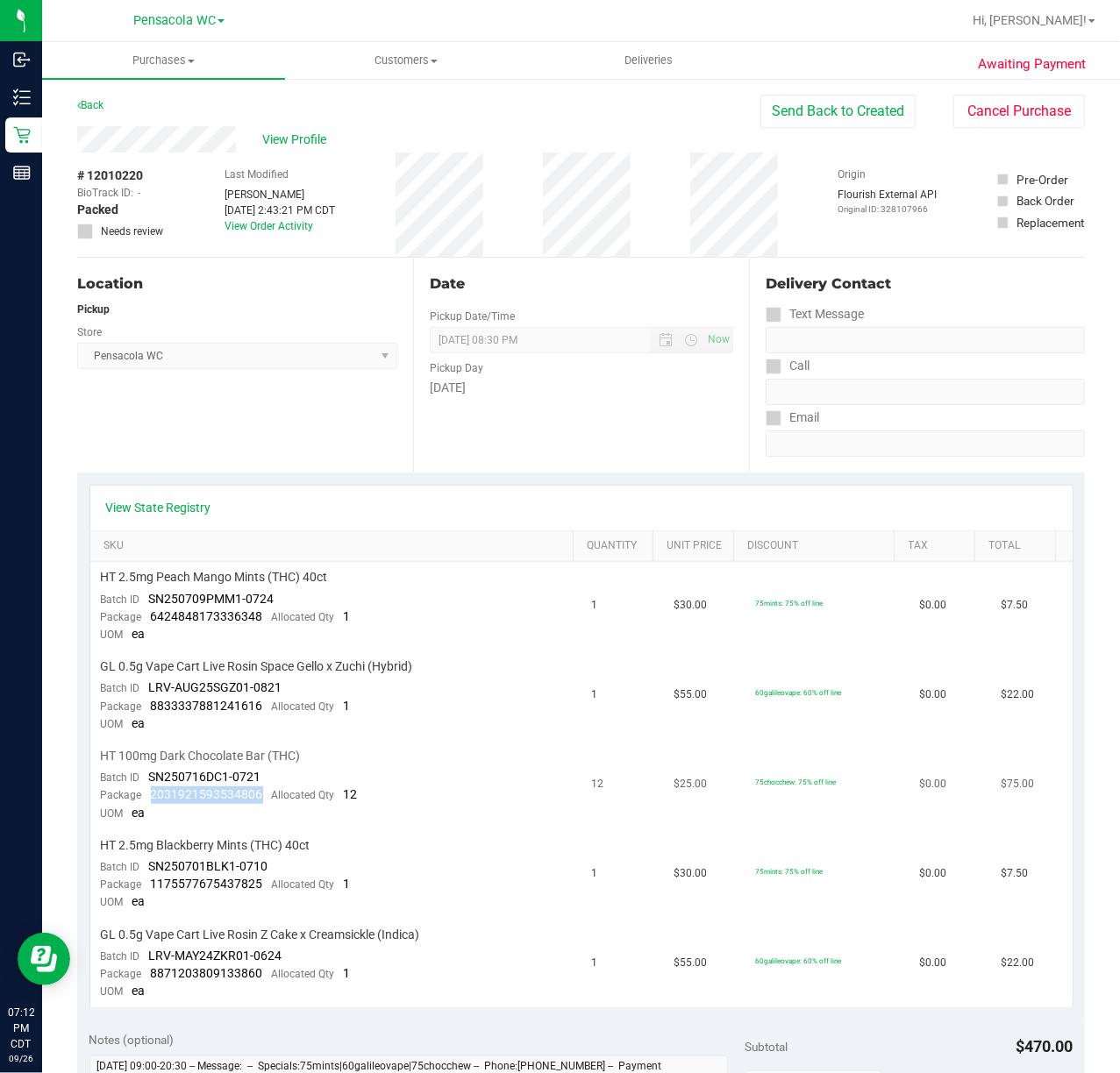
drag, startPoint x: 267, startPoint y: 791, endPoint x: 151, endPoint y: 786, distance: 116.1
click at [151, 786] on div "Package 2031921593534806 Allocated Qty 12" at bounding box center [229, 795] width 257 height 18
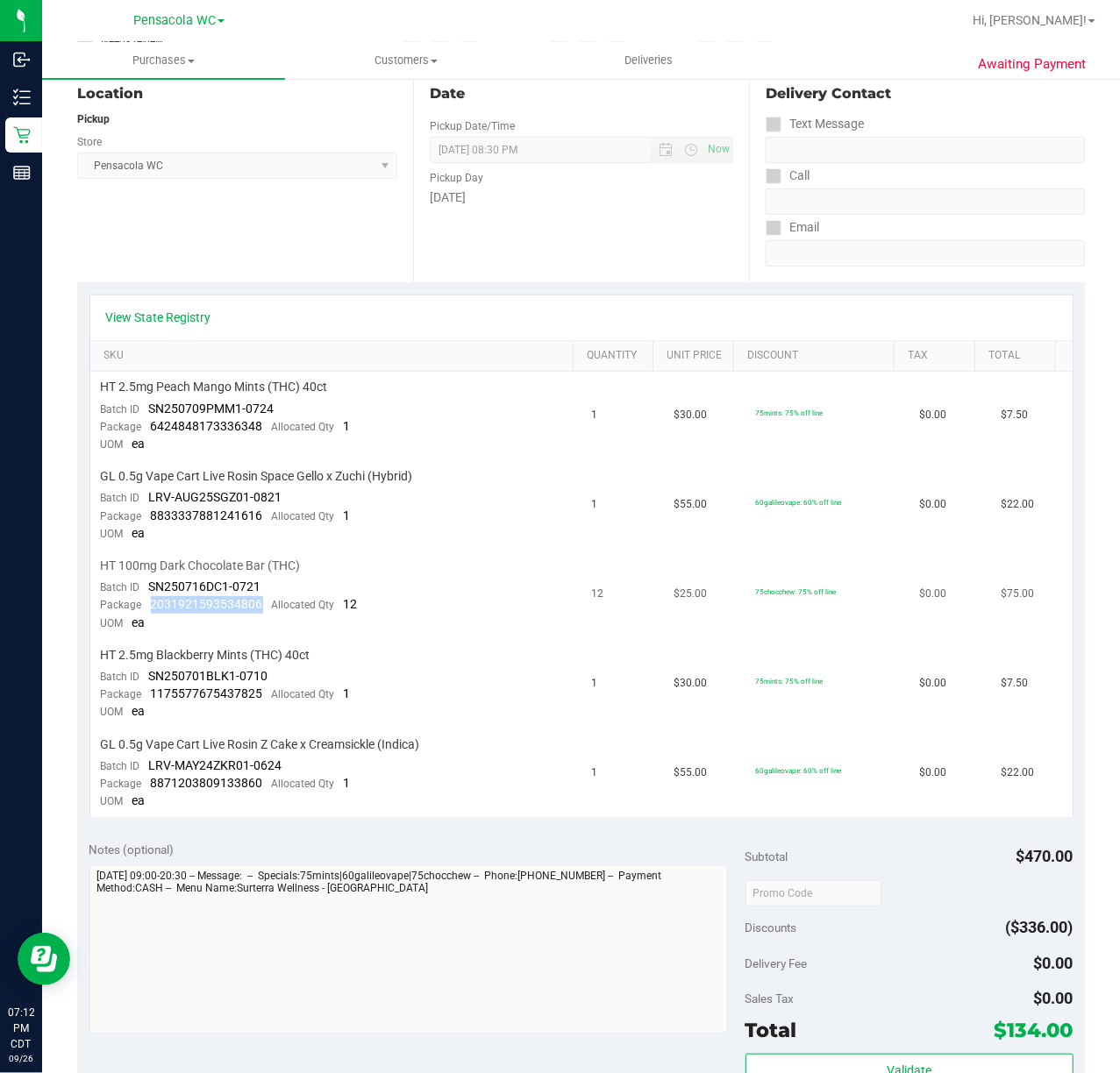
scroll to position [221, 0]
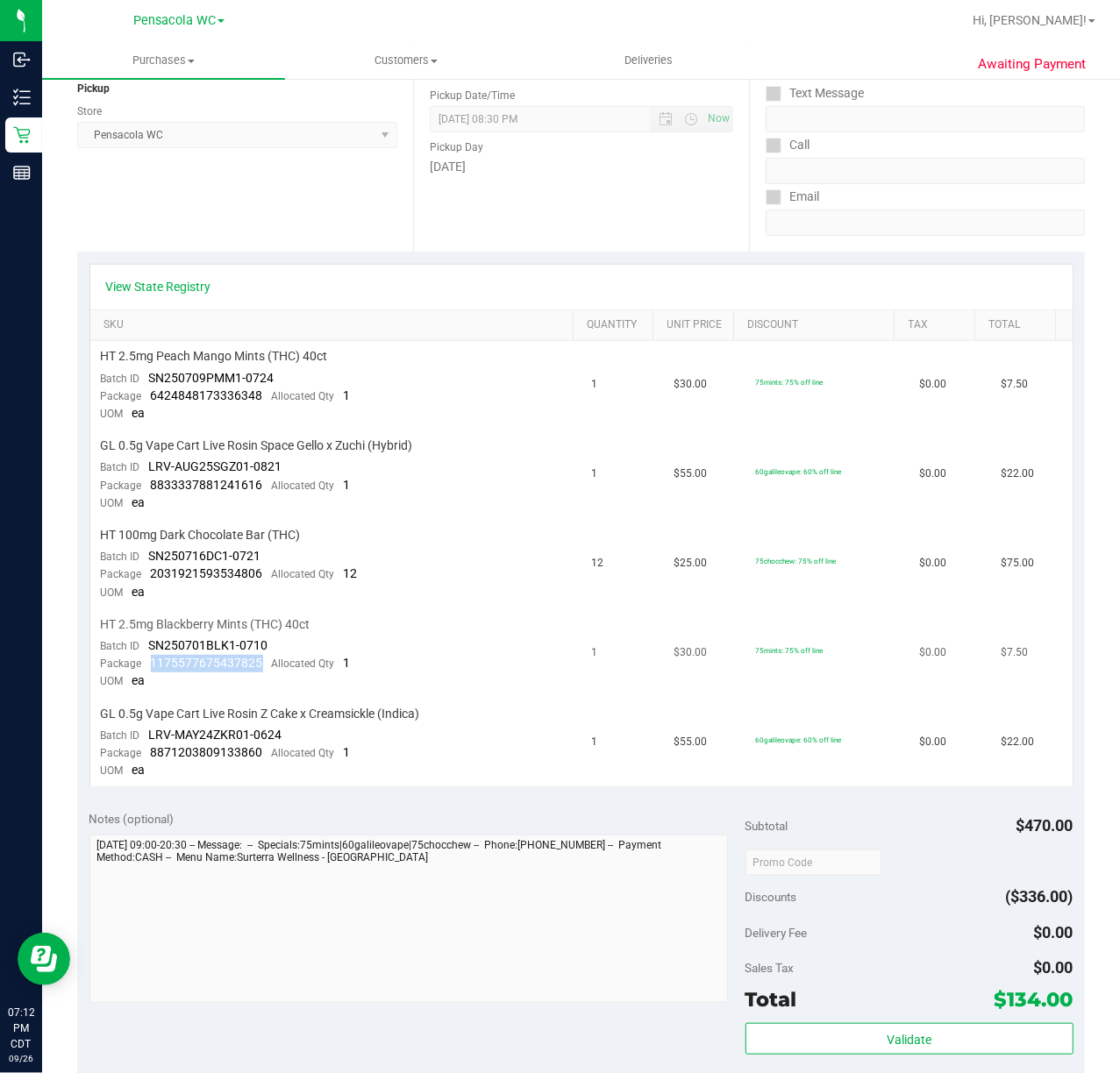
drag, startPoint x: 261, startPoint y: 661, endPoint x: 153, endPoint y: 656, distance: 108.1
click at [153, 656] on div "Package 1175577675437825 Allocated Qty 1" at bounding box center [225, 664] width 250 height 18
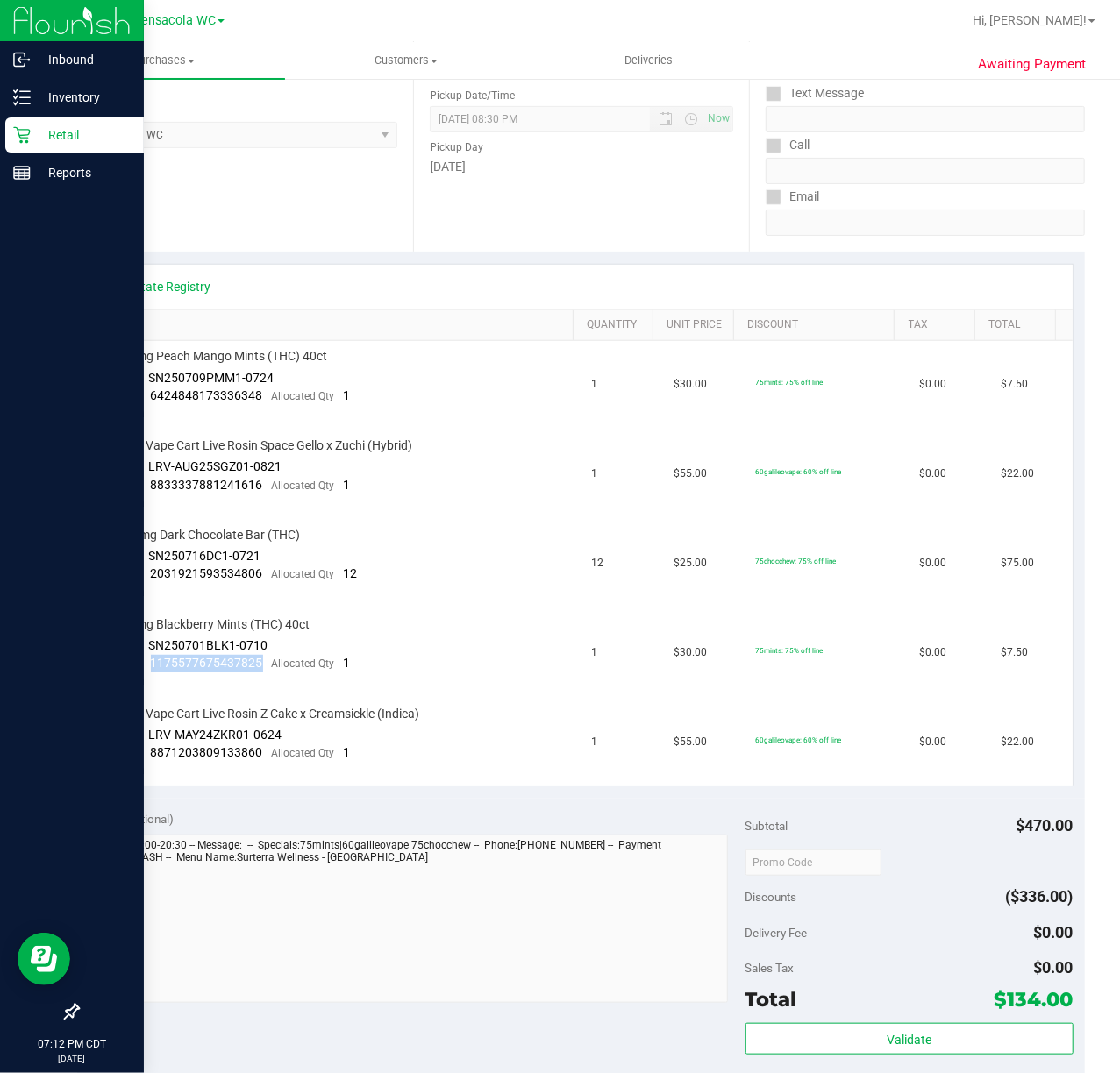
click at [14, 135] on icon at bounding box center [21, 135] width 18 height 18
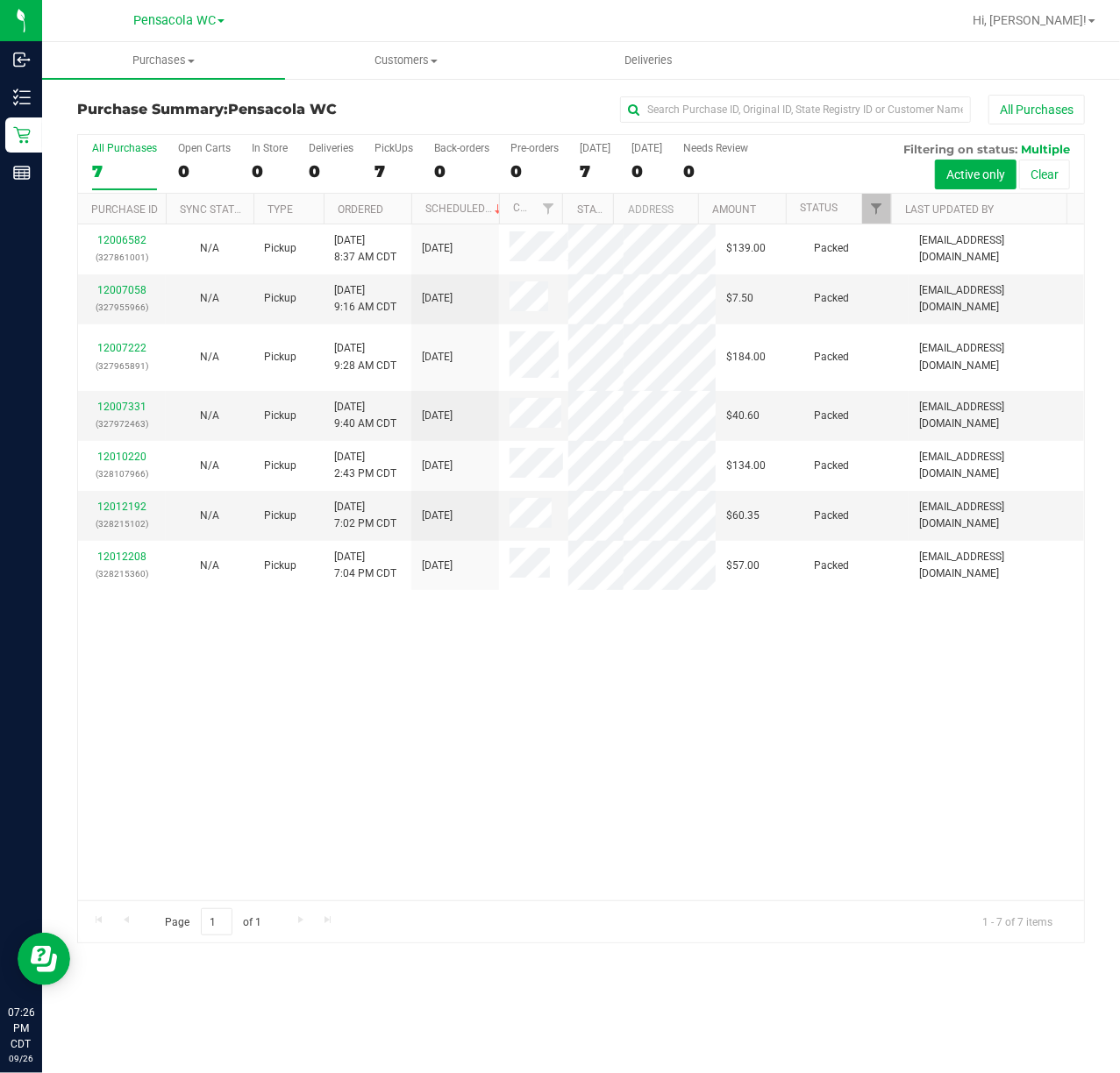
click at [312, 761] on div "12006582 (327861001) N/A Pickup [DATE] 8:37 AM CDT 9/26/2025 $139.00 Packed [EM…" at bounding box center [581, 562] width 1005 height 676
click at [310, 755] on div "12006582 (327861001) N/A Pickup [DATE] 8:37 AM CDT 9/26/2025 $139.00 Packed [EM…" at bounding box center [581, 562] width 1005 height 676
